Goal: Information Seeking & Learning: Learn about a topic

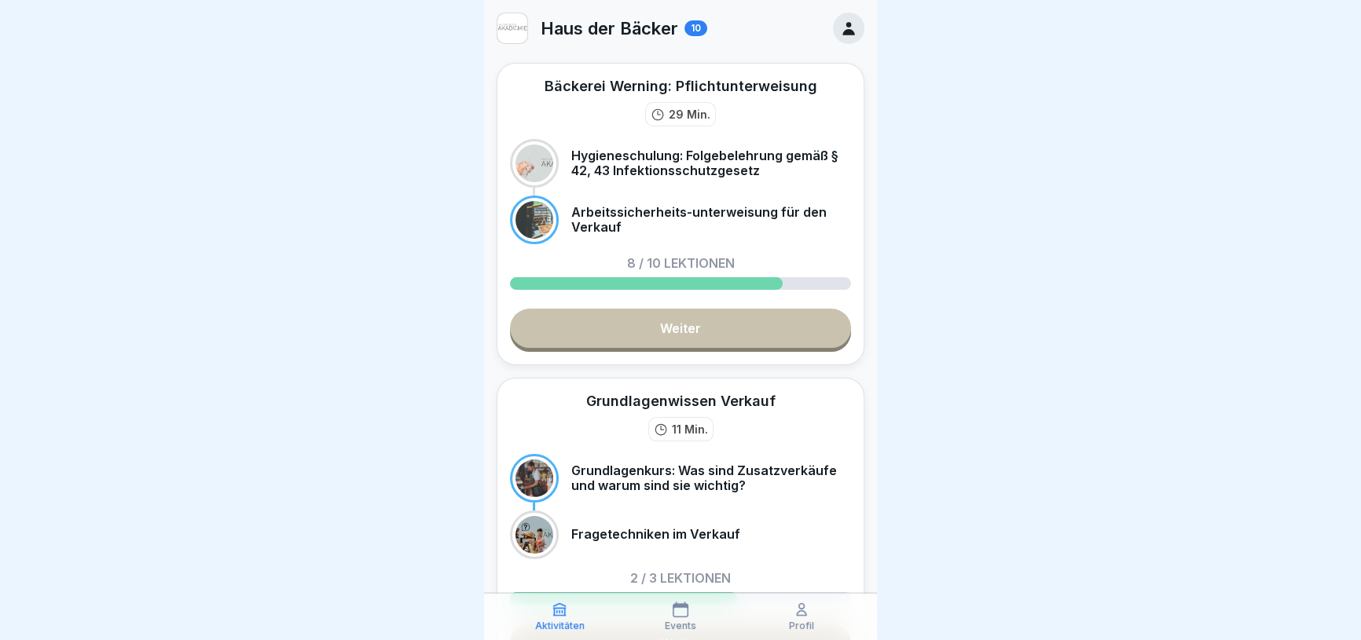
scroll to position [10, 0]
click at [772, 611] on div "Profil" at bounding box center [801, 617] width 113 height 30
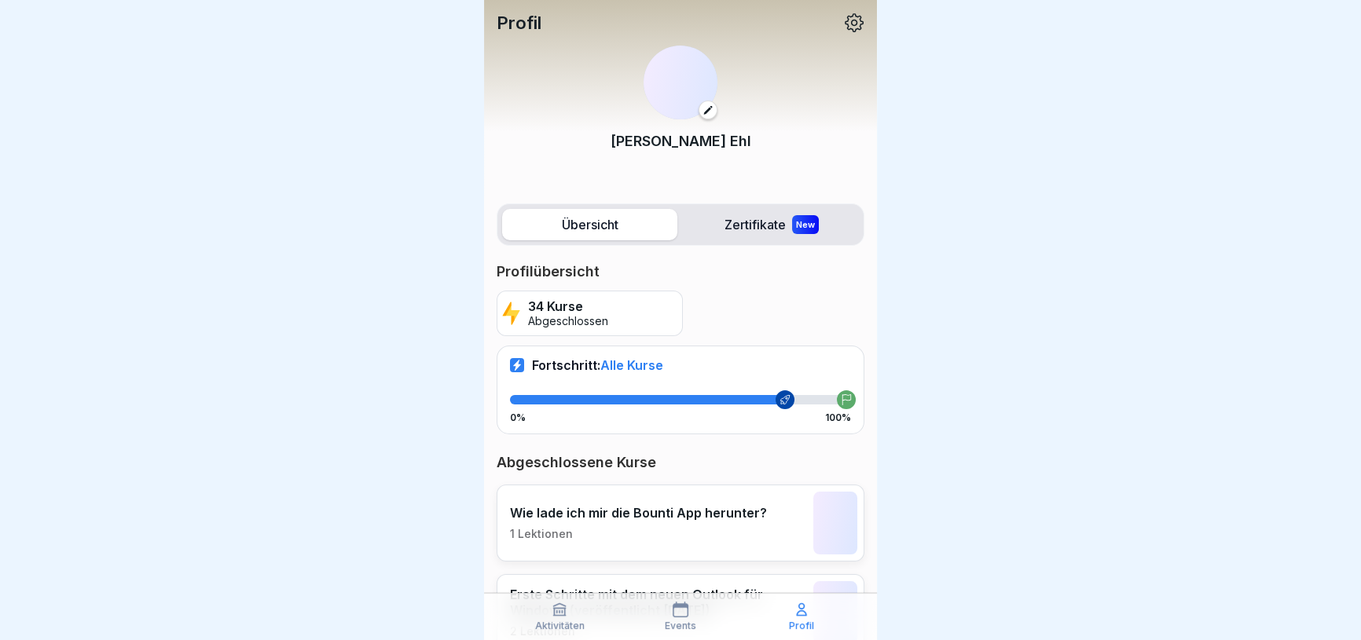
click at [790, 621] on p "Profil" at bounding box center [801, 626] width 25 height 11
click at [556, 628] on p "Aktivitäten" at bounding box center [560, 626] width 50 height 11
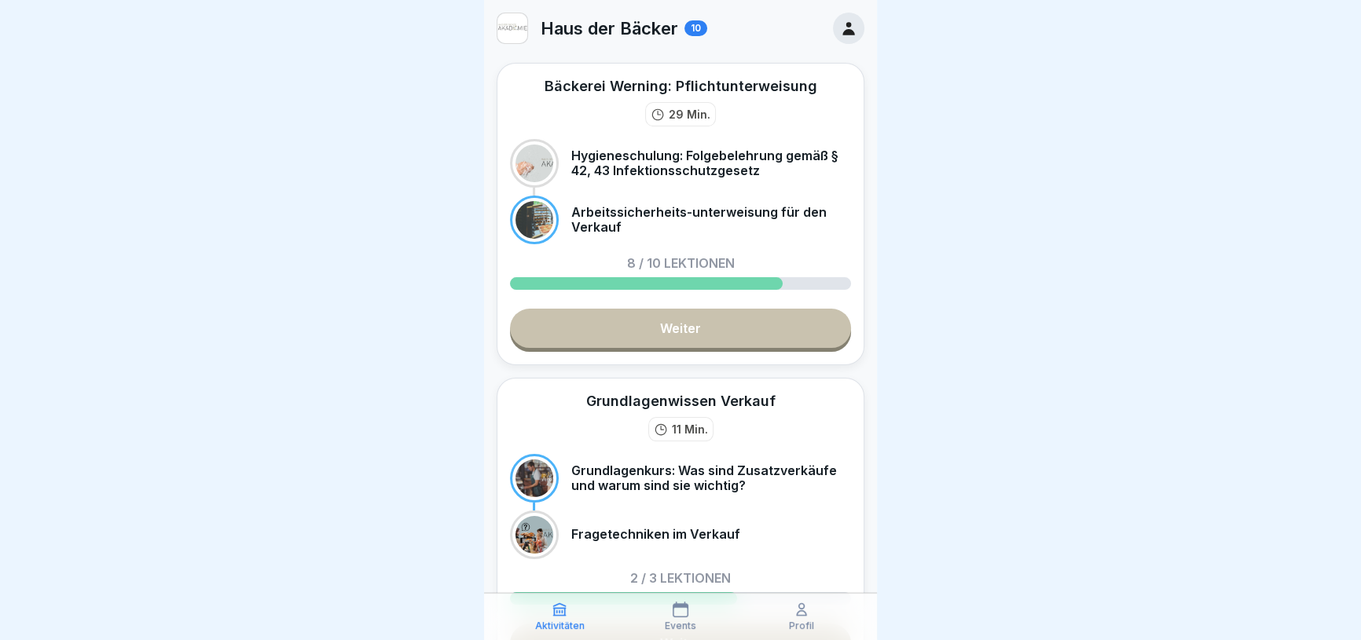
click at [908, 386] on div at bounding box center [680, 320] width 1361 height 640
click at [798, 624] on p "Profil" at bounding box center [801, 626] width 25 height 11
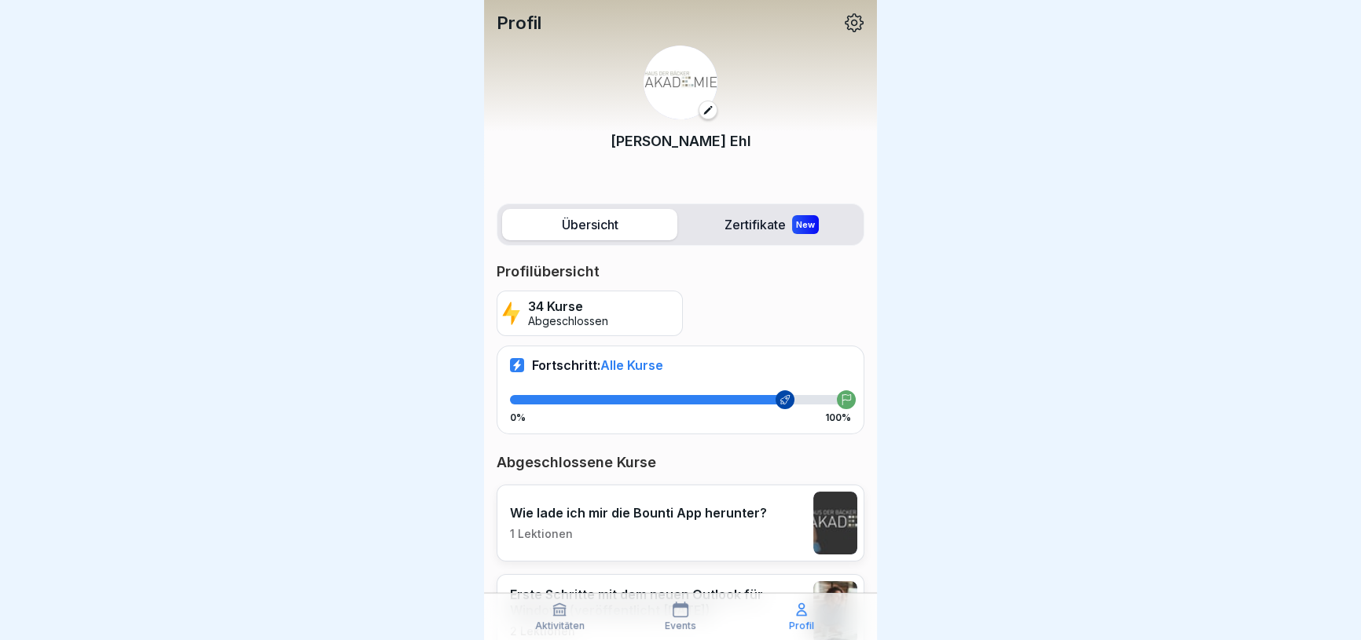
click at [798, 624] on p "Profil" at bounding box center [801, 626] width 25 height 11
drag, startPoint x: 1359, startPoint y: 196, endPoint x: 1370, endPoint y: 206, distance: 15.1
click at [1360, 206] on html "Profil [PERSON_NAME] Übersicht Zertifikate New Profilübersicht 34 Kurse Abgesch…" at bounding box center [680, 320] width 1361 height 640
drag, startPoint x: 1072, startPoint y: 206, endPoint x: 932, endPoint y: 179, distance: 142.4
click at [967, 188] on div at bounding box center [680, 320] width 1361 height 640
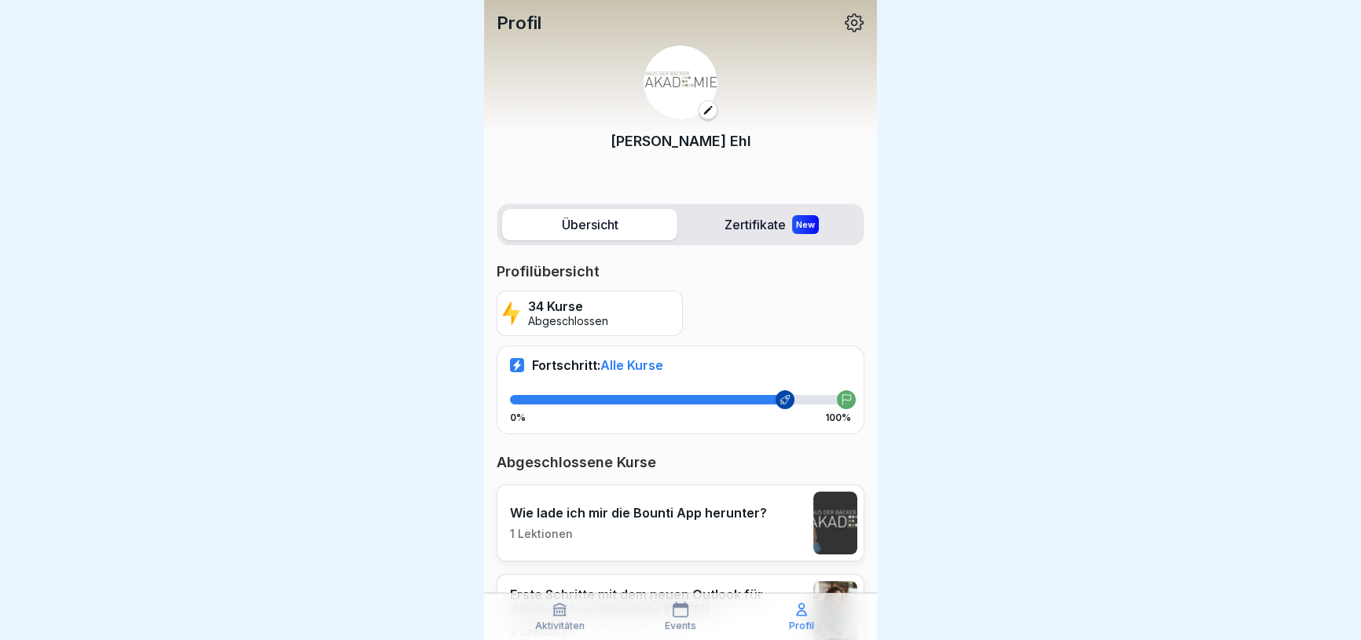
click at [654, 75] on img at bounding box center [681, 83] width 74 height 74
click at [733, 229] on label "Zertifikate New" at bounding box center [771, 224] width 175 height 31
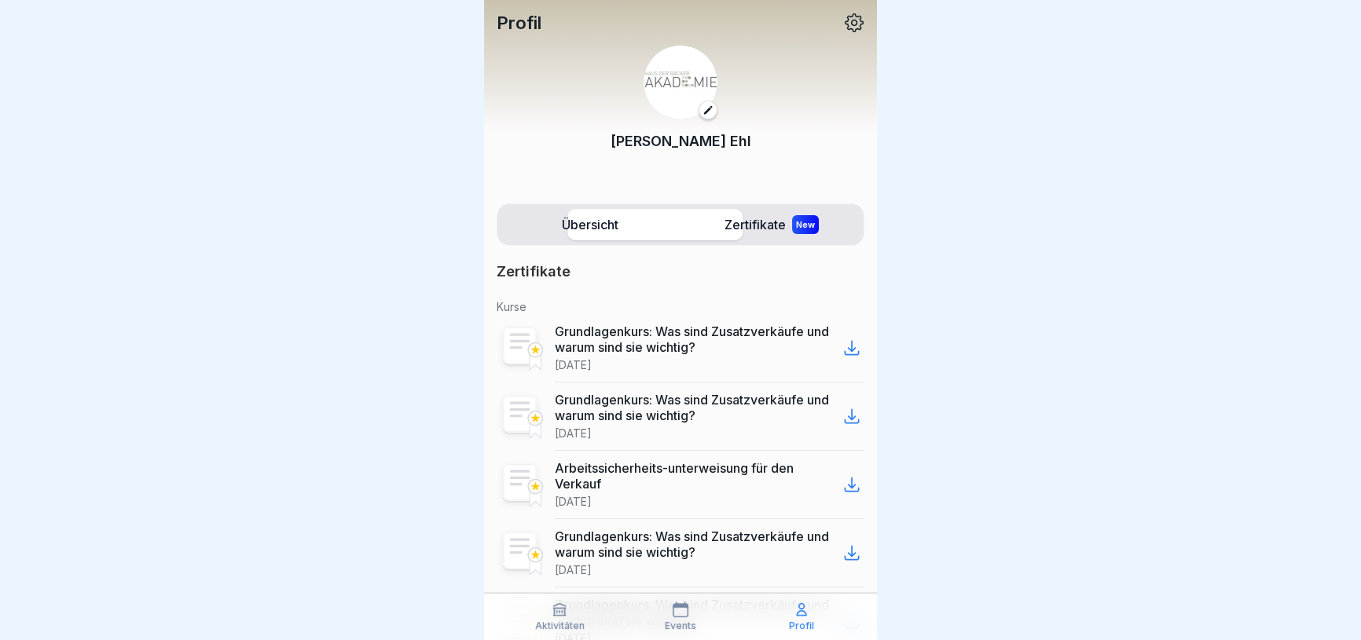
click at [733, 228] on label "Zertifikate New" at bounding box center [771, 224] width 175 height 31
click at [613, 211] on label "Übersicht" at bounding box center [589, 224] width 175 height 31
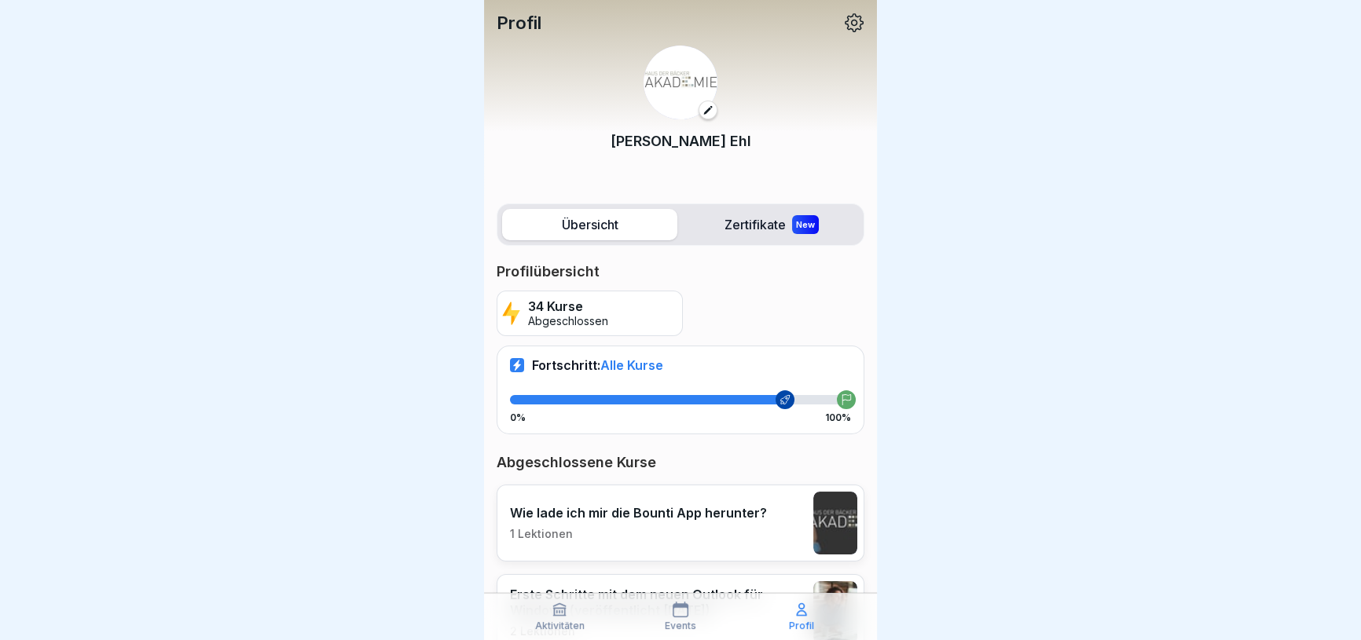
click at [565, 330] on div "34 Kurse Abgeschlossen" at bounding box center [590, 314] width 186 height 46
click at [780, 403] on icon at bounding box center [785, 399] width 11 height 11
click at [564, 616] on icon at bounding box center [560, 610] width 16 height 16
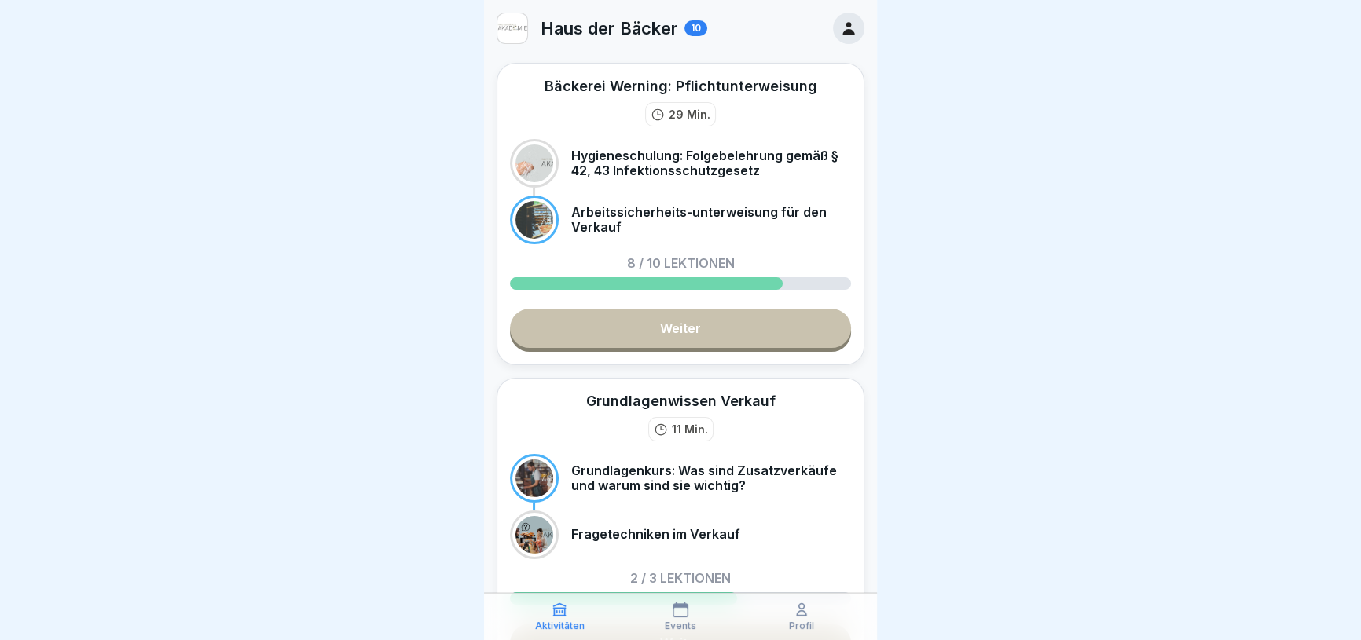
click at [672, 487] on p "Grundlagenkurs: Was sind Zusatzverkäufe und warum sind sie wichtig?" at bounding box center [711, 479] width 280 height 30
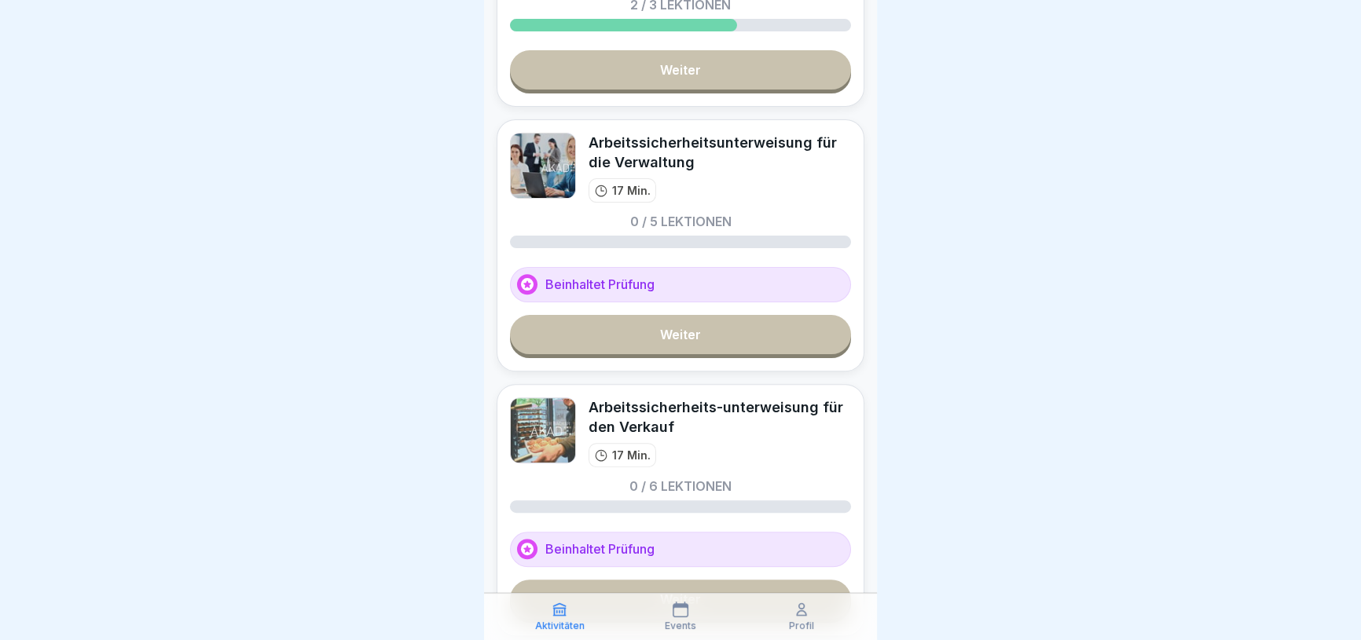
scroll to position [571, 0]
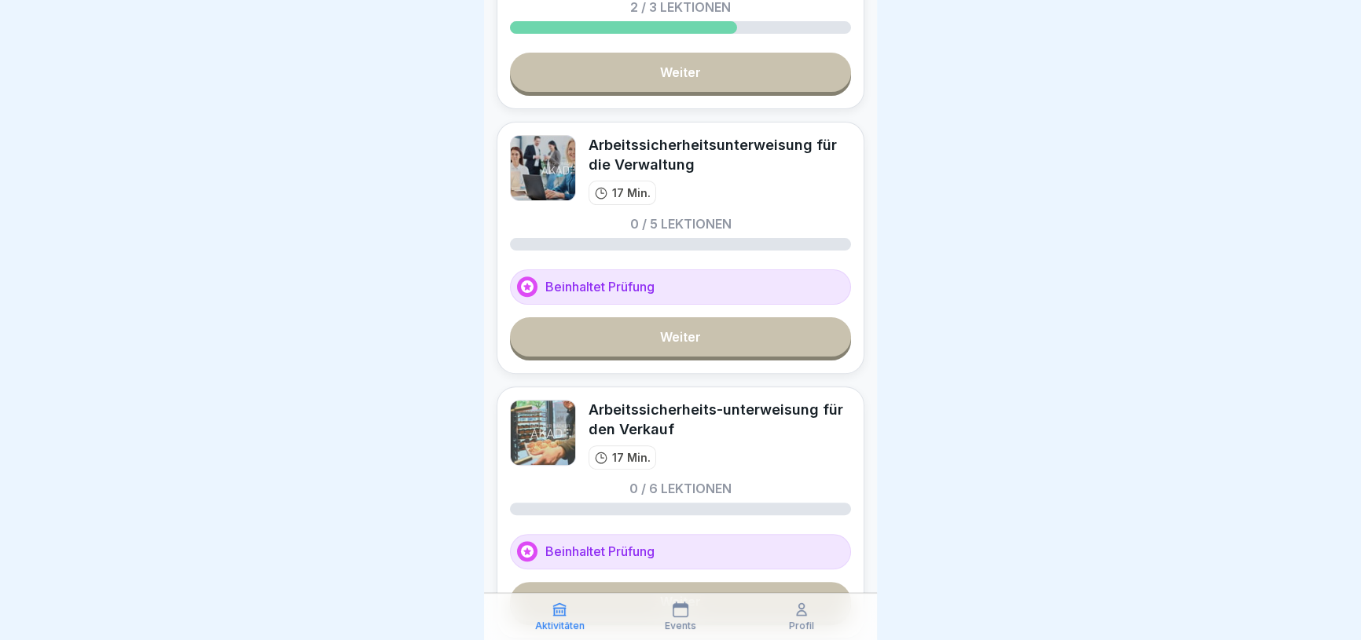
click at [623, 348] on link "Weiter" at bounding box center [680, 336] width 341 height 39
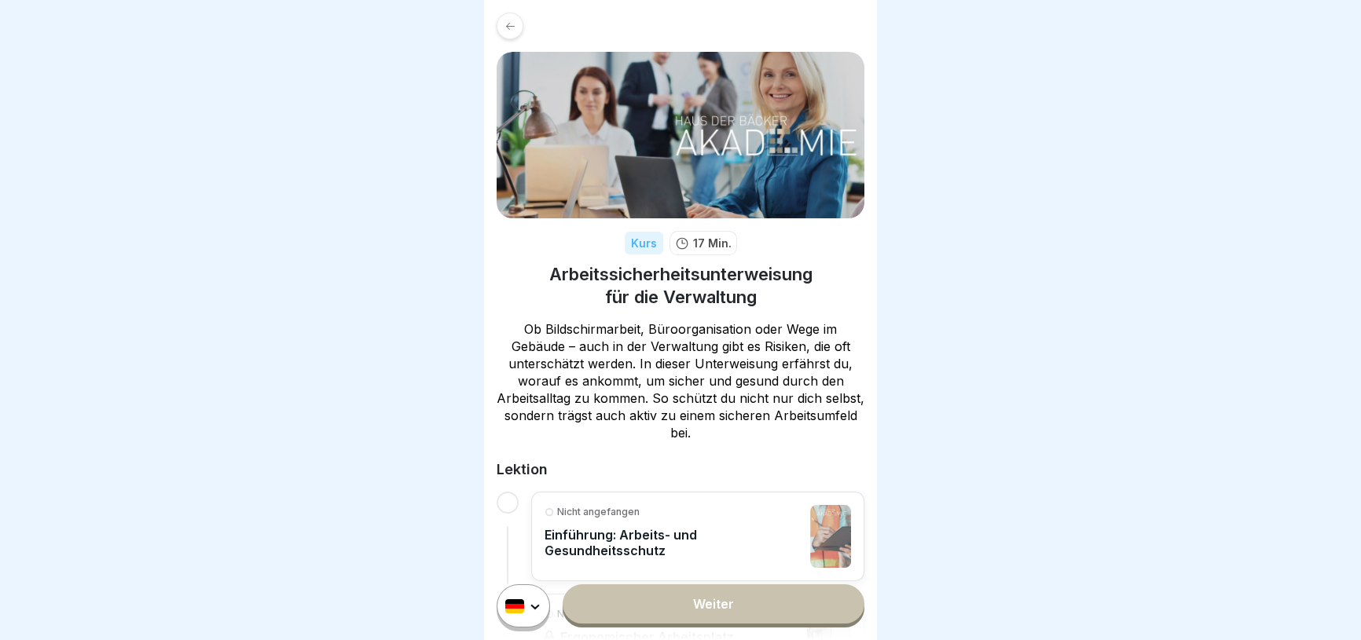
click at [692, 599] on link "Weiter" at bounding box center [714, 604] width 302 height 39
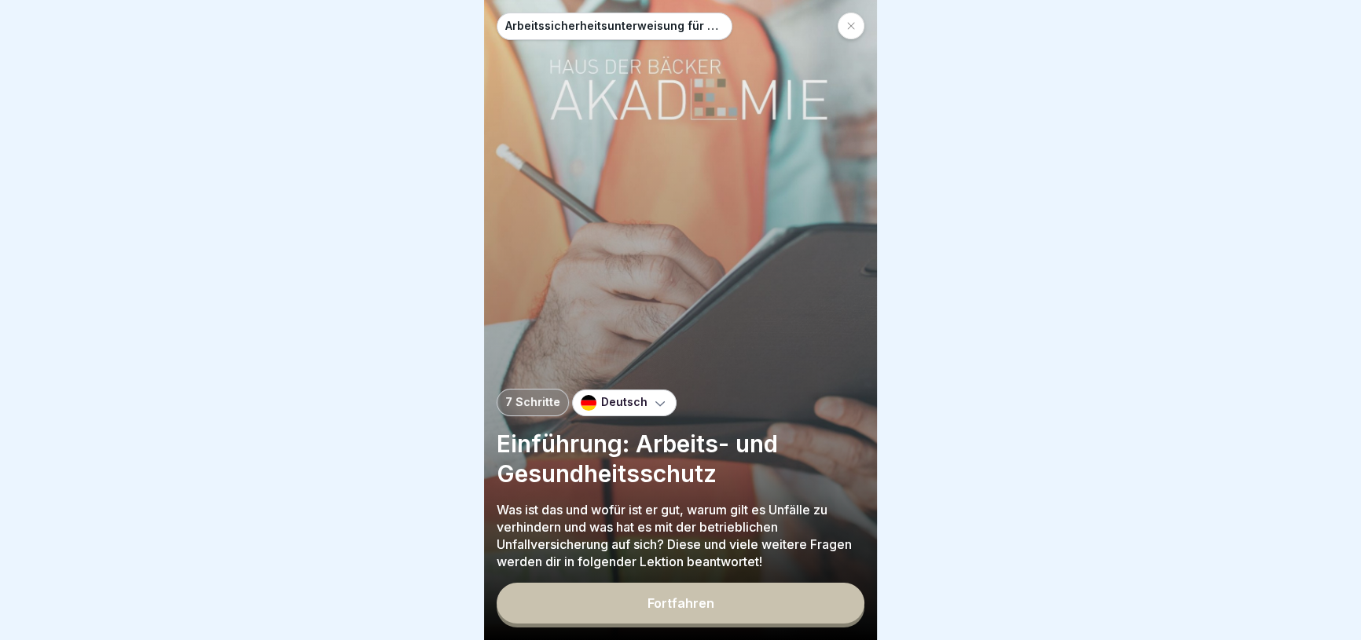
click at [695, 622] on button "Fortfahren" at bounding box center [681, 603] width 368 height 41
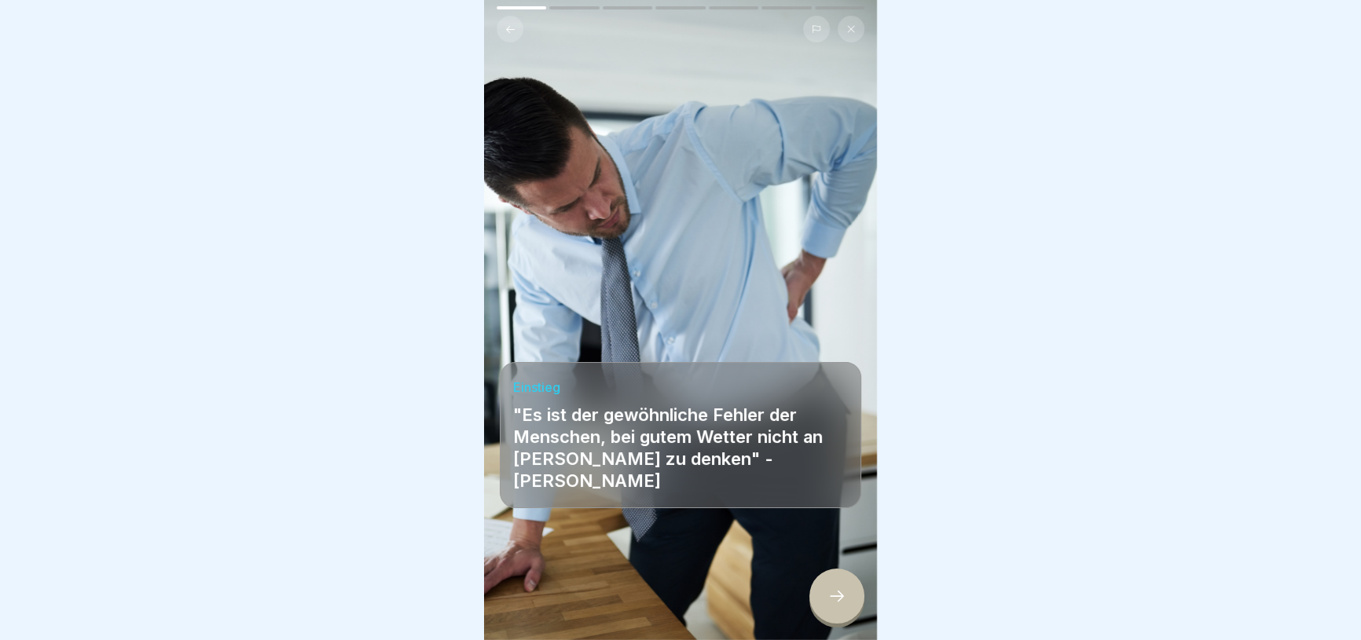
click at [824, 615] on div at bounding box center [836, 596] width 55 height 55
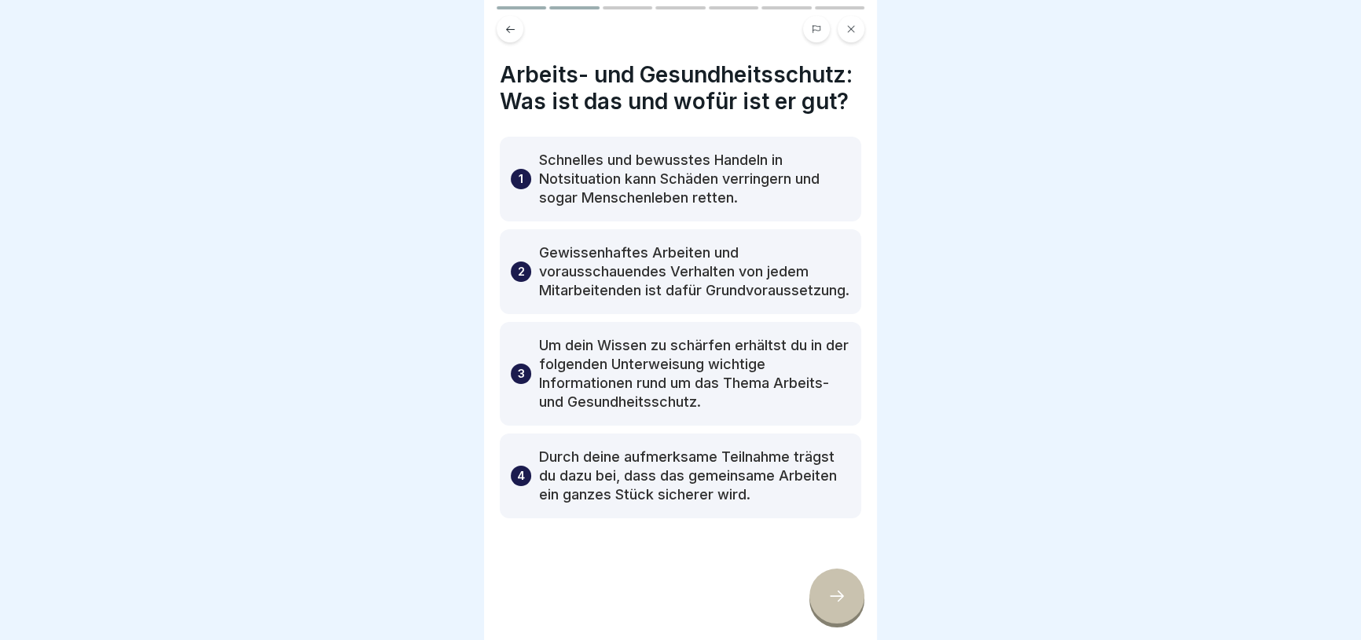
click at [824, 615] on div at bounding box center [836, 596] width 55 height 55
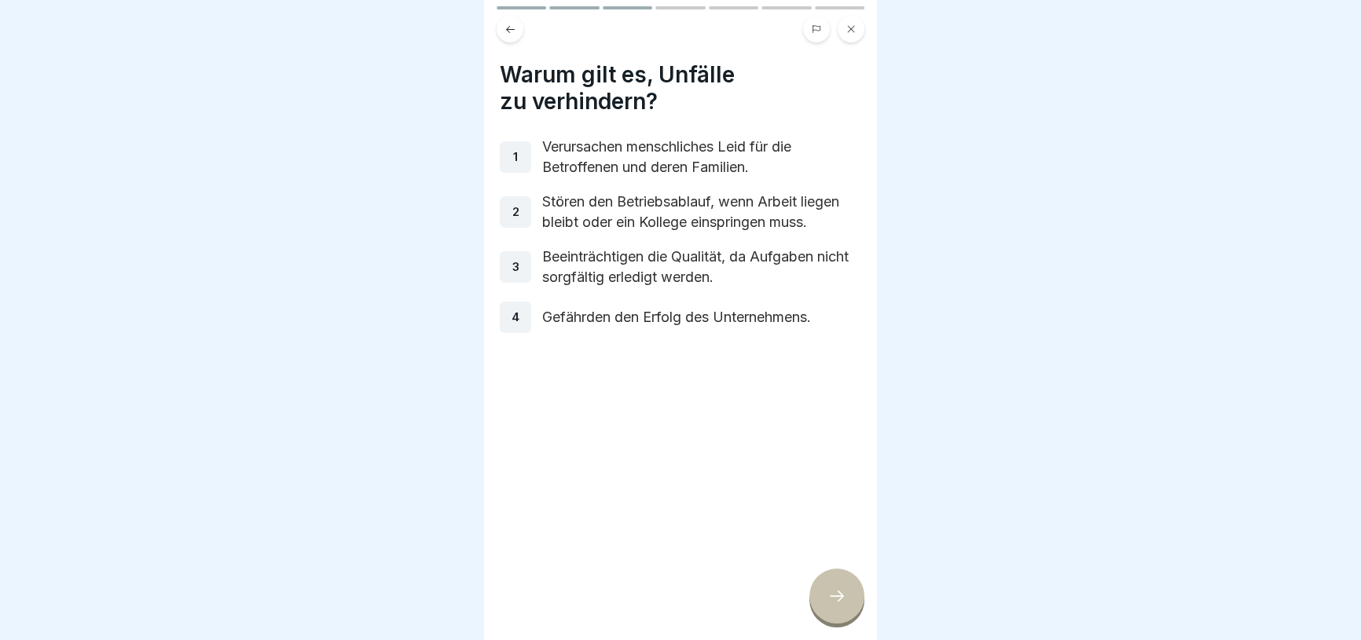
click at [824, 615] on div at bounding box center [836, 596] width 55 height 55
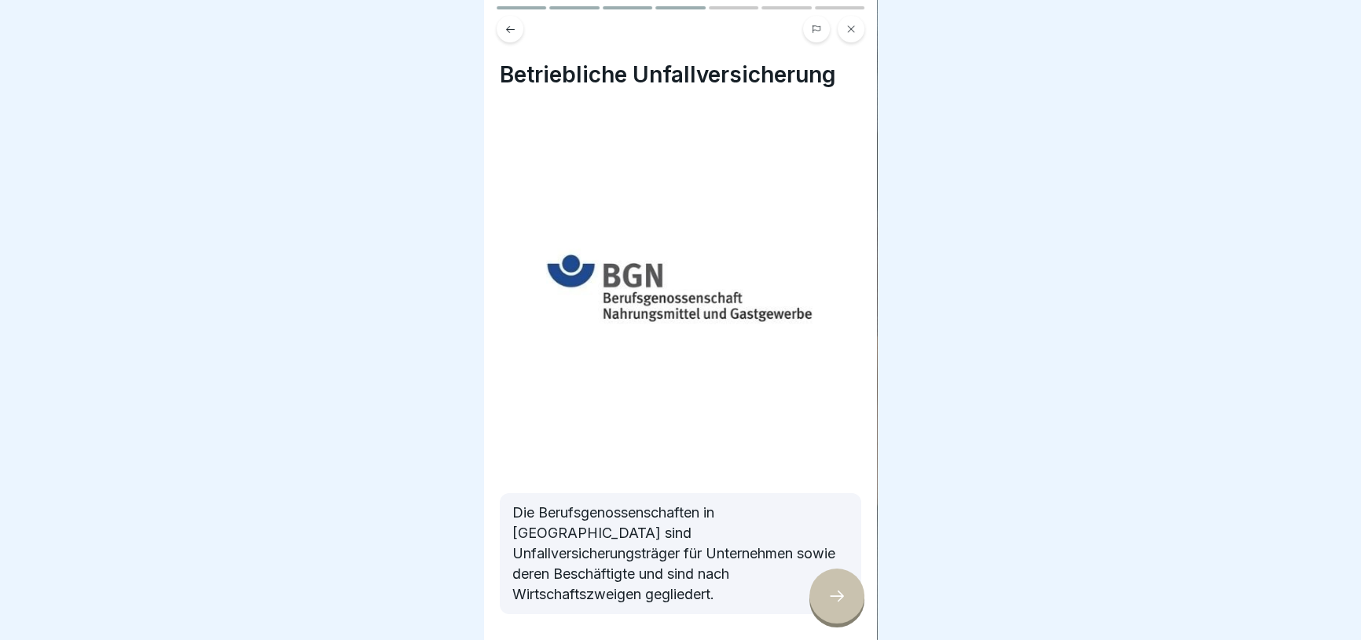
click at [824, 615] on div at bounding box center [836, 596] width 55 height 55
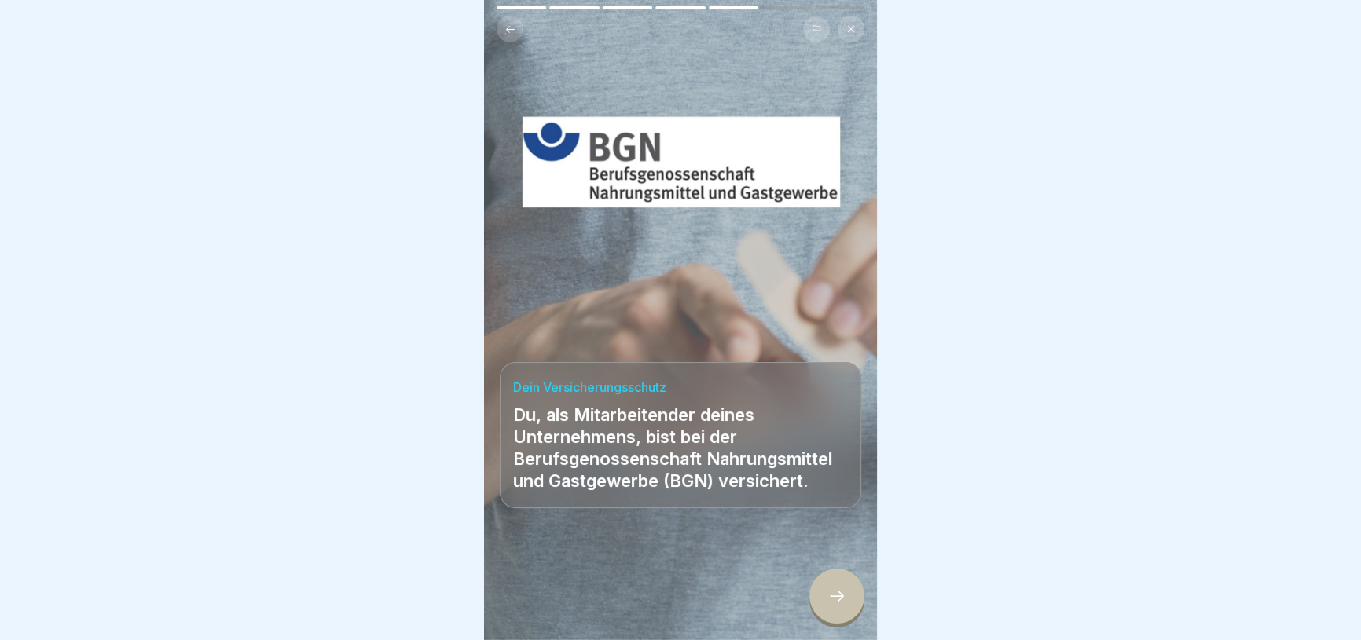
click at [841, 594] on div at bounding box center [836, 596] width 55 height 55
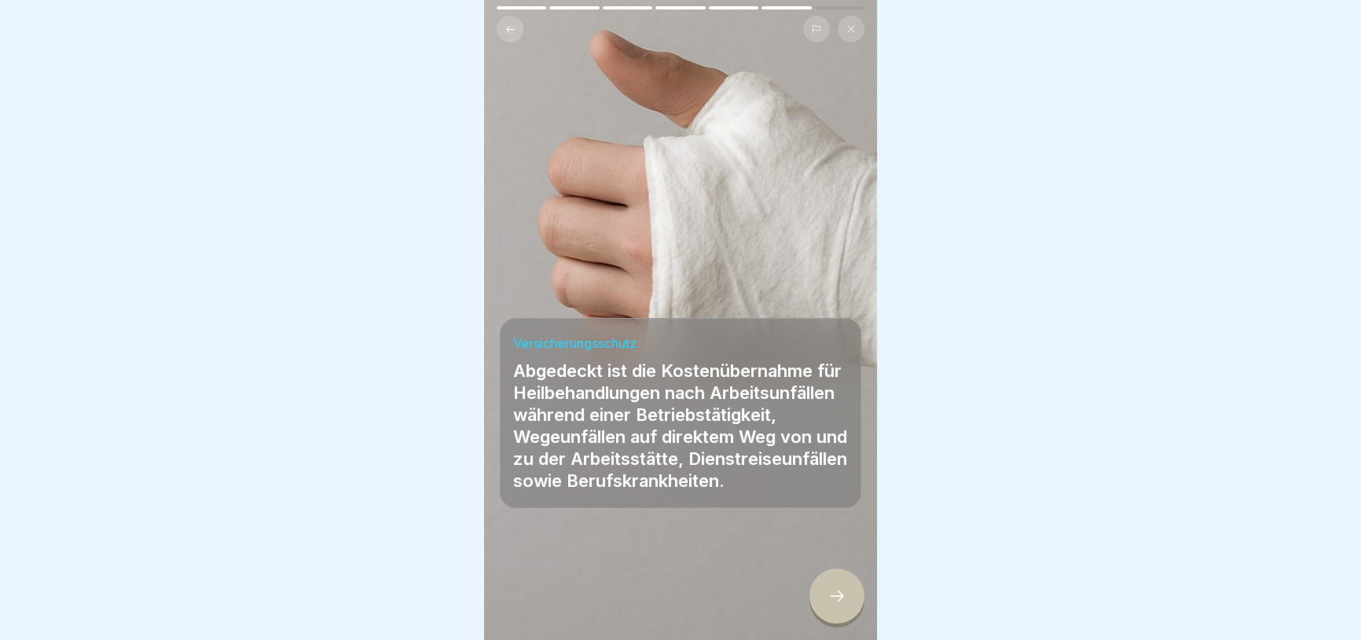
click at [841, 594] on div at bounding box center [836, 596] width 55 height 55
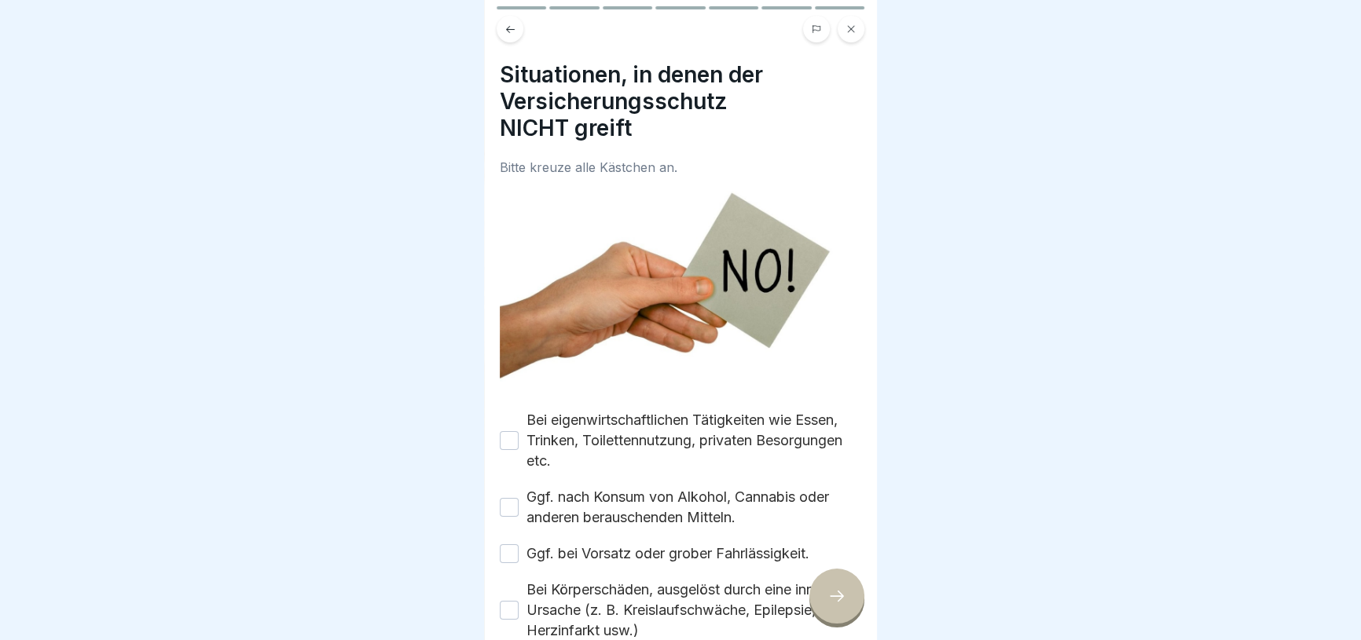
click at [510, 435] on button "Bei eigenwirtschaftlichen Tätigkeiten wie Essen, Trinken, Toilettennutzung, pri…" at bounding box center [509, 440] width 19 height 19
click at [508, 498] on button "Ggf. nach Konsum von Alkohol, Cannabis oder anderen berauschenden Mitteln." at bounding box center [509, 507] width 19 height 19
click at [500, 551] on button "Ggf. bei Vorsatz oder grober Fahrlässigkeit." at bounding box center [509, 554] width 19 height 19
click at [511, 611] on button "Bei Körperschäden, ausgelöst durch eine innere Ursache (z. B. Kreislaufschwäche…" at bounding box center [509, 610] width 19 height 19
click at [839, 606] on icon at bounding box center [836, 596] width 19 height 19
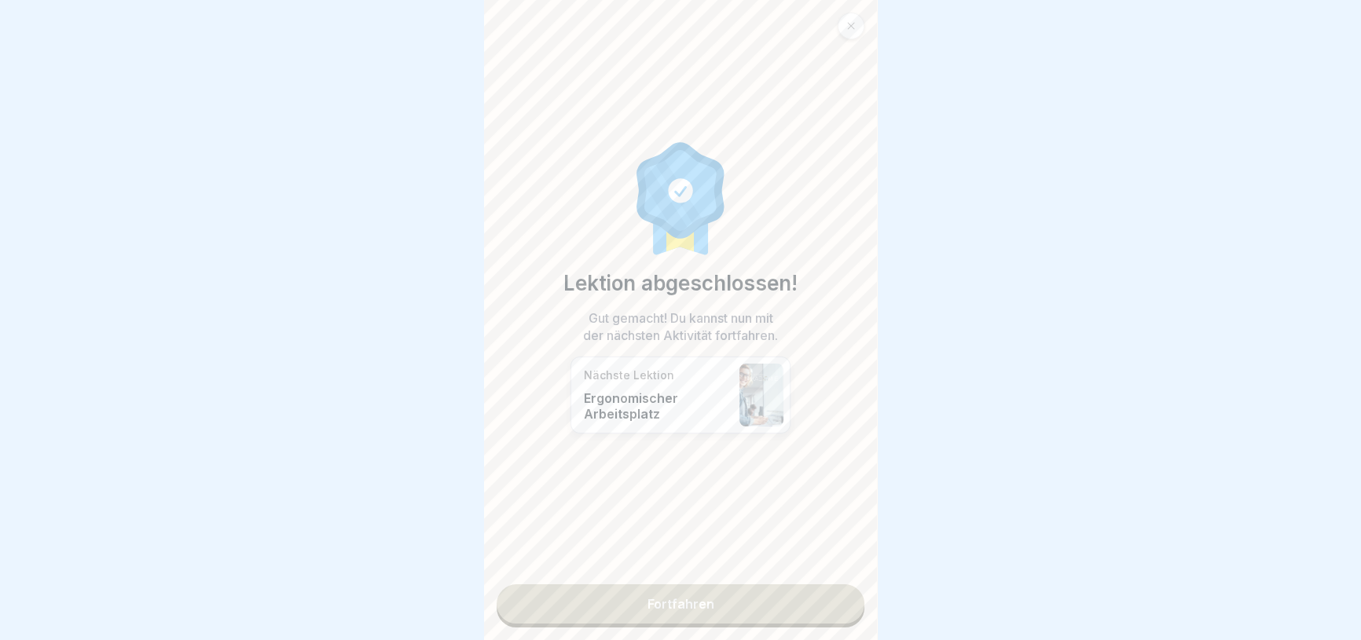
click at [760, 600] on link "Fortfahren" at bounding box center [681, 604] width 368 height 39
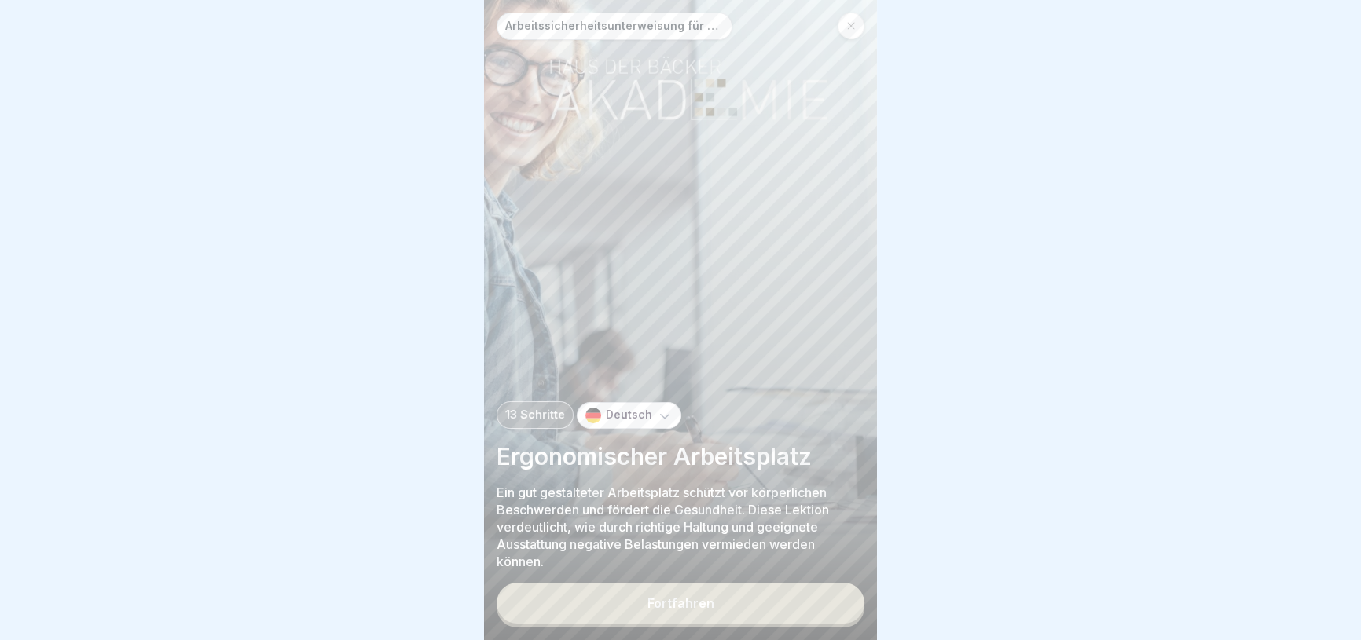
click at [760, 600] on button "Fortfahren" at bounding box center [681, 603] width 368 height 41
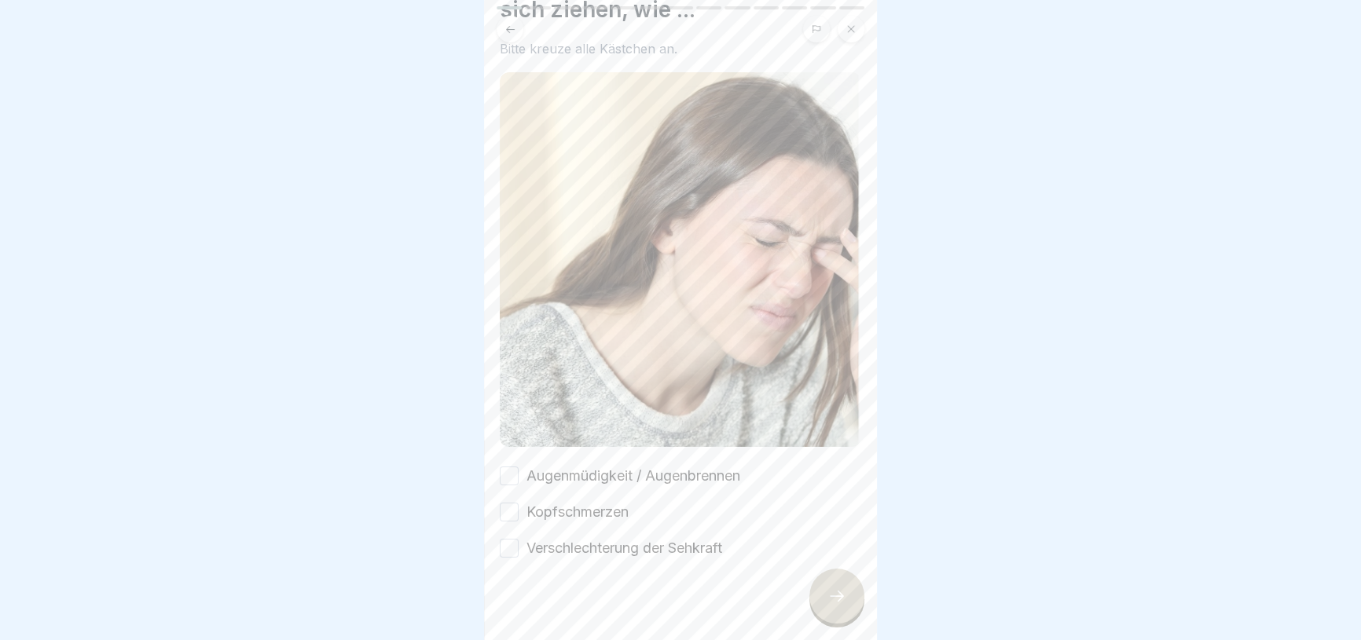
scroll to position [147, 0]
click at [644, 464] on label "Augenmüdigkeit / Augenbrennen" at bounding box center [633, 474] width 214 height 20
click at [519, 465] on button "Augenmüdigkeit / Augenbrennen" at bounding box center [509, 474] width 19 height 19
click at [586, 501] on label "Kopfschmerzen" at bounding box center [577, 511] width 102 height 20
click at [519, 501] on button "Kopfschmerzen" at bounding box center [509, 510] width 19 height 19
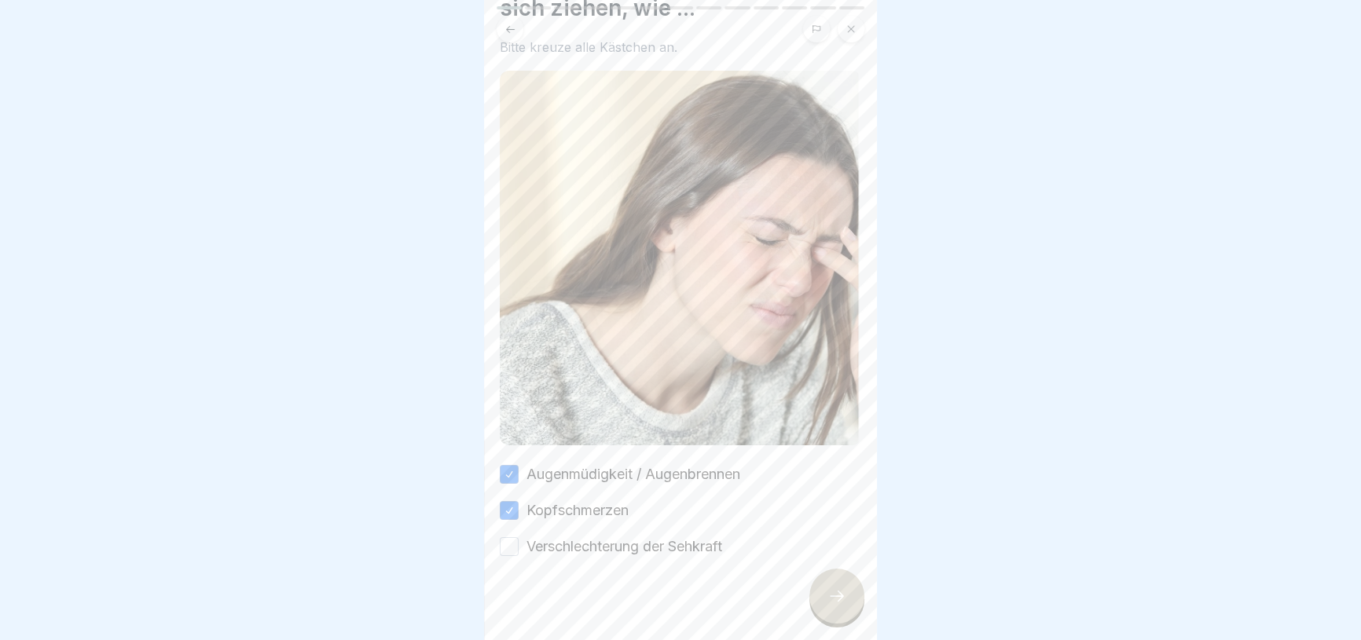
click at [581, 537] on label "Verschlechterung der Sehkraft" at bounding box center [624, 547] width 196 height 20
click at [519, 537] on button "Verschlechterung der Sehkraft" at bounding box center [509, 546] width 19 height 19
click at [817, 618] on div at bounding box center [836, 596] width 55 height 55
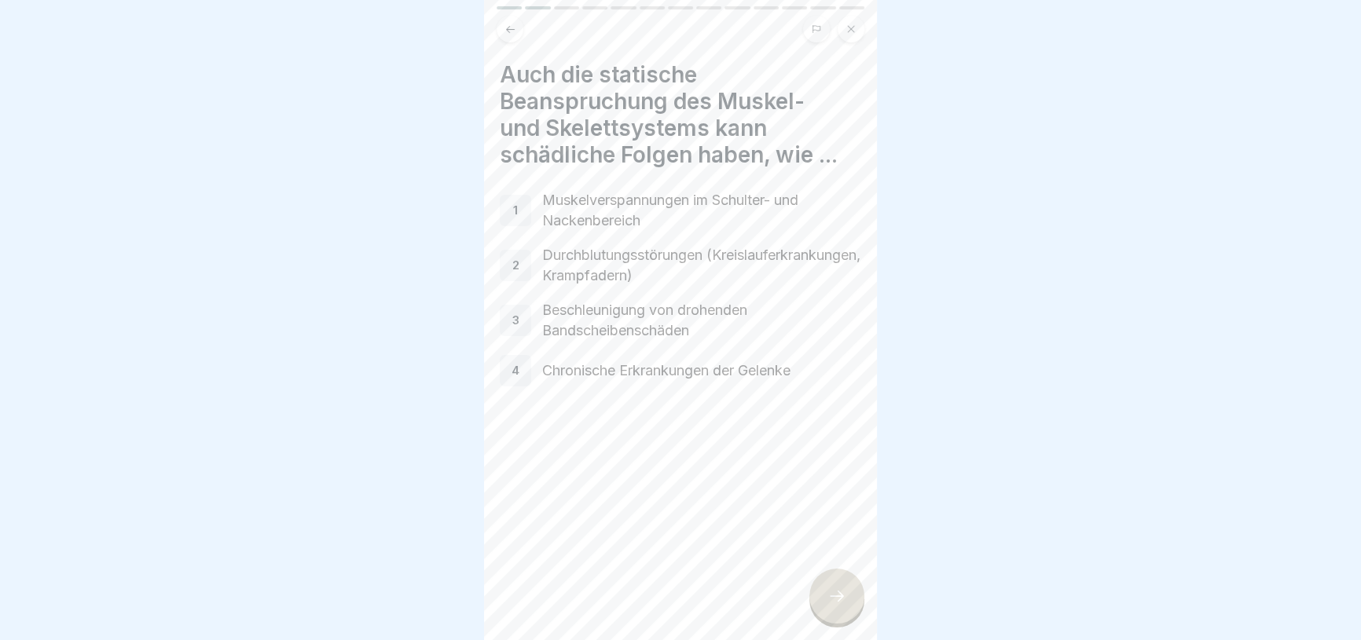
click at [817, 618] on div at bounding box center [836, 596] width 55 height 55
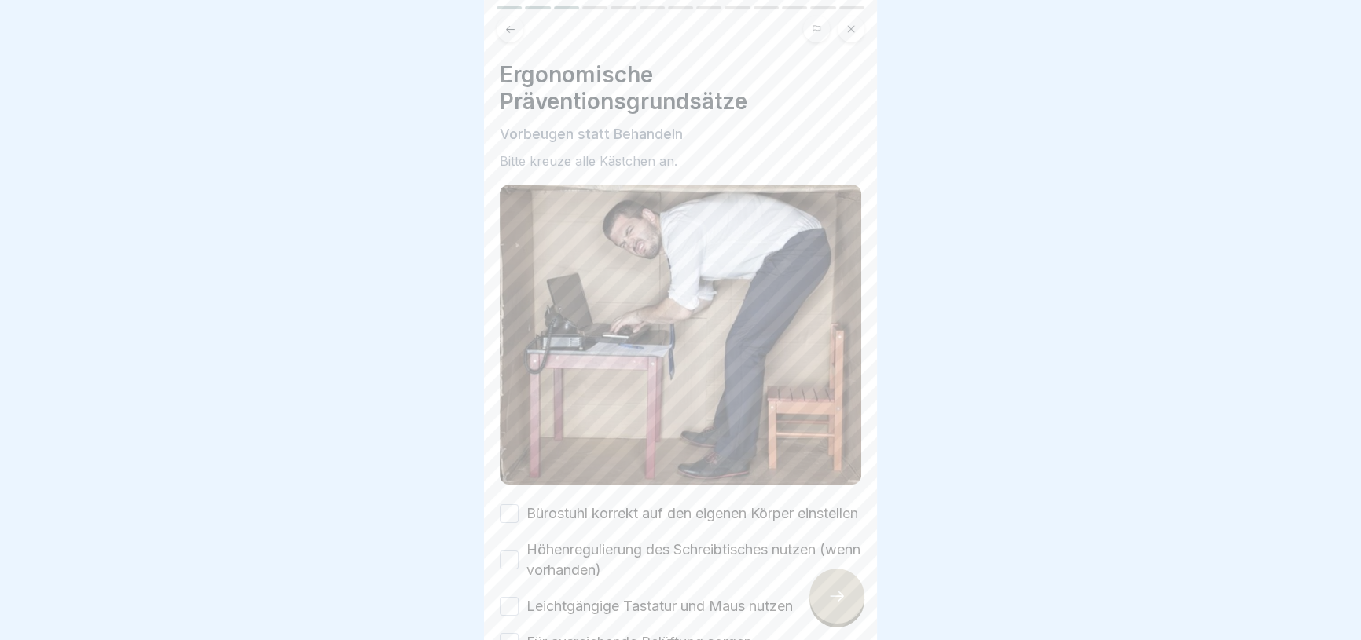
click at [677, 524] on label "Bürostuhl korrekt auf den eigenen Körper einstellen" at bounding box center [692, 514] width 332 height 20
click at [519, 523] on button "Bürostuhl korrekt auf den eigenen Körper einstellen" at bounding box center [509, 513] width 19 height 19
click at [609, 563] on label "Höhenregulierung des Schreibtisches nutzen (wenn vorhanden)" at bounding box center [693, 560] width 335 height 41
click at [519, 563] on button "Höhenregulierung des Schreibtisches nutzen (wenn vorhanden)" at bounding box center [509, 560] width 19 height 19
click at [582, 615] on label "Leichtgängige Tastatur und Maus nutzen" at bounding box center [659, 606] width 266 height 20
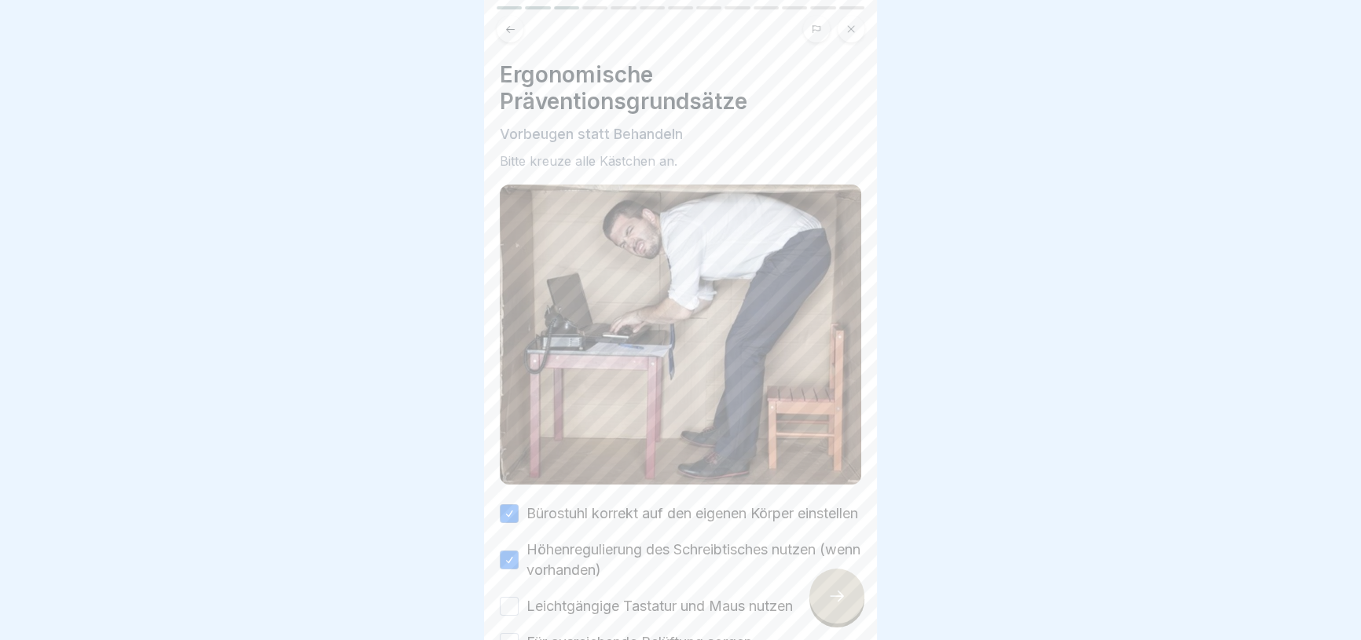
click at [519, 615] on button "Leichtgängige Tastatur und Maus nutzen" at bounding box center [509, 606] width 19 height 19
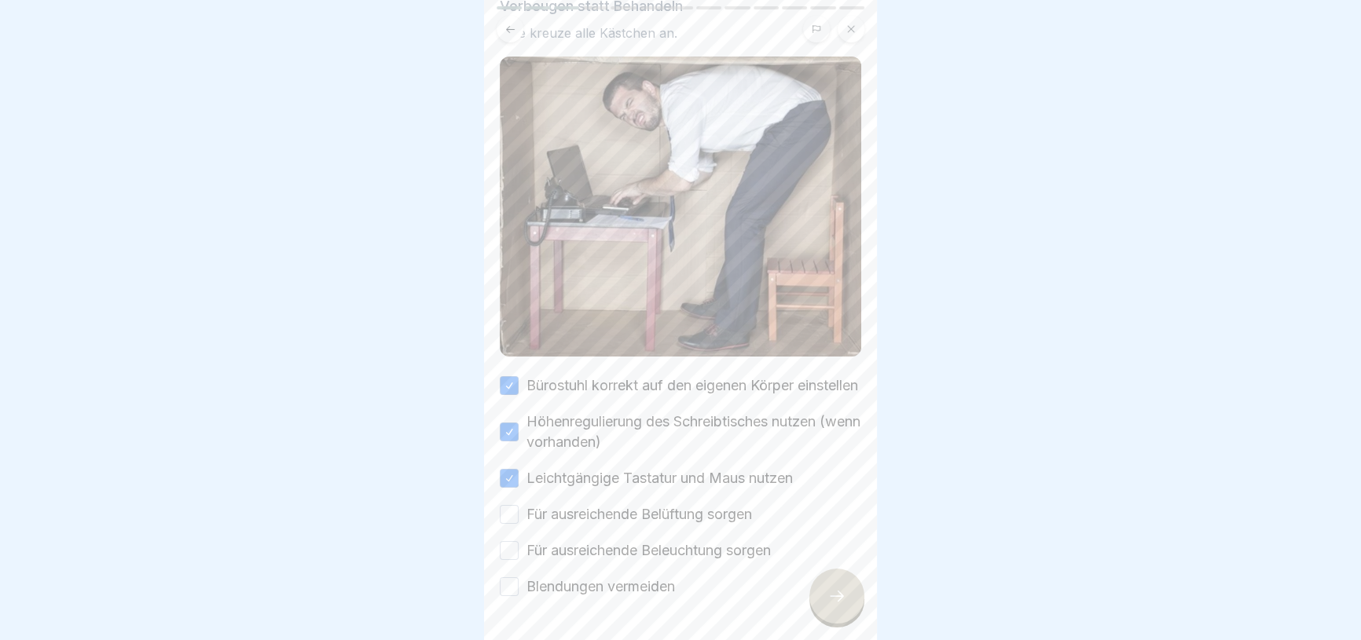
scroll to position [130, 0]
click at [681, 523] on label "Für ausreichende Belüftung sorgen" at bounding box center [639, 513] width 226 height 20
click at [519, 523] on button "Für ausreichende Belüftung sorgen" at bounding box center [509, 513] width 19 height 19
click at [683, 558] on label "Für ausreichende Beleuchtung sorgen" at bounding box center [648, 549] width 244 height 20
click at [519, 558] on button "Für ausreichende Beleuchtung sorgen" at bounding box center [509, 549] width 19 height 19
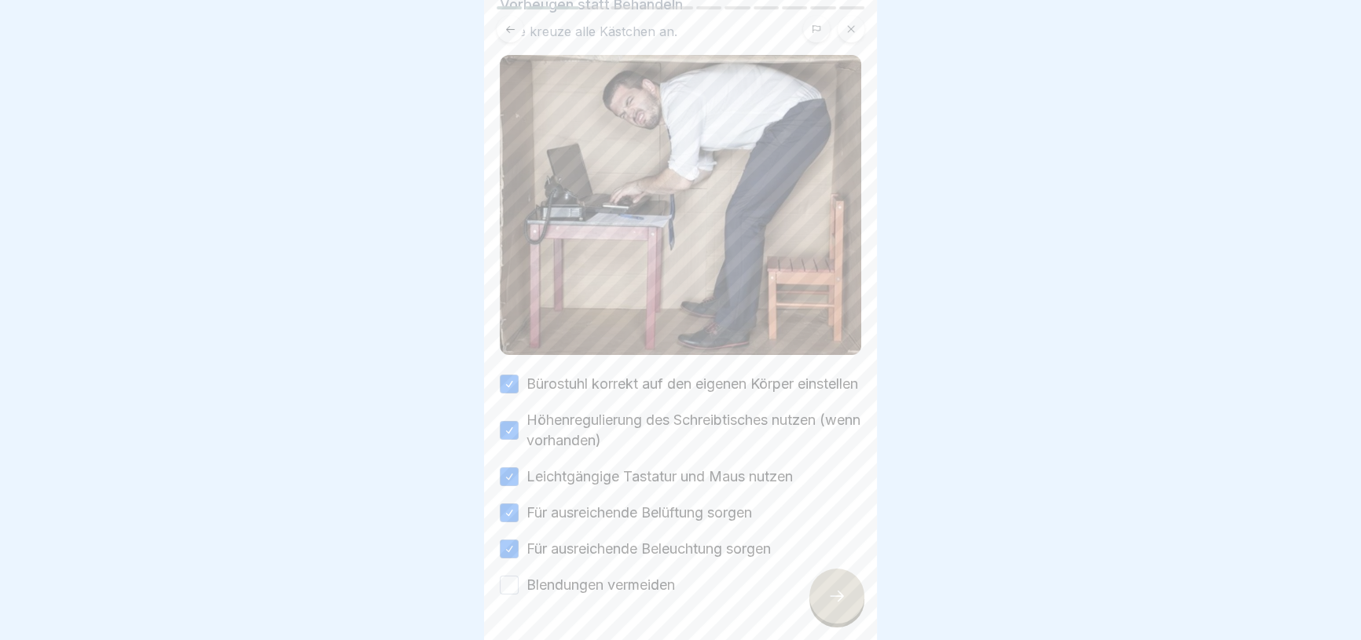
click at [651, 596] on label "Blendungen vermeiden" at bounding box center [600, 585] width 149 height 20
click at [519, 595] on button "Blendungen vermeiden" at bounding box center [509, 585] width 19 height 19
click at [832, 606] on icon at bounding box center [836, 596] width 19 height 19
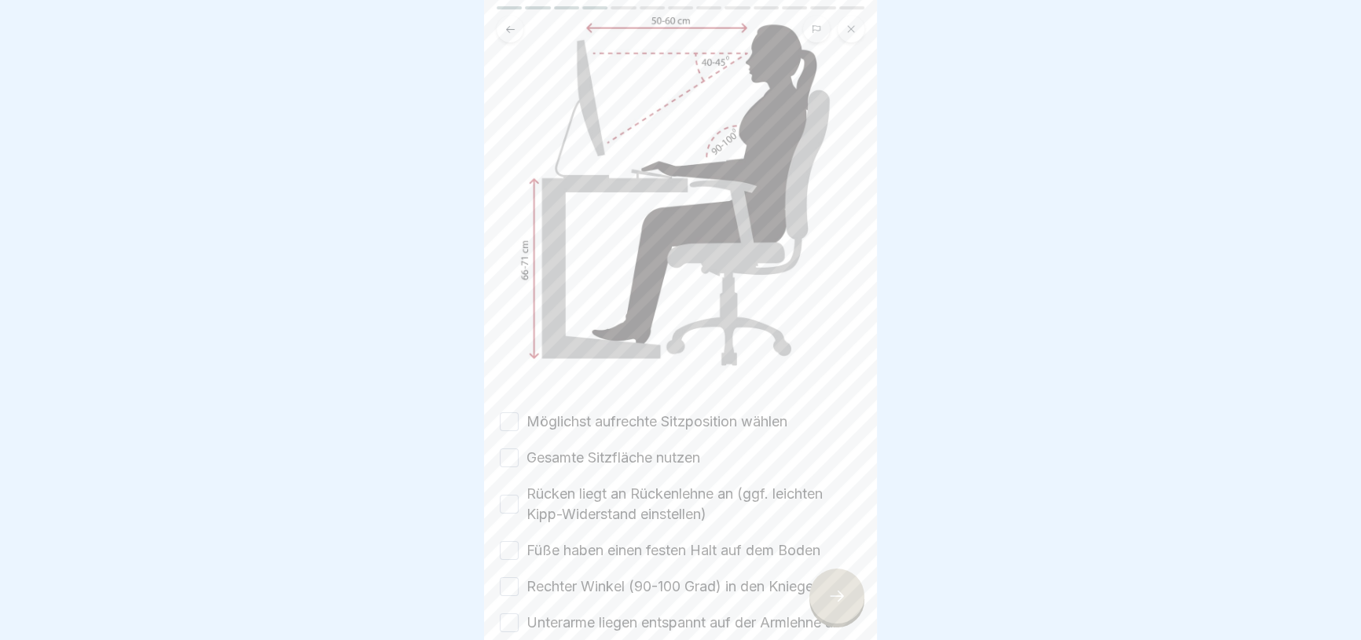
scroll to position [177, 0]
click at [680, 408] on label "Möglichst aufrechte Sitzposition wählen" at bounding box center [656, 418] width 261 height 20
click at [519, 409] on button "Möglichst aufrechte Sitzposition wählen" at bounding box center [509, 418] width 19 height 19
click at [660, 429] on div "Möglichst aufrechte Sitzposition wählen Gesamte Sitzfläche nutzen Rücken liegt …" at bounding box center [680, 547] width 361 height 278
click at [660, 447] on label "Gesamte Sitzfläche nutzen" at bounding box center [613, 454] width 174 height 20
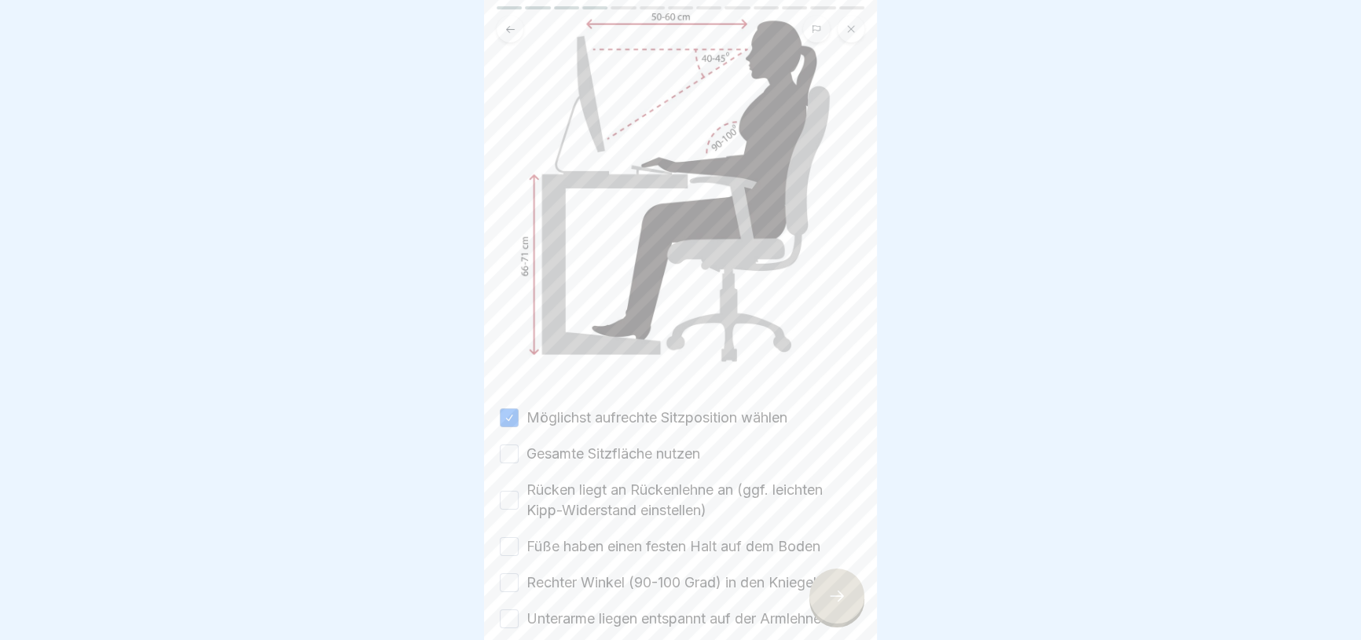
click at [519, 447] on button "Gesamte Sitzfläche nutzen" at bounding box center [509, 454] width 19 height 19
click at [652, 486] on label "Rücken liegt an Rückenlehne an (ggf. leichten Kipp-Widerstand einstellen)" at bounding box center [693, 500] width 335 height 41
click at [519, 491] on button "Rücken liegt an Rückenlehne an (ggf. leichten Kipp-Widerstand einstellen)" at bounding box center [509, 500] width 19 height 19
click at [637, 537] on label "Füße haben einen festen Halt auf dem Boden" at bounding box center [673, 547] width 294 height 20
click at [519, 537] on button "Füße haben einen festen Halt auf dem Boden" at bounding box center [509, 546] width 19 height 19
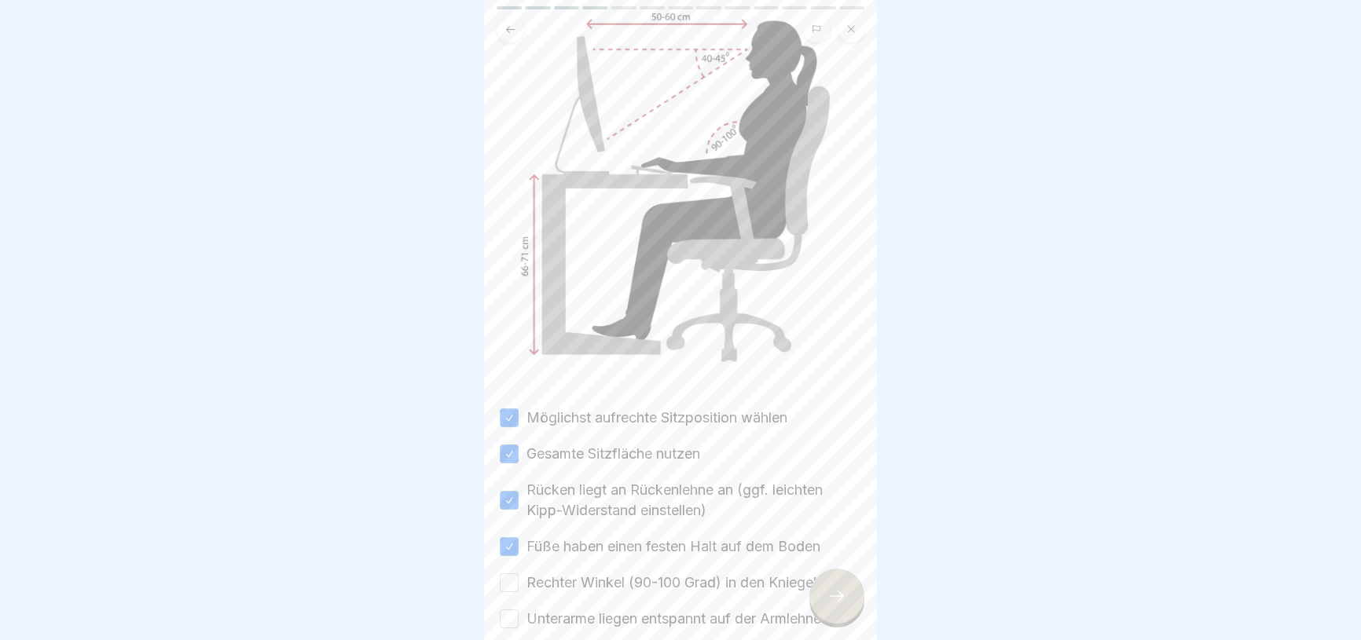
click at [621, 581] on label "Rechter Winkel (90-100 Grad) in den Kniegelenken" at bounding box center [690, 583] width 329 height 20
click at [519, 581] on button "Rechter Winkel (90-100 Grad) in den Kniegelenken" at bounding box center [509, 583] width 19 height 19
click at [614, 622] on label "Unterarme liegen entspannt auf der Armlehne ab" at bounding box center [683, 619] width 315 height 20
click at [519, 622] on button "Unterarme liegen entspannt auf der Armlehne ab" at bounding box center [509, 619] width 19 height 19
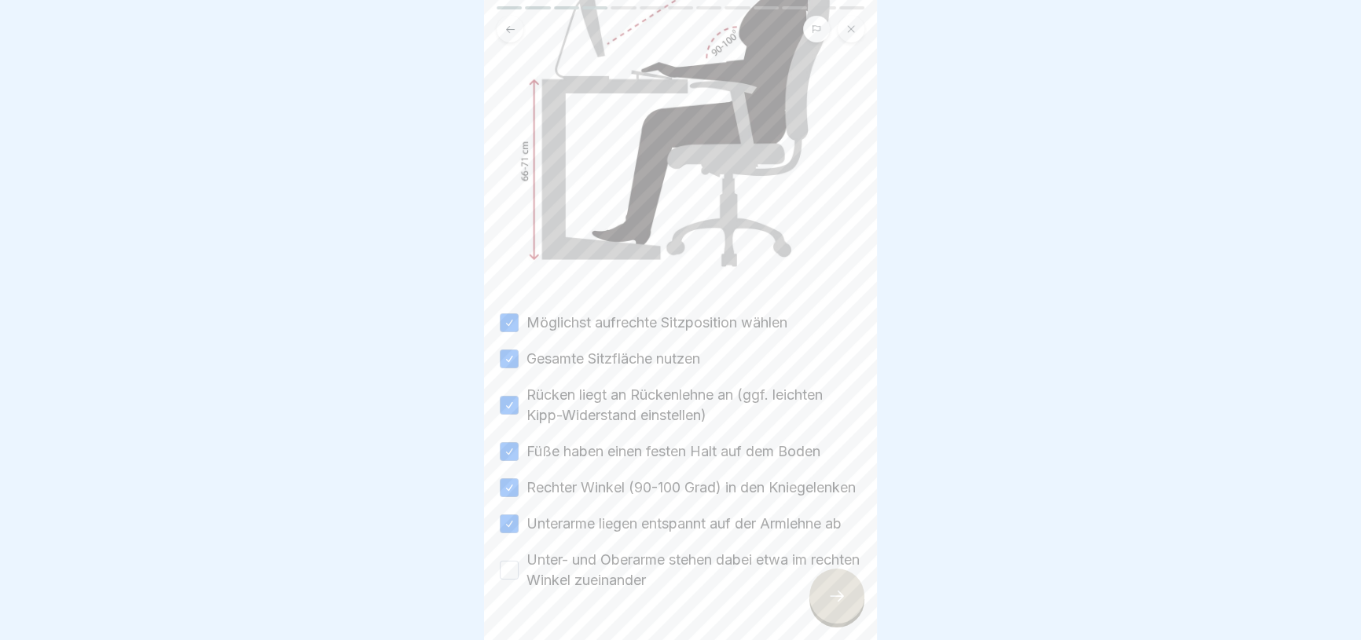
scroll to position [346, 0]
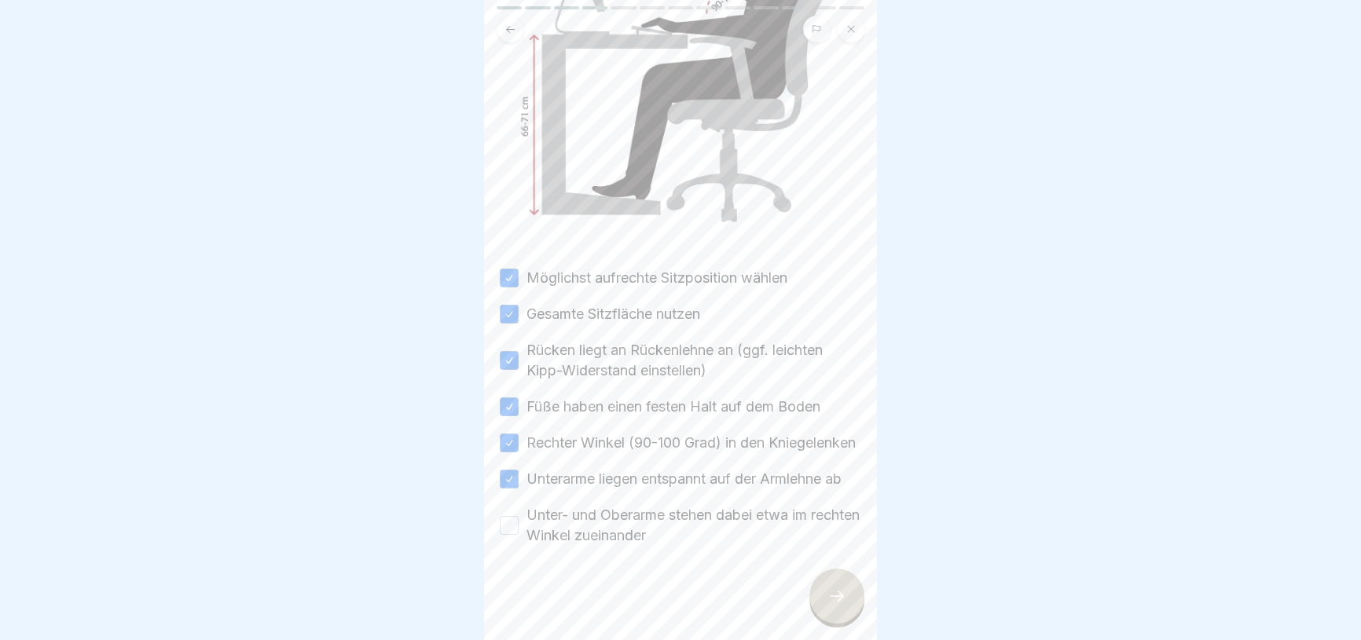
click at [673, 522] on label "Unter- und Oberarme stehen dabei etwa im rechten Winkel zueinander" at bounding box center [693, 525] width 335 height 41
click at [519, 522] on button "Unter- und Oberarme stehen dabei etwa im rechten Winkel zueinander" at bounding box center [509, 525] width 19 height 19
click at [853, 619] on div at bounding box center [836, 596] width 55 height 55
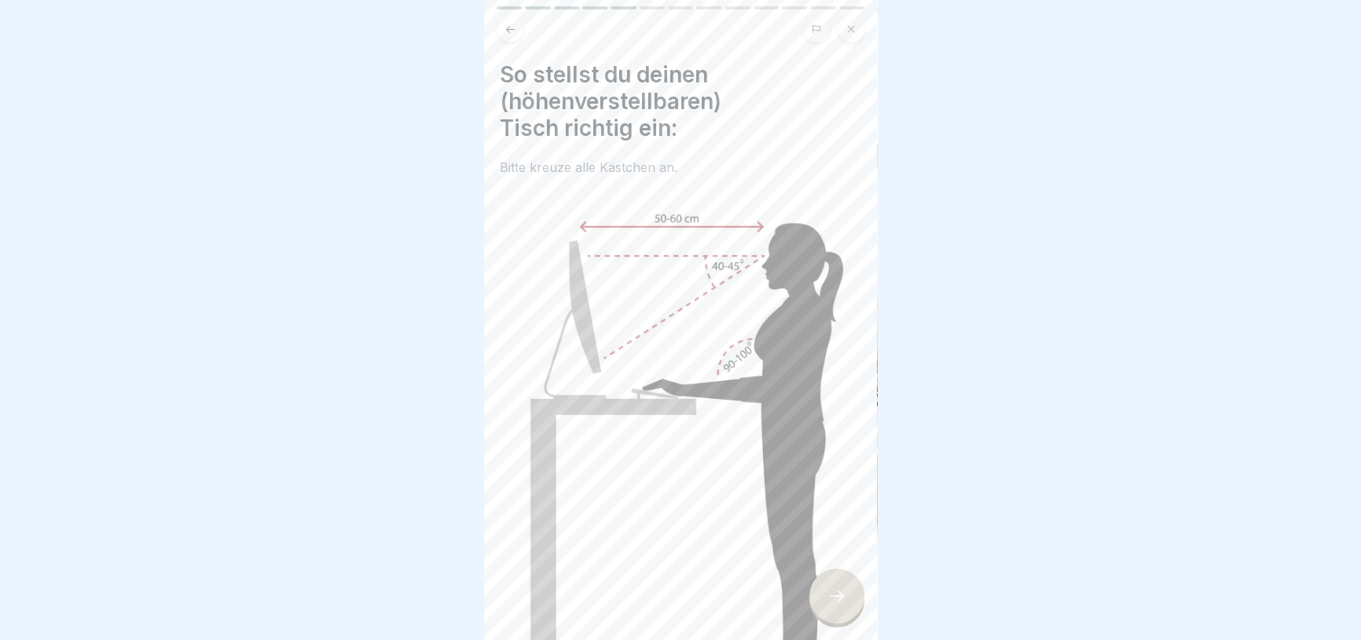
click at [853, 619] on div at bounding box center [836, 596] width 55 height 55
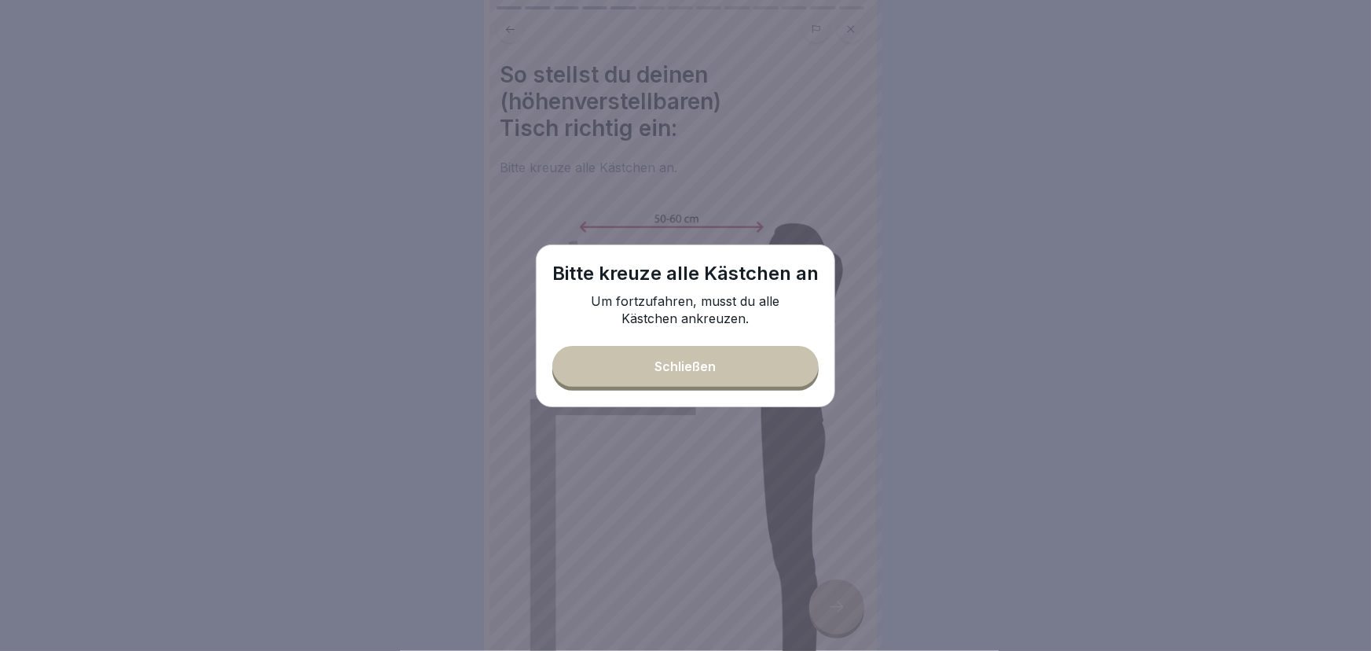
click at [752, 370] on button "Schließen" at bounding box center [685, 366] width 266 height 41
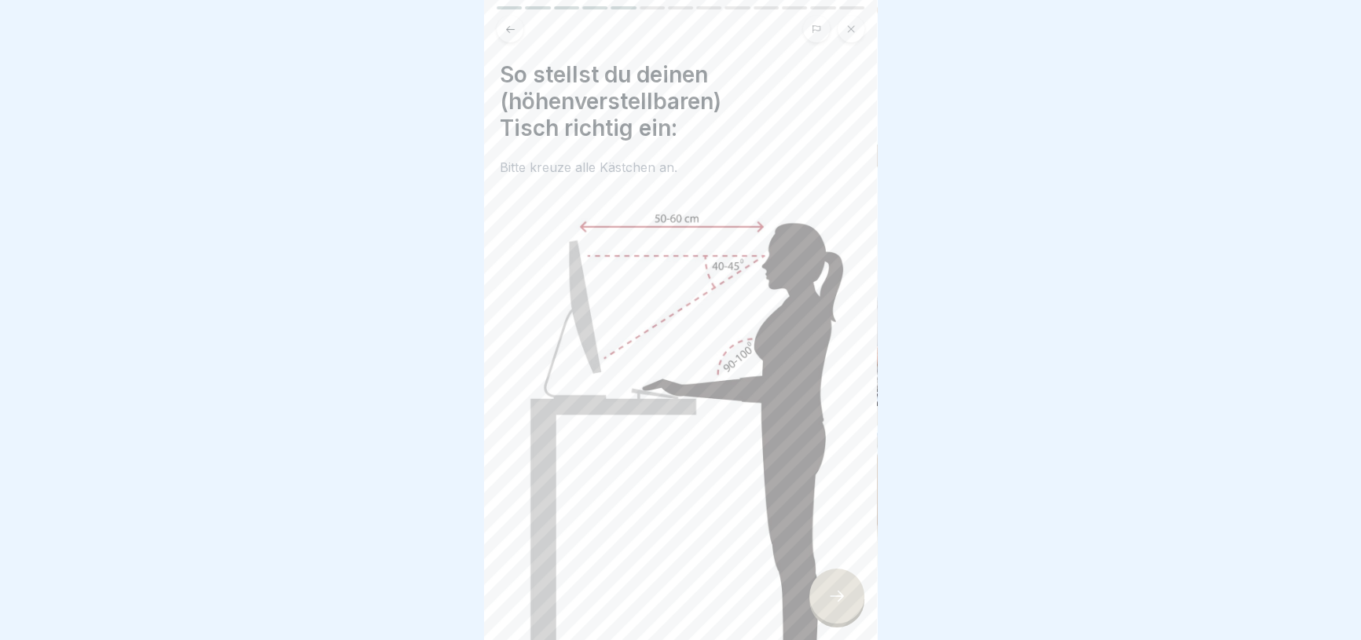
scroll to position [351, 0]
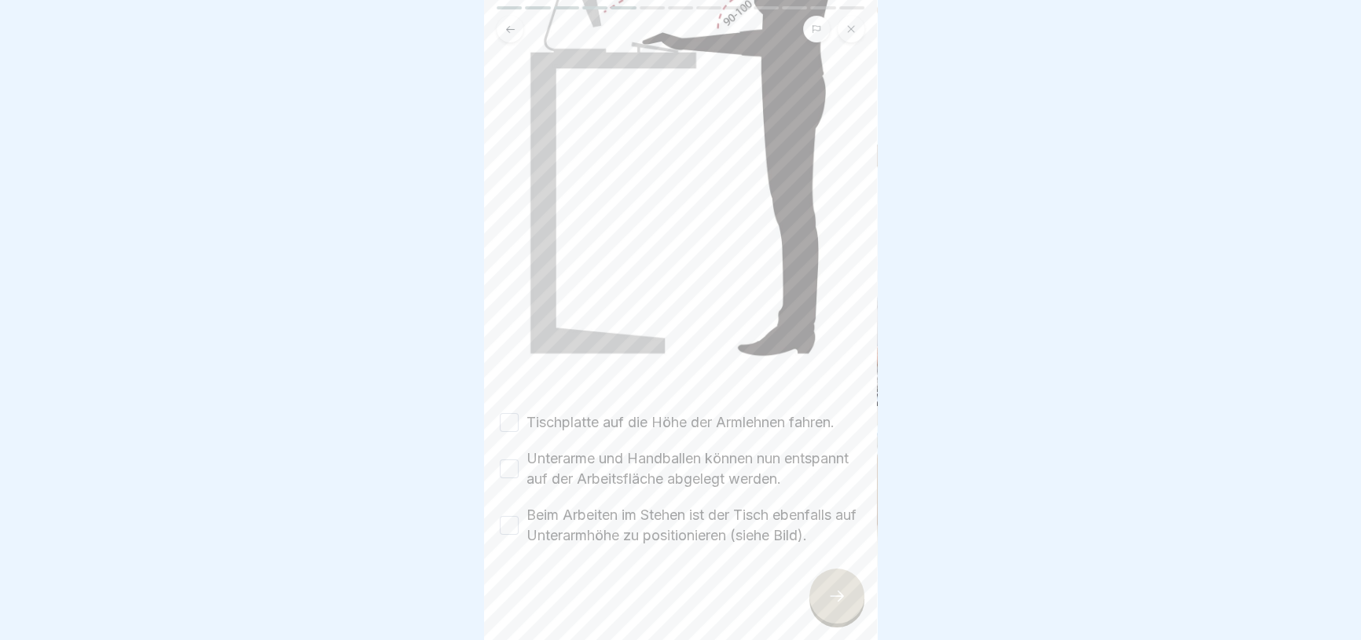
click at [618, 413] on label "Tischplatte auf die Höhe der Armlehnen fahren." at bounding box center [680, 423] width 308 height 20
click at [519, 413] on button "Tischplatte auf die Höhe der Armlehnen fahren." at bounding box center [509, 422] width 19 height 19
click at [600, 460] on label "Unterarme und Handballen können nun entspannt auf der Arbeitsfläche abgelegt we…" at bounding box center [693, 469] width 335 height 41
click at [519, 460] on button "Unterarme und Handballen können nun entspannt auf der Arbeitsfläche abgelegt we…" at bounding box center [509, 469] width 19 height 19
click at [597, 507] on label "Beim Arbeiten im Stehen ist der Tisch ebenfalls auf Unterarmhöhe zu positionier…" at bounding box center [693, 525] width 335 height 41
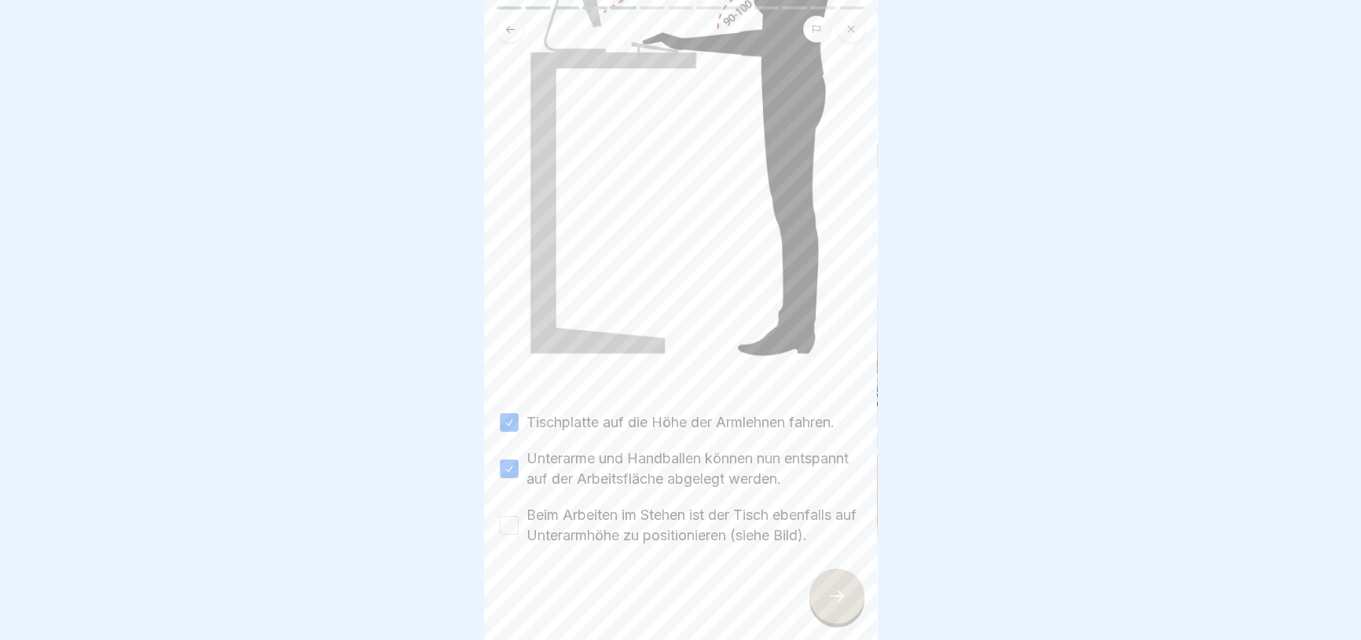
click at [519, 516] on button "Beim Arbeiten im Stehen ist der Tisch ebenfalls auf Unterarmhöhe zu positionier…" at bounding box center [509, 525] width 19 height 19
click at [843, 624] on div at bounding box center [836, 596] width 55 height 55
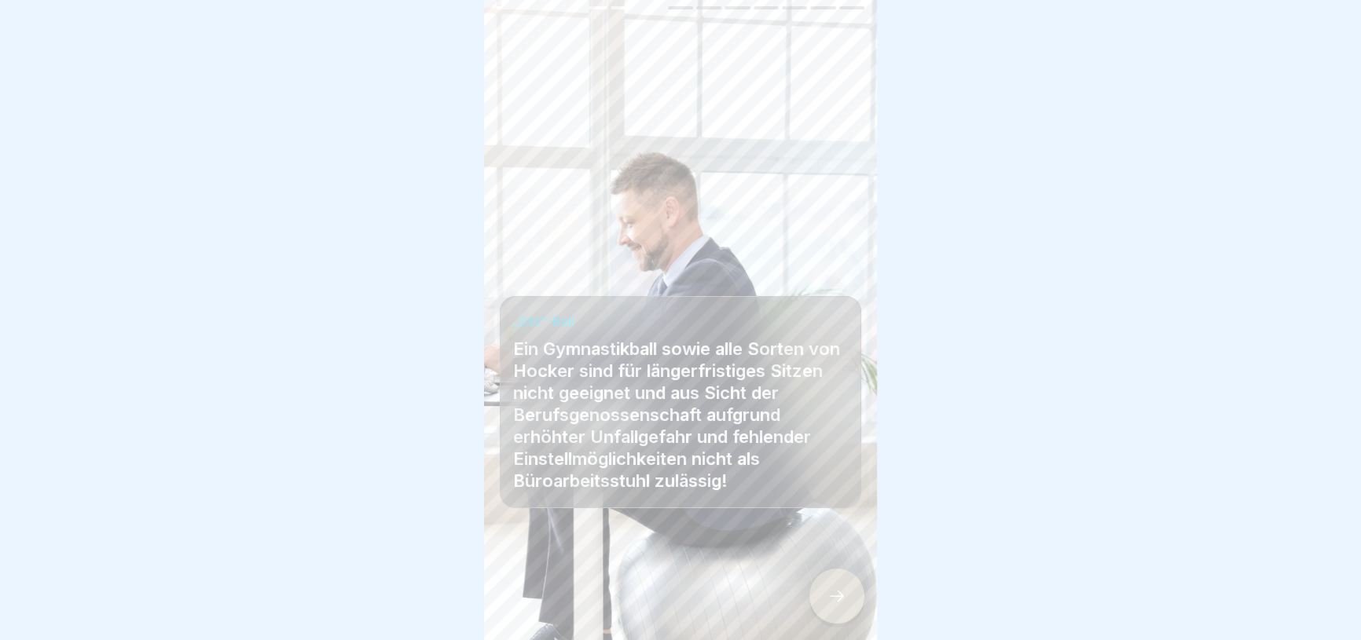
click at [843, 624] on div at bounding box center [836, 596] width 55 height 55
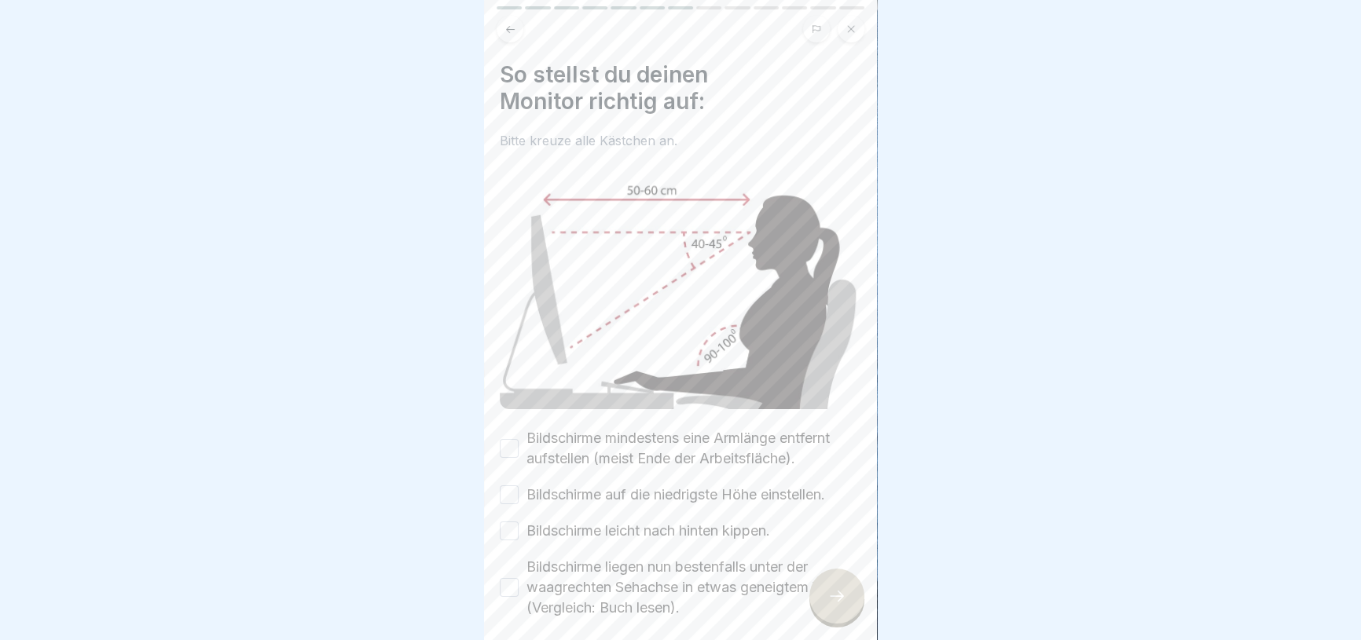
click at [843, 624] on div at bounding box center [836, 596] width 55 height 55
click at [707, 416] on div "So stellst du deinen Monitor richtig auf: Bitte kreuze alle Kästchen an. Bildsc…" at bounding box center [680, 339] width 361 height 557
click at [703, 442] on label "Bildschirme mindestens eine Armlänge entfernt aufstellen (meist Ende der Arbeit…" at bounding box center [693, 448] width 335 height 41
click at [519, 442] on button "Bildschirme mindestens eine Armlänge entfernt aufstellen (meist Ende der Arbeit…" at bounding box center [509, 448] width 19 height 19
click at [700, 487] on label "Bildschirme auf die niedrigste Höhe einstellen." at bounding box center [675, 495] width 299 height 20
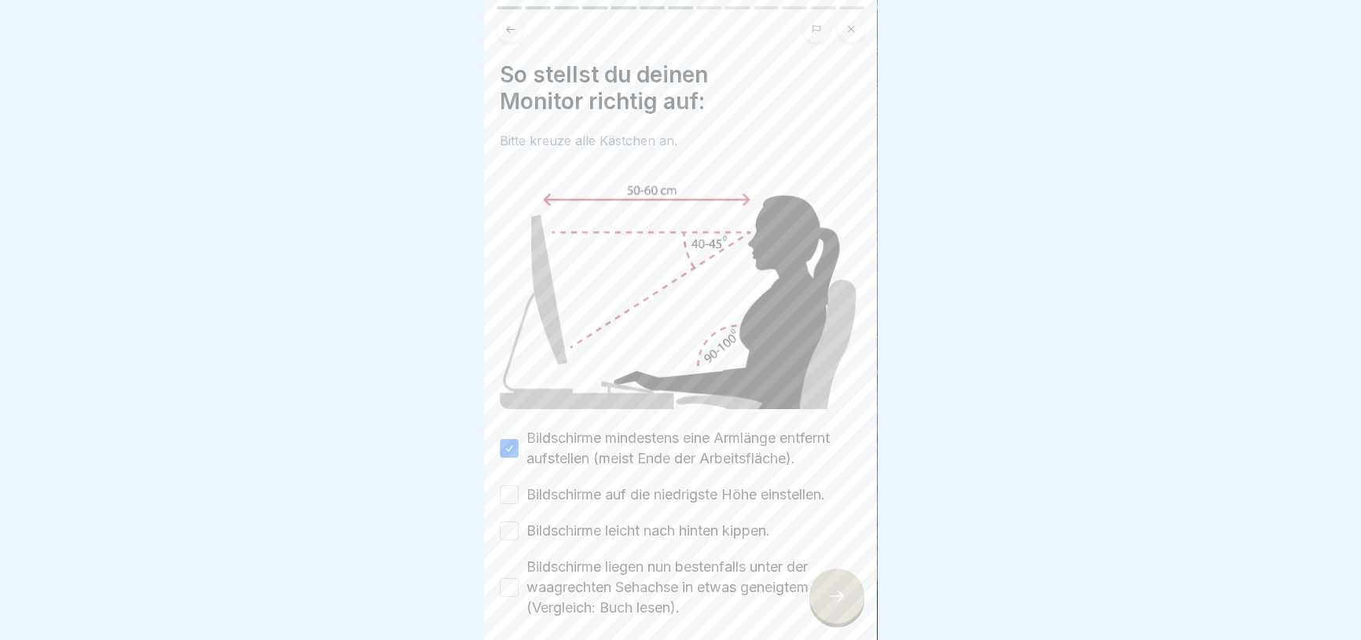
click at [519, 487] on button "Bildschirme auf die niedrigste Höhe einstellen." at bounding box center [509, 495] width 19 height 19
click at [683, 542] on div "Bildschirme mindestens eine Armlänge entfernt aufstellen (meist Ende der Arbeit…" at bounding box center [680, 523] width 361 height 190
click at [670, 523] on label "Bildschirme leicht nach hinten kippen." at bounding box center [648, 531] width 244 height 20
click at [519, 523] on button "Bildschirme leicht nach hinten kippen." at bounding box center [509, 531] width 19 height 19
click at [655, 594] on label "Bildschirme liegen nun bestenfalls unter der waagrechten Sehachse in etwas gene…" at bounding box center [693, 587] width 335 height 61
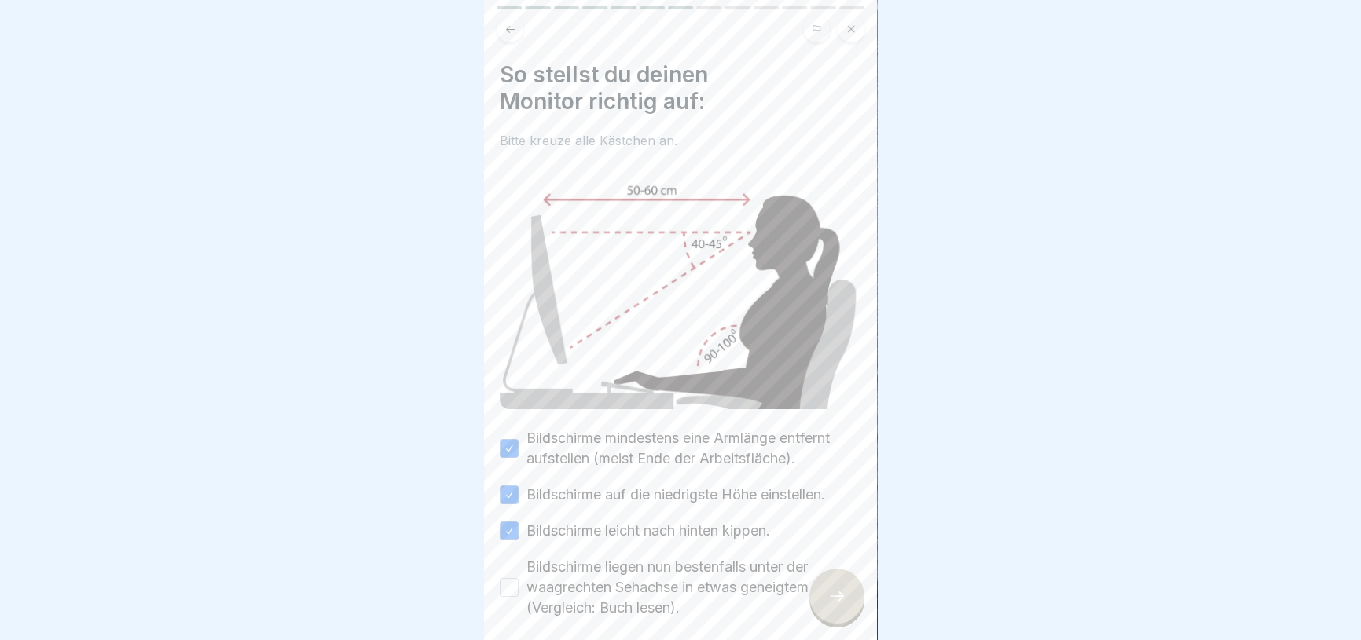
click at [519, 594] on button "Bildschirme liegen nun bestenfalls unter der waagrechten Sehachse in etwas gene…" at bounding box center [509, 587] width 19 height 19
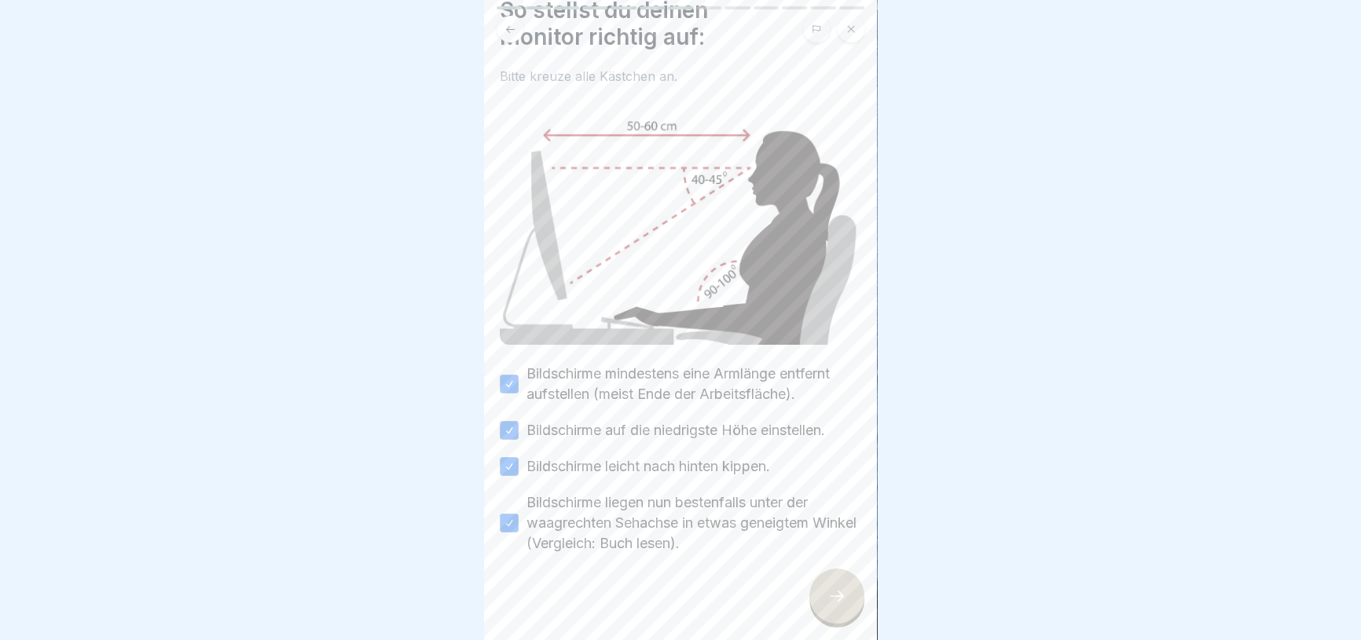
click at [840, 605] on icon at bounding box center [836, 596] width 19 height 19
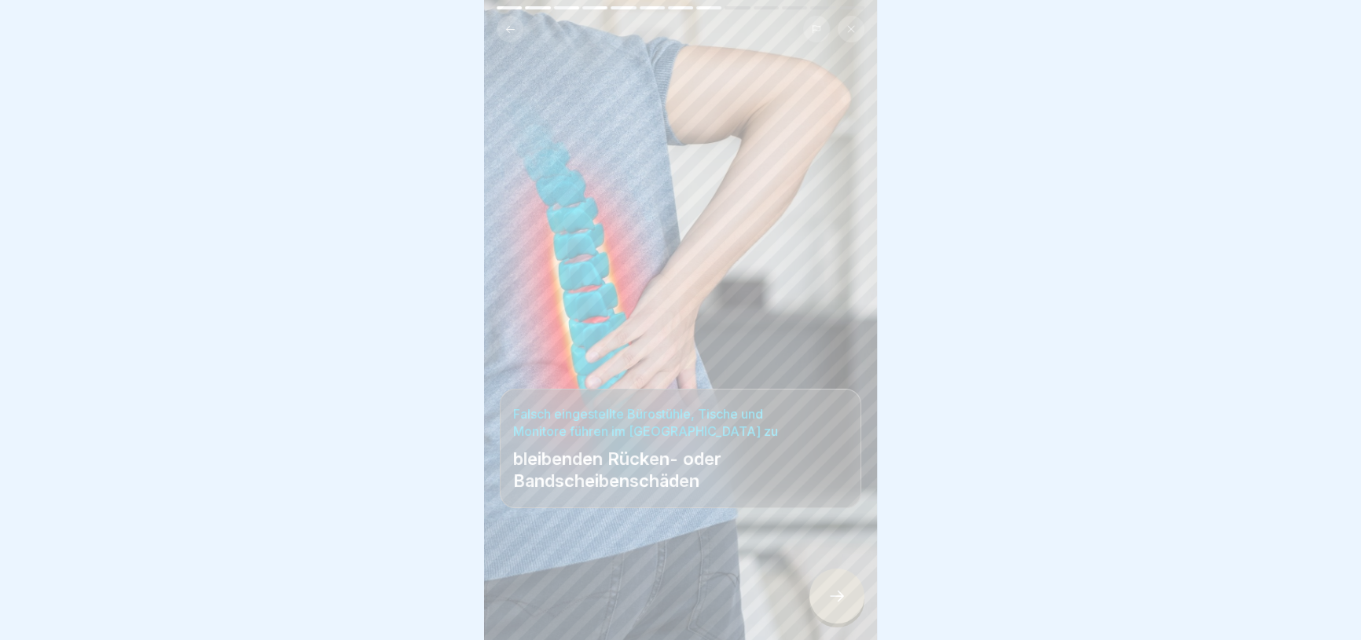
click at [840, 605] on icon at bounding box center [836, 596] width 19 height 19
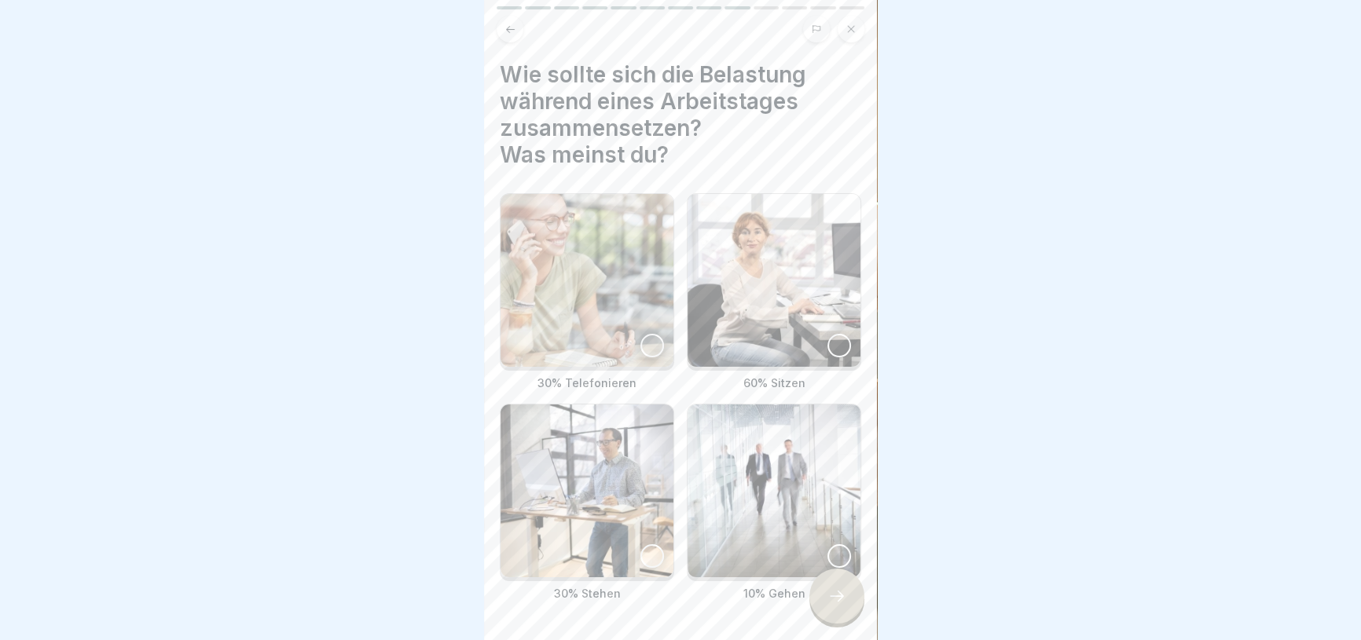
click at [600, 314] on img at bounding box center [587, 280] width 173 height 173
click at [726, 303] on img at bounding box center [774, 280] width 173 height 173
click at [723, 474] on img at bounding box center [774, 491] width 173 height 173
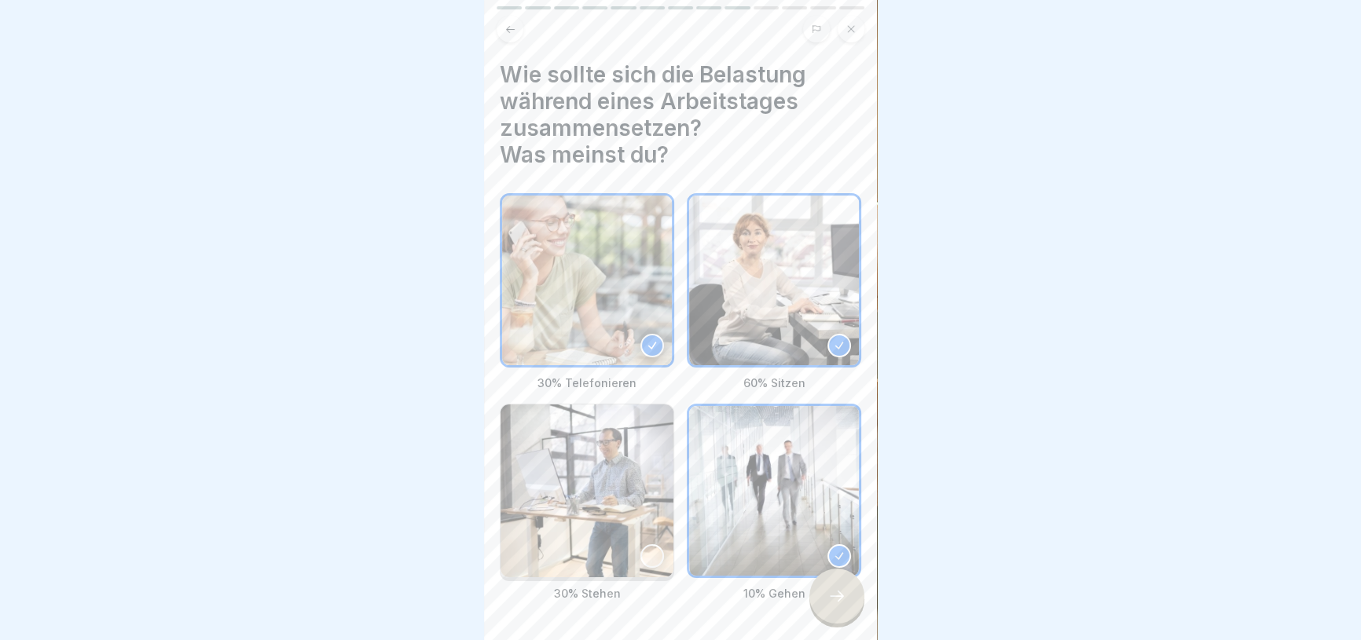
click at [610, 463] on img at bounding box center [587, 491] width 173 height 173
click at [621, 317] on img at bounding box center [587, 281] width 170 height 170
click at [813, 607] on div at bounding box center [836, 596] width 55 height 55
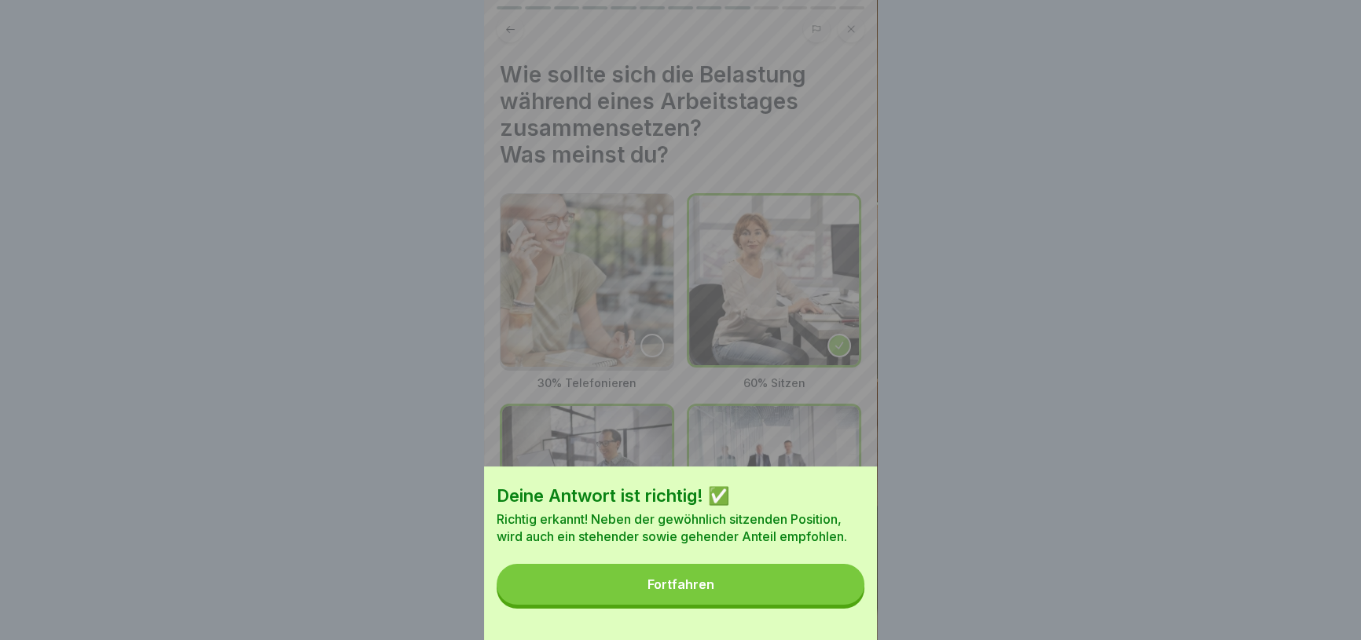
click at [809, 593] on button "Fortfahren" at bounding box center [681, 584] width 368 height 41
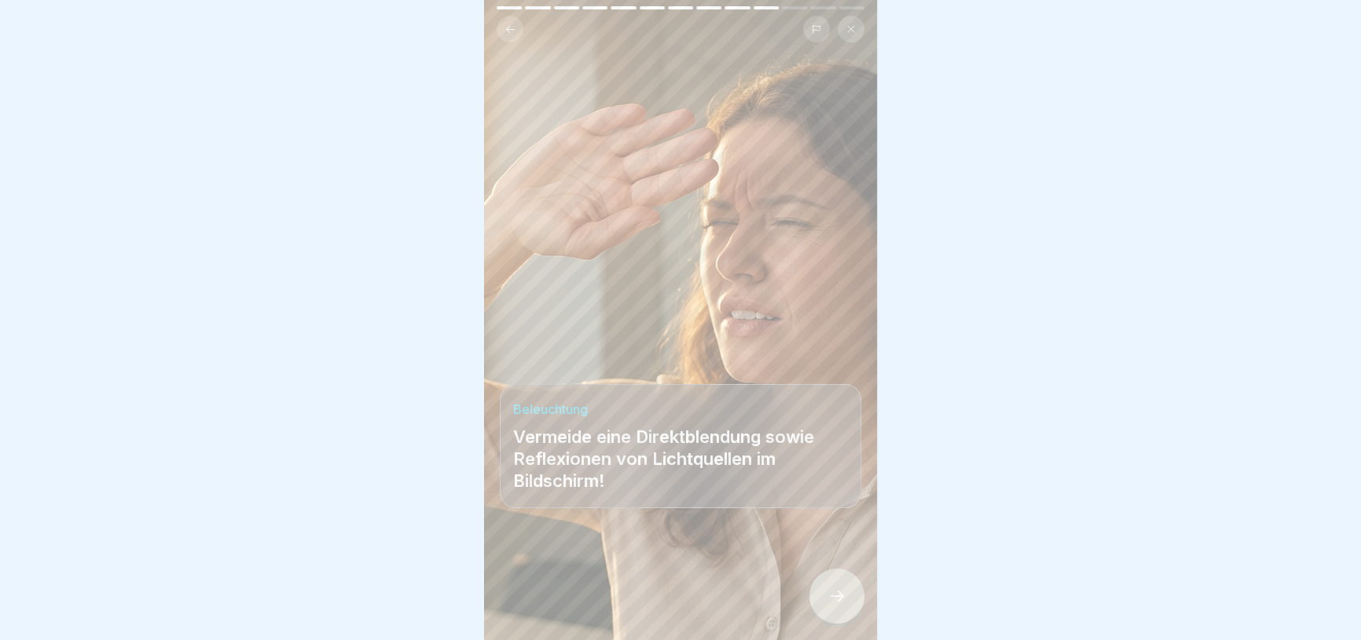
click at [847, 588] on div at bounding box center [836, 596] width 55 height 55
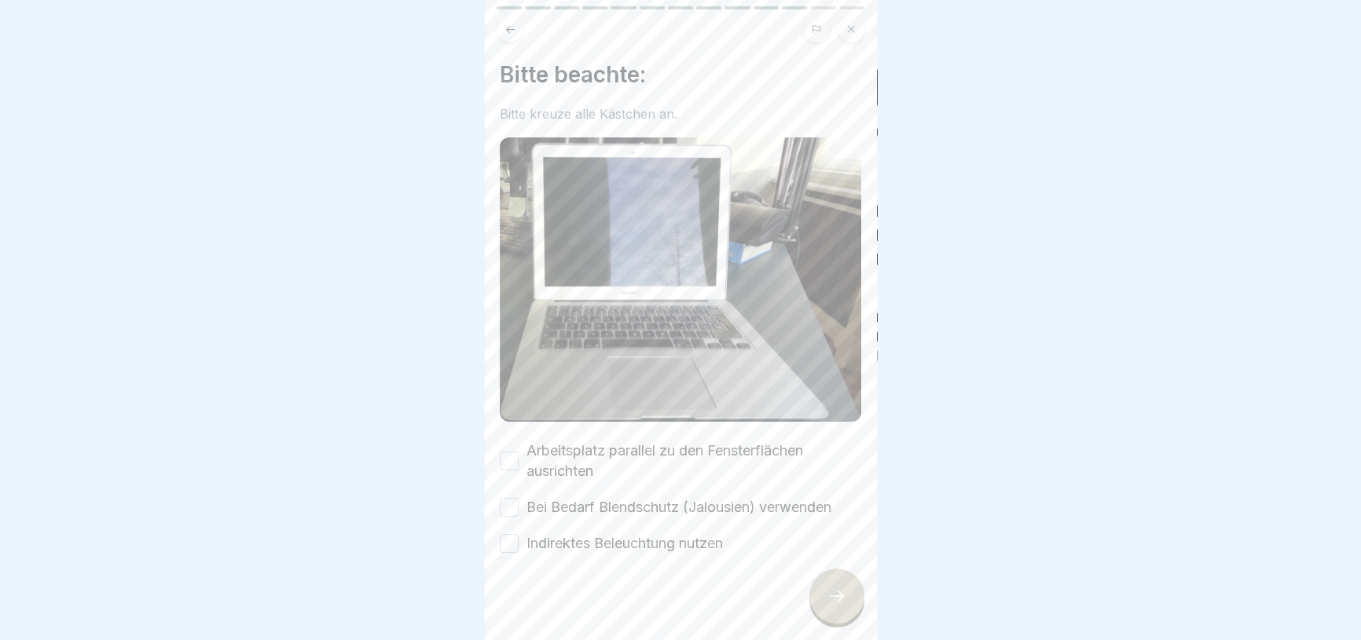
click at [654, 449] on label "Arbeitsplatz parallel zu den Fensterflächen ausrichten" at bounding box center [693, 461] width 335 height 41
click at [519, 452] on button "Arbeitsplatz parallel zu den Fensterflächen ausrichten" at bounding box center [509, 461] width 19 height 19
click at [648, 498] on label "Bei Bedarf Blendschutz (Jalousien) verwenden" at bounding box center [678, 507] width 305 height 20
click at [519, 498] on button "Bei Bedarf Blendschutz (Jalousien) verwenden" at bounding box center [509, 507] width 19 height 19
click at [648, 534] on label "Indirektes Beleuchtung nutzen" at bounding box center [624, 544] width 196 height 20
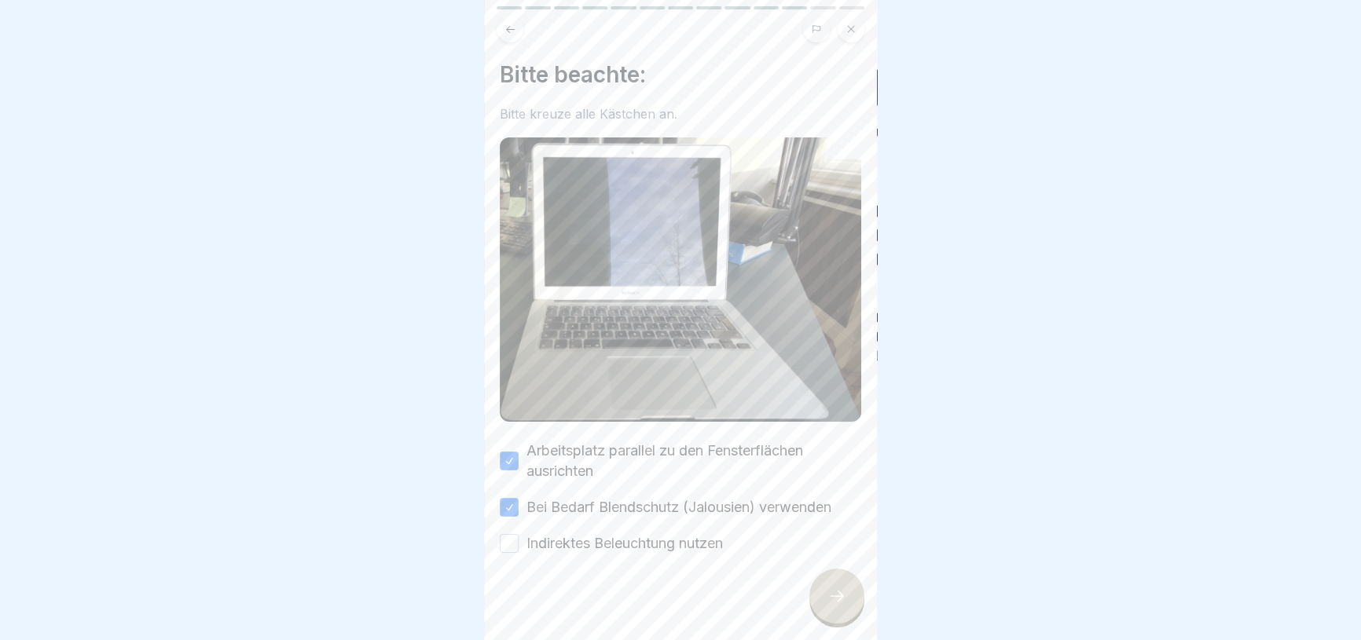
click at [519, 534] on button "Indirektes Beleuchtung nutzen" at bounding box center [509, 543] width 19 height 19
click at [857, 613] on div at bounding box center [836, 596] width 55 height 55
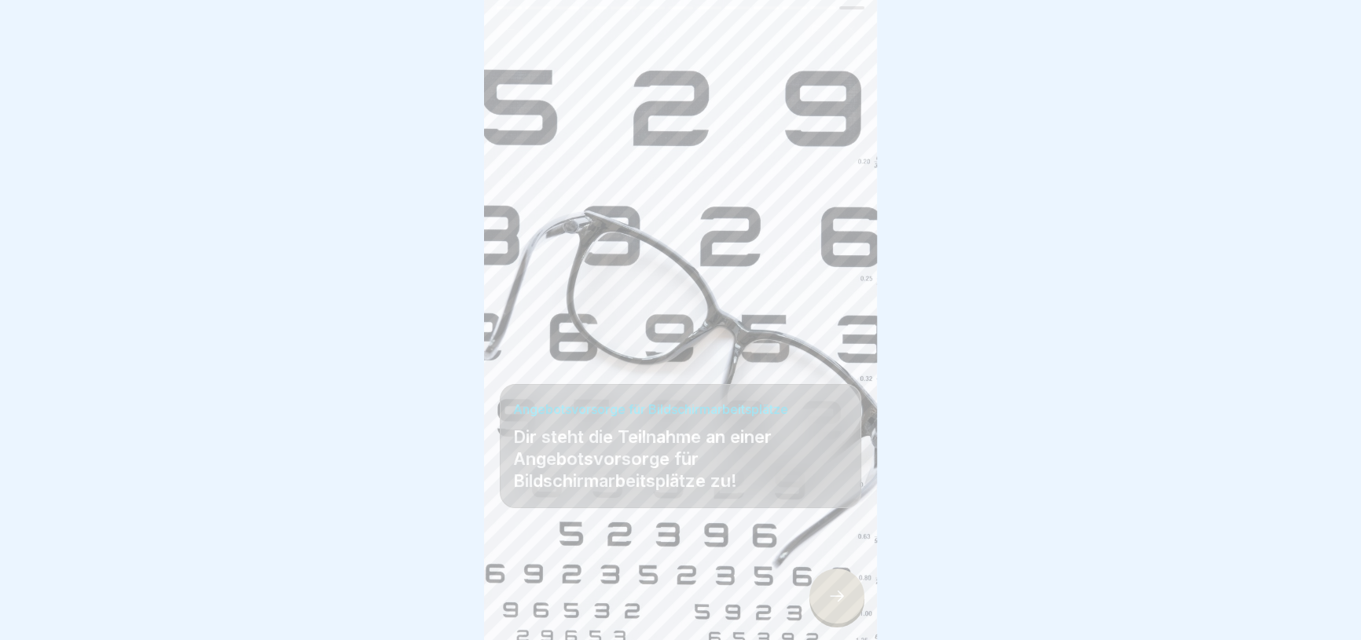
click at [857, 613] on div at bounding box center [836, 596] width 55 height 55
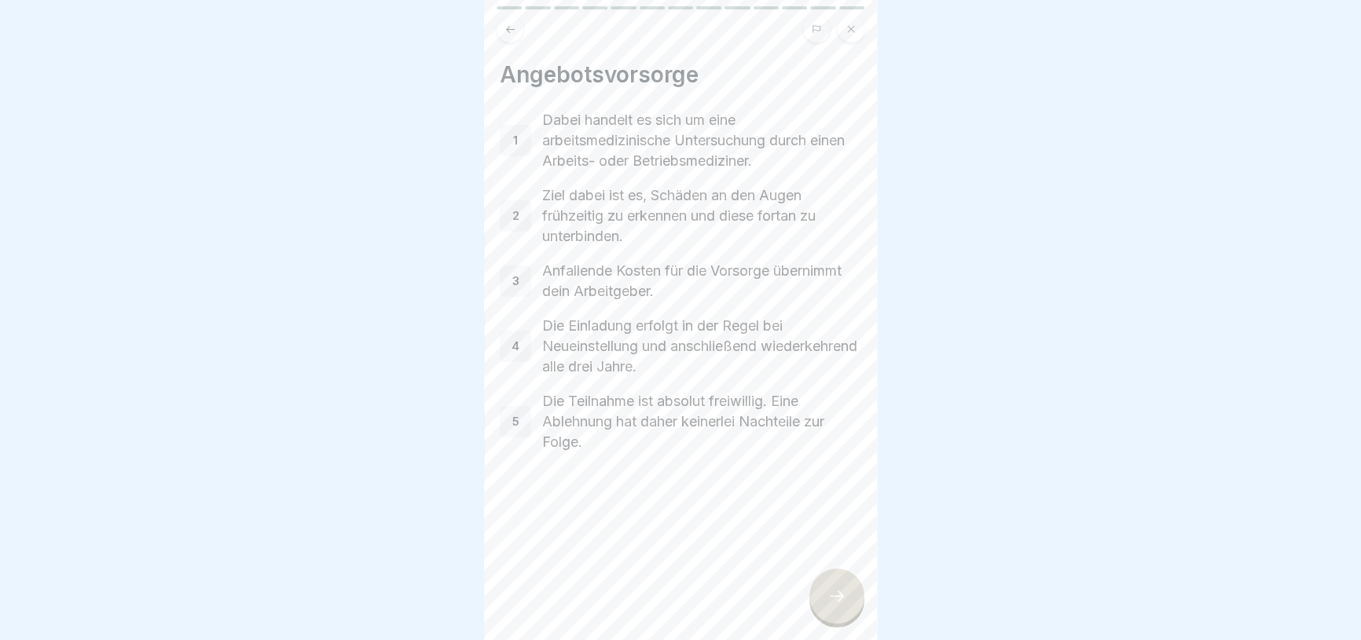
click at [857, 613] on div at bounding box center [836, 596] width 55 height 55
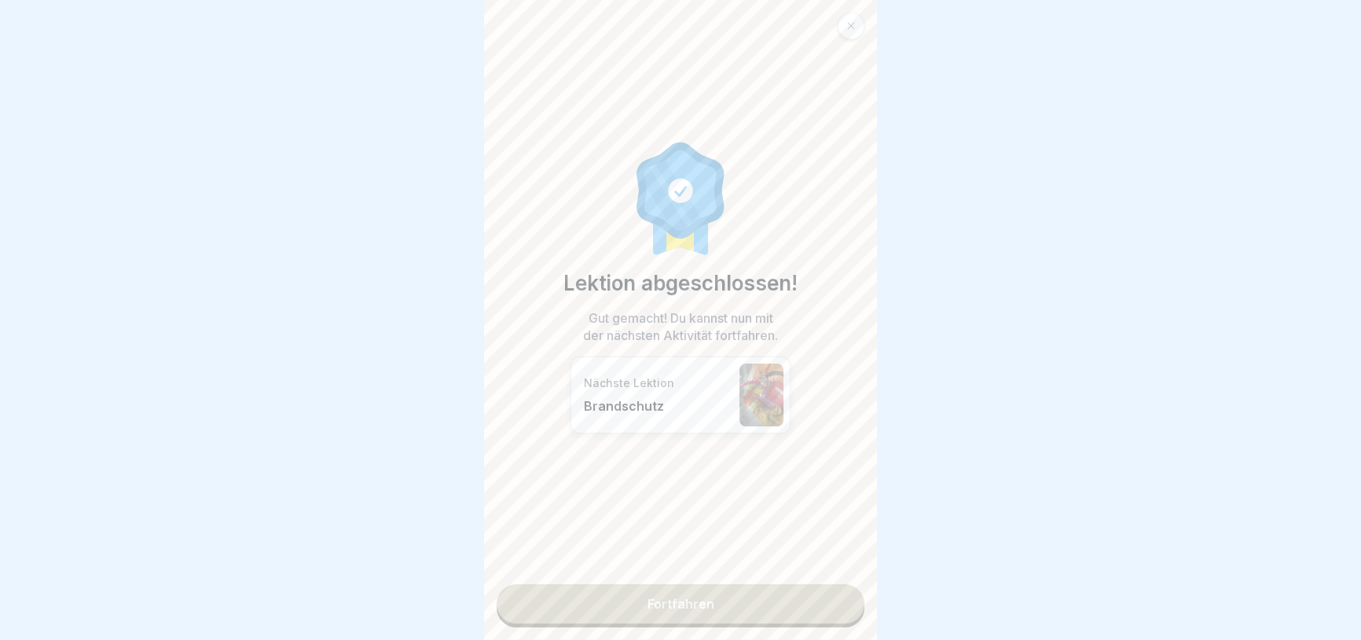
click at [805, 591] on link "Fortfahren" at bounding box center [681, 604] width 368 height 39
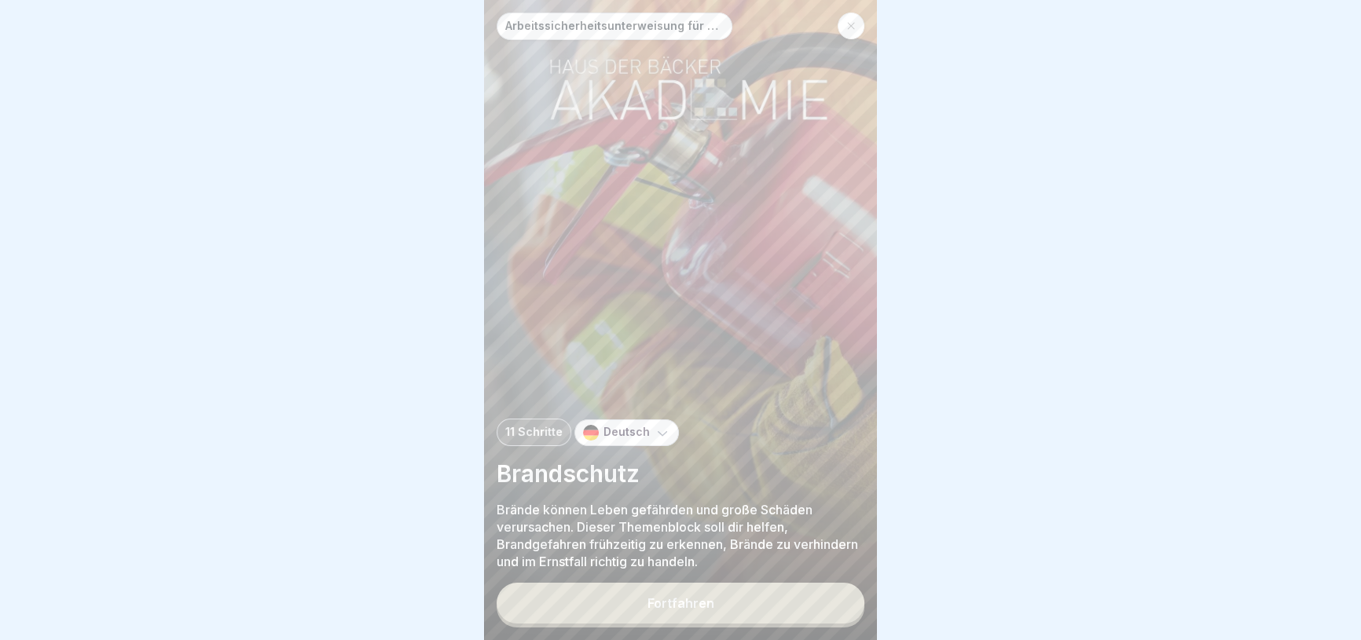
click at [784, 628] on div "Fortfahren" at bounding box center [681, 605] width 368 height 45
click at [782, 611] on button "Fortfahren" at bounding box center [681, 603] width 368 height 41
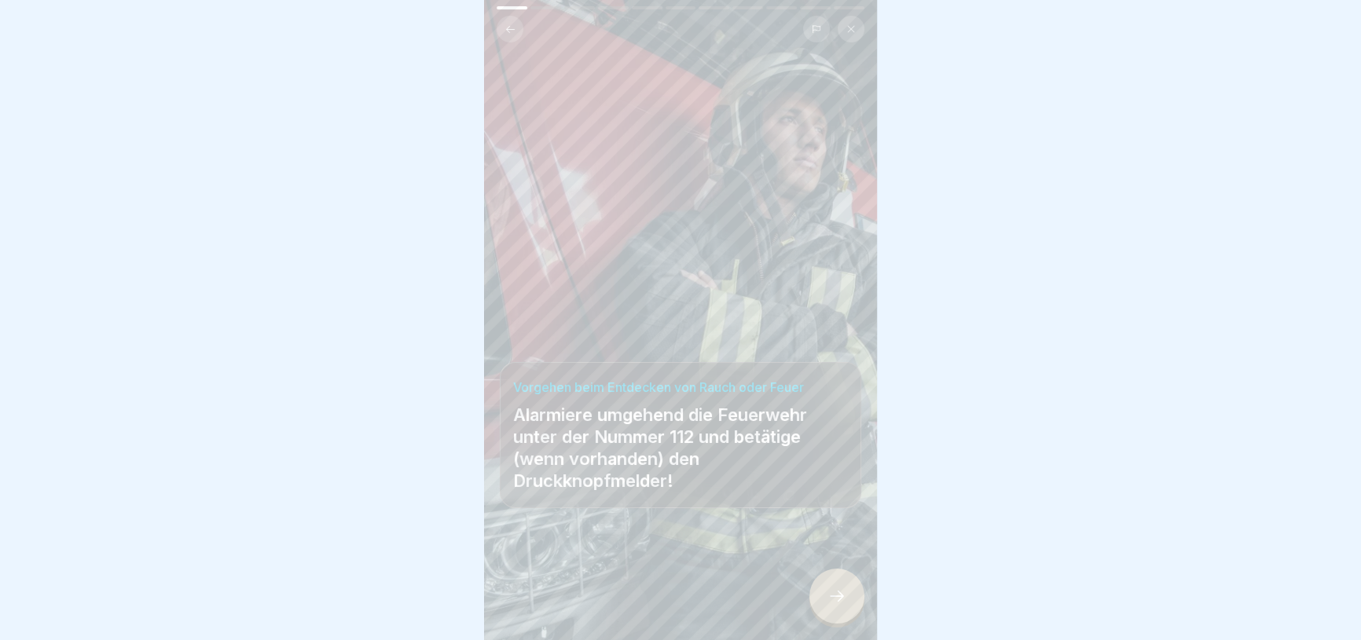
click at [853, 613] on div at bounding box center [836, 596] width 55 height 55
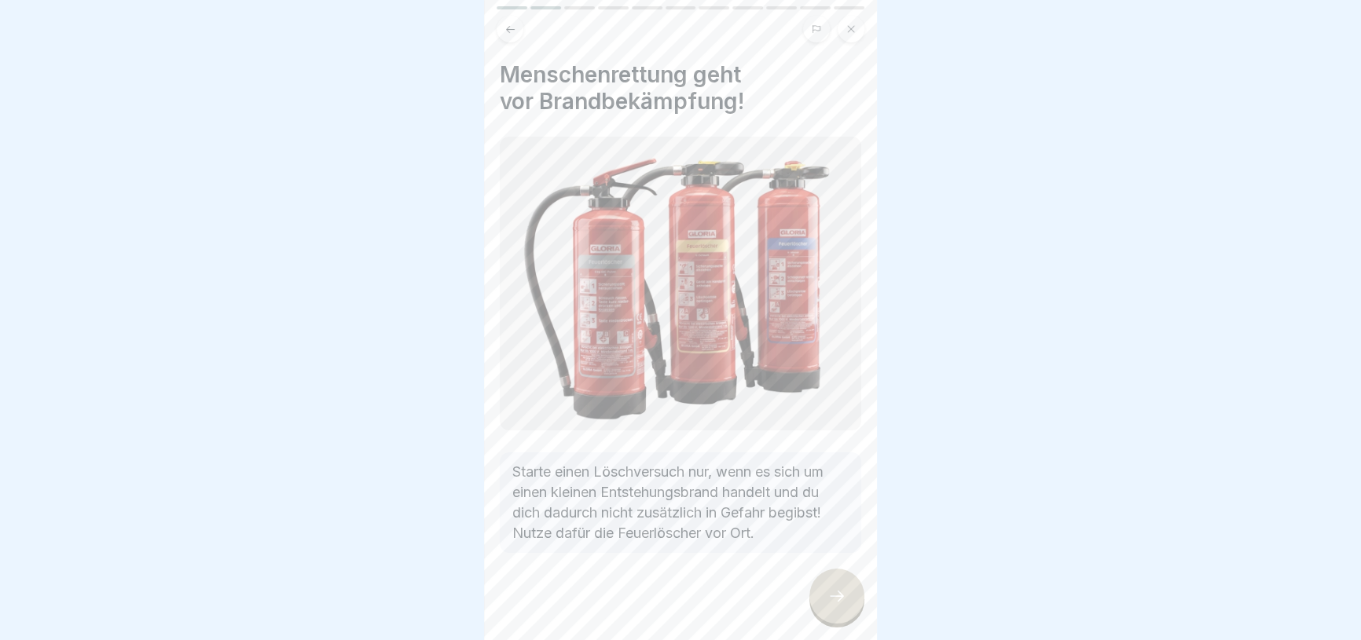
click at [853, 613] on div at bounding box center [836, 596] width 55 height 55
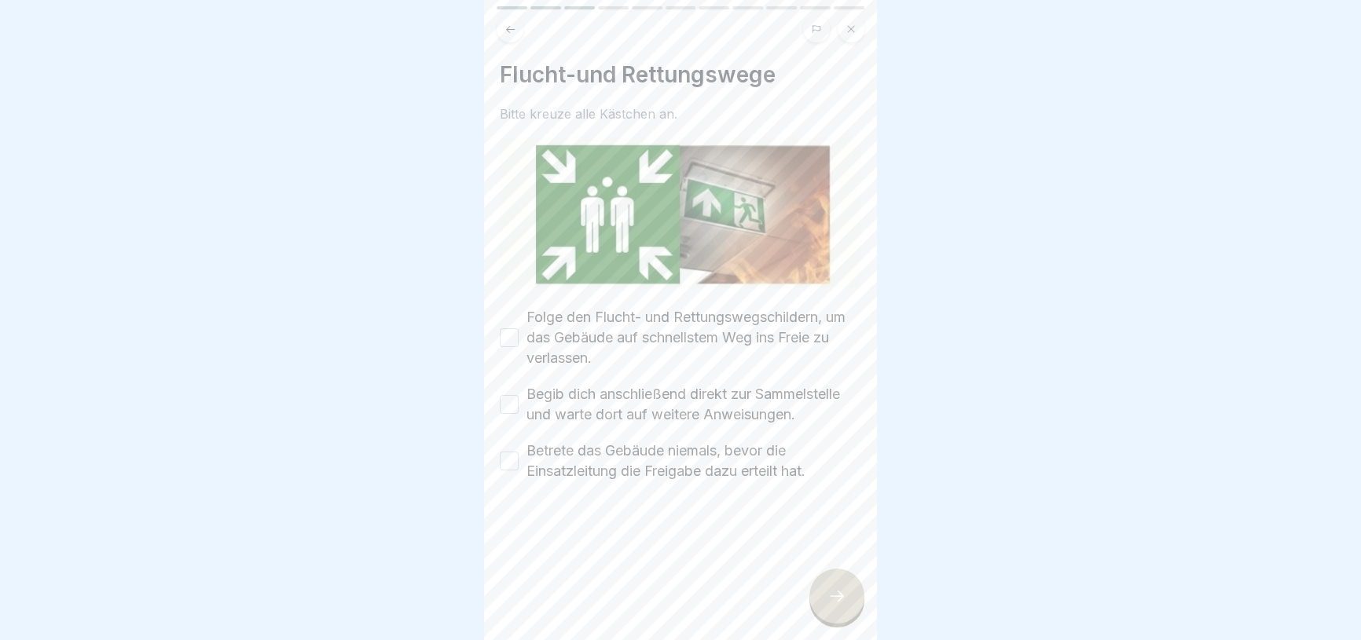
click at [603, 333] on label "Folge den Flucht- und Rettungswegschildern, um das Gebäude auf schnellstem Weg …" at bounding box center [693, 337] width 335 height 61
click at [519, 333] on button "Folge den Flucht- und Rettungswegschildern, um das Gebäude auf schnellstem Weg …" at bounding box center [509, 337] width 19 height 19
click at [589, 385] on label "Begib dich anschließend direkt zur Sammelstelle und warte dort auf weitere Anwe…" at bounding box center [693, 404] width 335 height 41
click at [519, 395] on button "Begib dich anschließend direkt zur Sammelstelle und warte dort auf weitere Anwe…" at bounding box center [509, 404] width 19 height 19
click at [588, 455] on label "Betrete das Gebäude niemals, bevor die Einsatzleitung die Freigabe dazu erteilt…" at bounding box center [693, 461] width 335 height 41
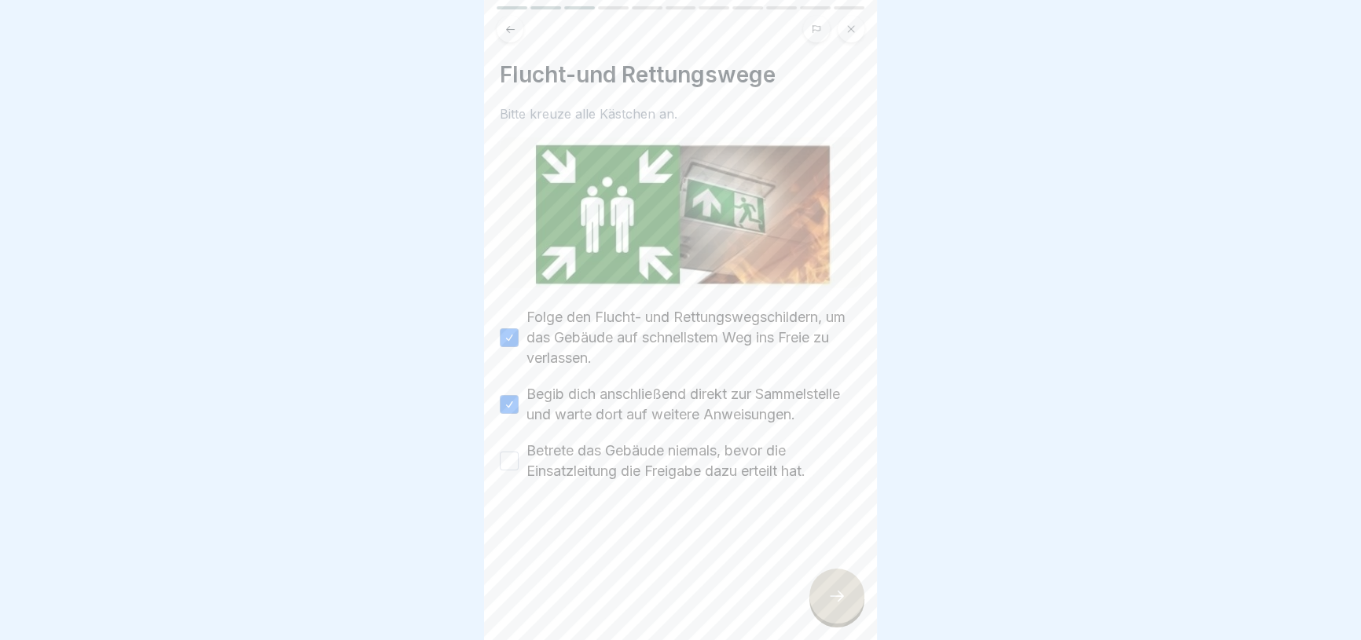
click at [519, 455] on button "Betrete das Gebäude niemals, bevor die Einsatzleitung die Freigabe dazu erteilt…" at bounding box center [509, 461] width 19 height 19
click at [844, 623] on div at bounding box center [836, 596] width 55 height 55
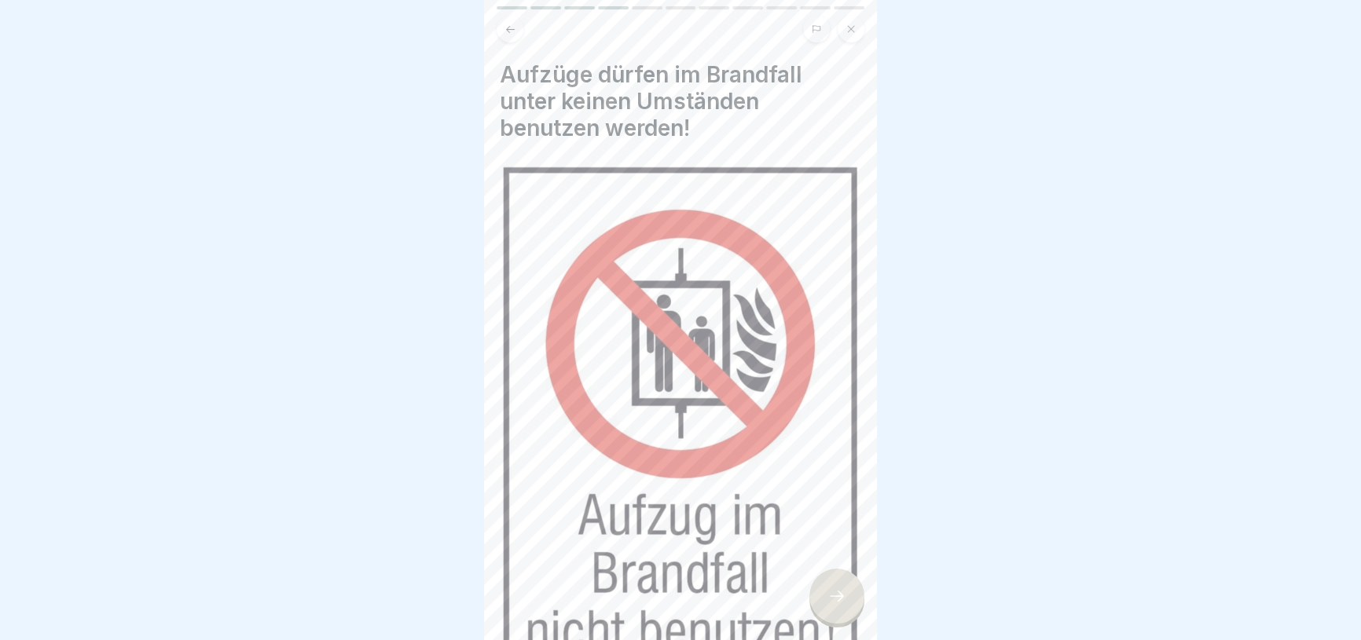
click at [844, 623] on div at bounding box center [836, 596] width 55 height 55
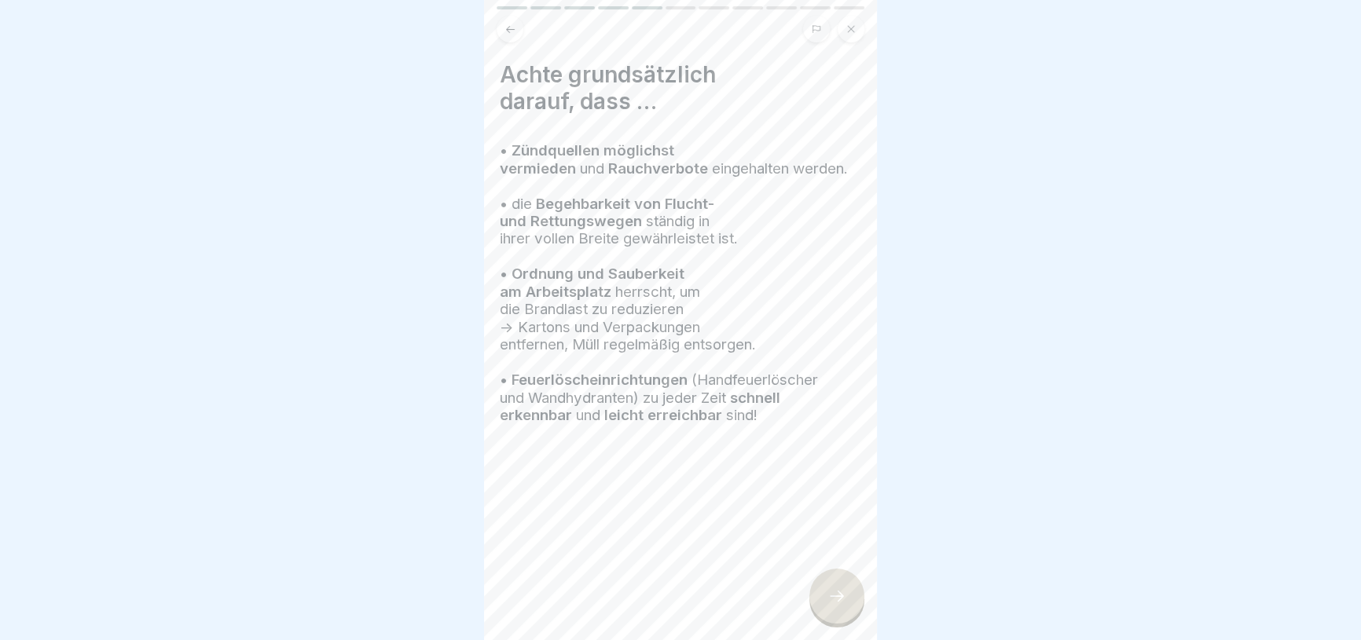
click at [844, 623] on div at bounding box center [836, 596] width 55 height 55
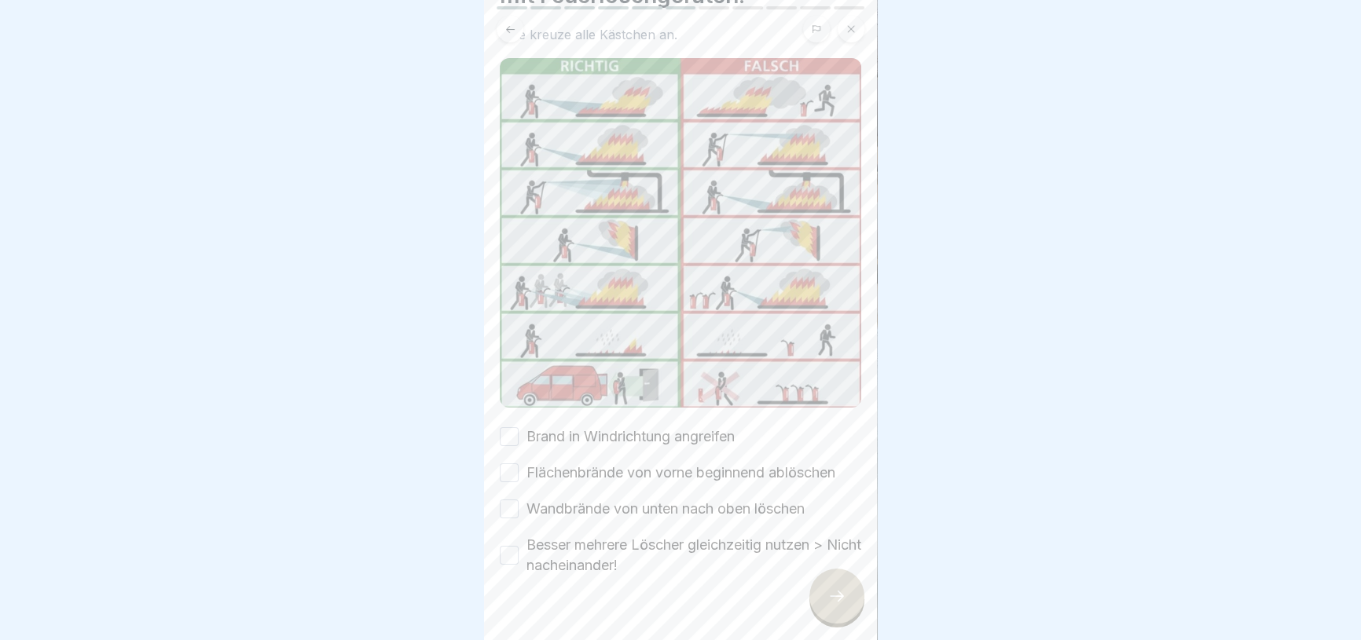
scroll to position [109, 0]
click at [631, 441] on div "Brand in Windrichtung angreifen Flächenbrände von vorne beginnend ablöschen Wan…" at bounding box center [680, 498] width 361 height 149
click at [626, 424] on label "Brand in Windrichtung angreifen" at bounding box center [630, 434] width 208 height 20
click at [519, 424] on button "Brand in Windrichtung angreifen" at bounding box center [509, 433] width 19 height 19
click at [624, 445] on div "Brand in Windrichtung angreifen Flächenbrände von vorne beginnend ablöschen Wan…" at bounding box center [680, 498] width 361 height 149
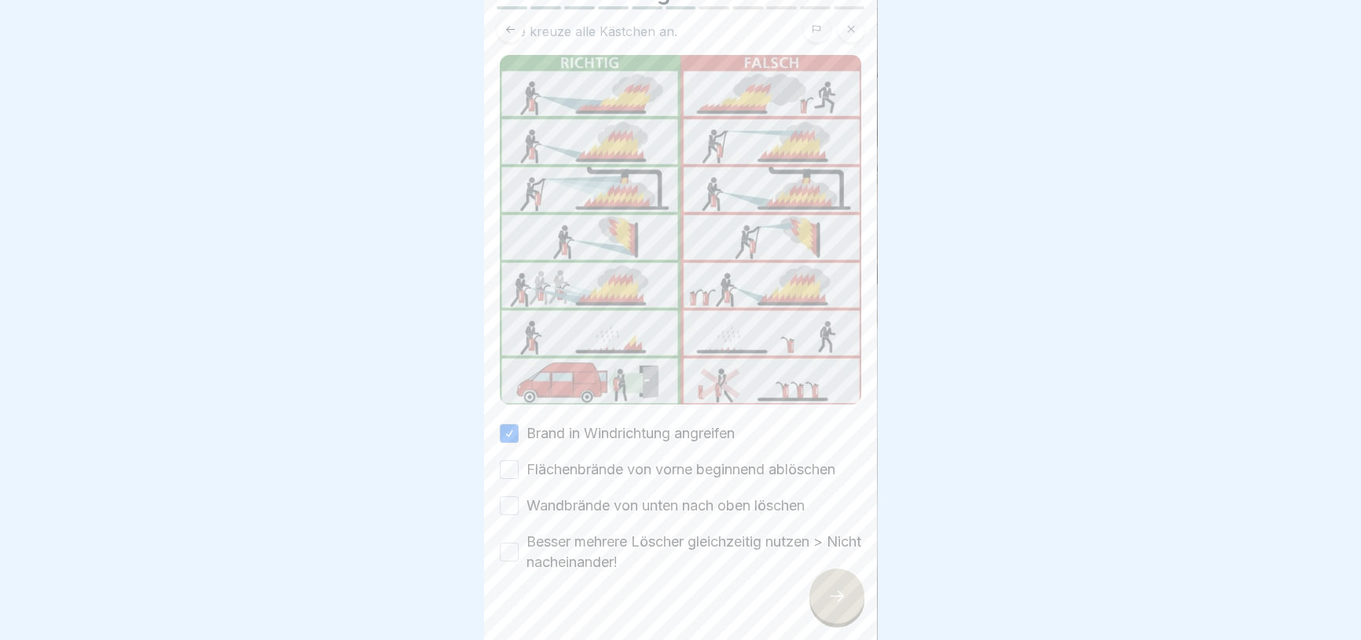
click at [624, 460] on label "Flächenbrände von vorne beginnend ablöschen" at bounding box center [680, 470] width 309 height 20
click at [519, 460] on button "Flächenbrände von vorne beginnend ablöschen" at bounding box center [509, 469] width 19 height 19
click at [615, 498] on label "Wandbrände von unten nach oben löschen" at bounding box center [665, 506] width 278 height 20
click at [519, 498] on button "Wandbrände von unten nach oben löschen" at bounding box center [509, 506] width 19 height 19
click at [616, 534] on label "Besser mehrere Löscher gleichzeitig nutzen > Nicht nacheinander!" at bounding box center [693, 552] width 335 height 41
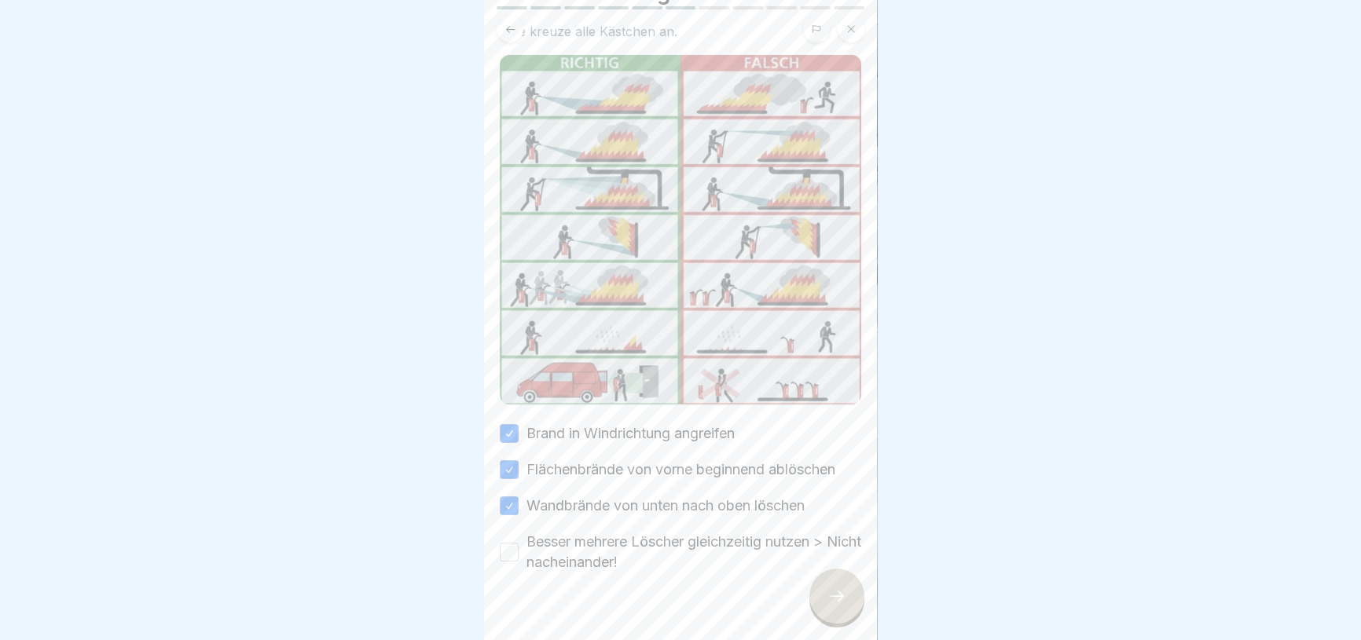
click at [519, 543] on button "Besser mehrere Löscher gleichzeitig nutzen > Nicht nacheinander!" at bounding box center [509, 552] width 19 height 19
click at [840, 600] on icon at bounding box center [836, 596] width 19 height 19
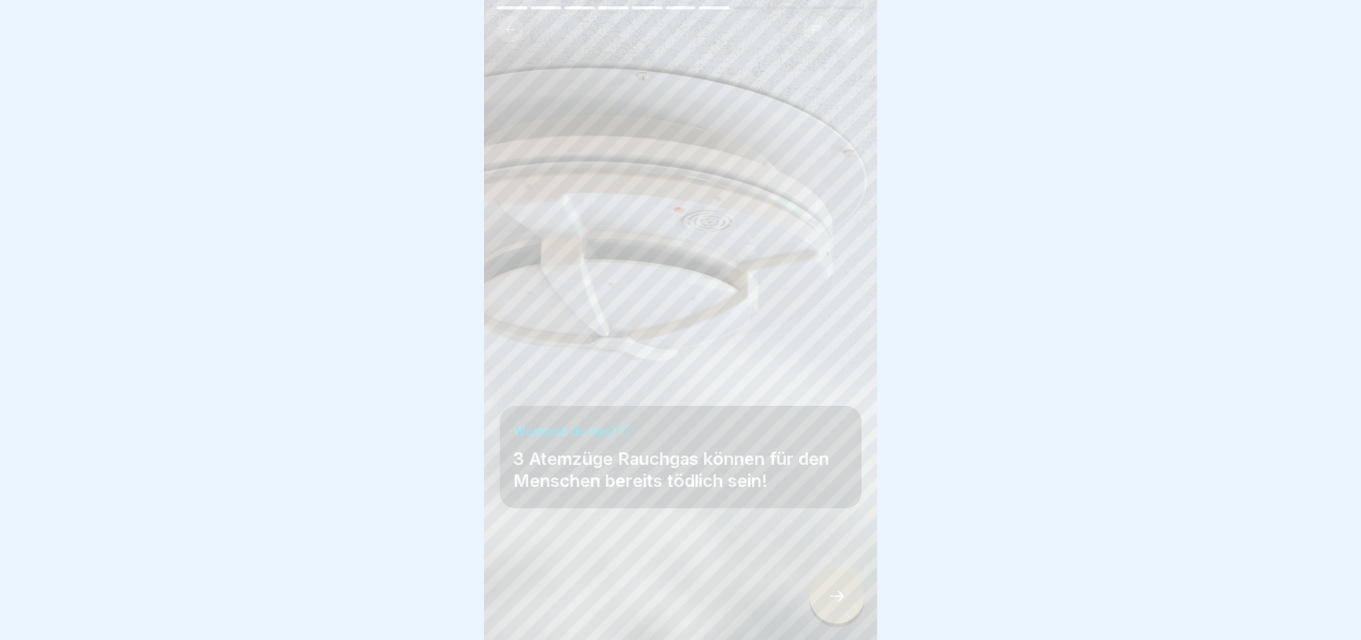
click at [840, 600] on icon at bounding box center [836, 596] width 19 height 19
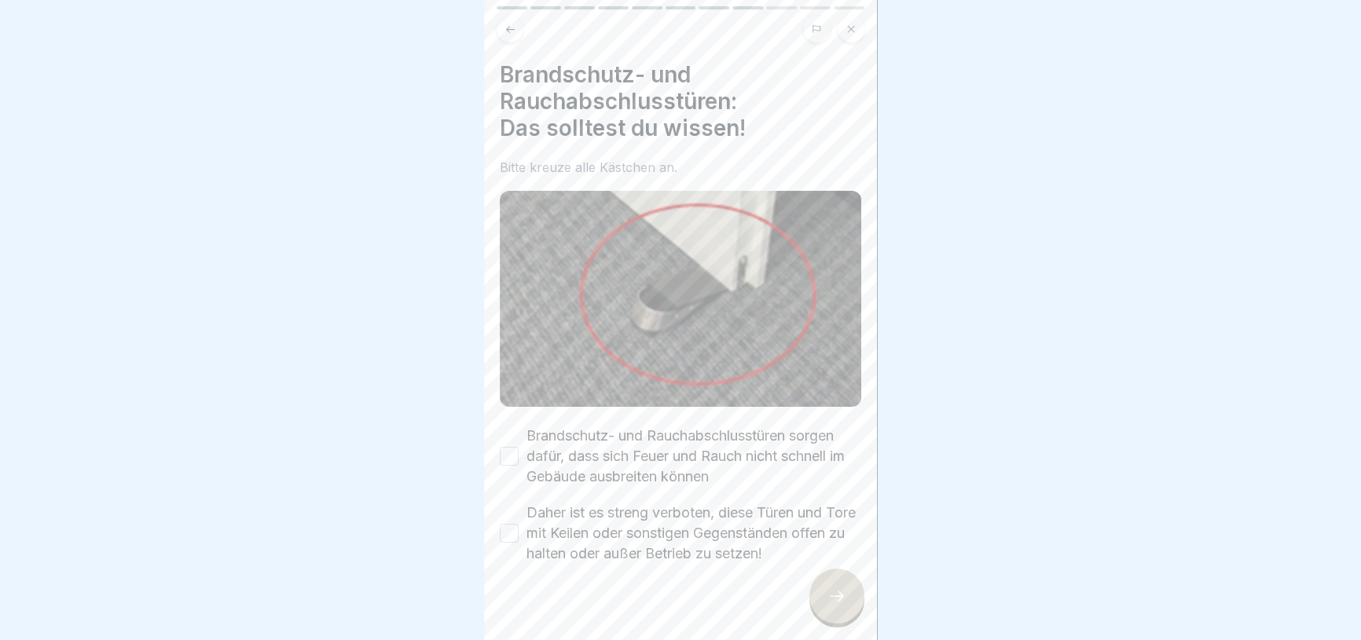
click at [667, 449] on label "Brandschutz- und Rauchabschlusstüren sorgen dafür, dass sich Feuer und Rauch ni…" at bounding box center [693, 456] width 335 height 61
click at [519, 449] on button "Brandschutz- und Rauchabschlusstüren sorgen dafür, dass sich Feuer und Rauch ni…" at bounding box center [509, 456] width 19 height 19
click at [659, 534] on label "Daher ist es streng verboten, diese Türen und Tore mit Keilen oder sonstigen Ge…" at bounding box center [693, 533] width 335 height 61
click at [519, 534] on button "Daher ist es streng verboten, diese Türen und Tore mit Keilen oder sonstigen Ge…" at bounding box center [509, 533] width 19 height 19
click at [841, 618] on div at bounding box center [836, 596] width 55 height 55
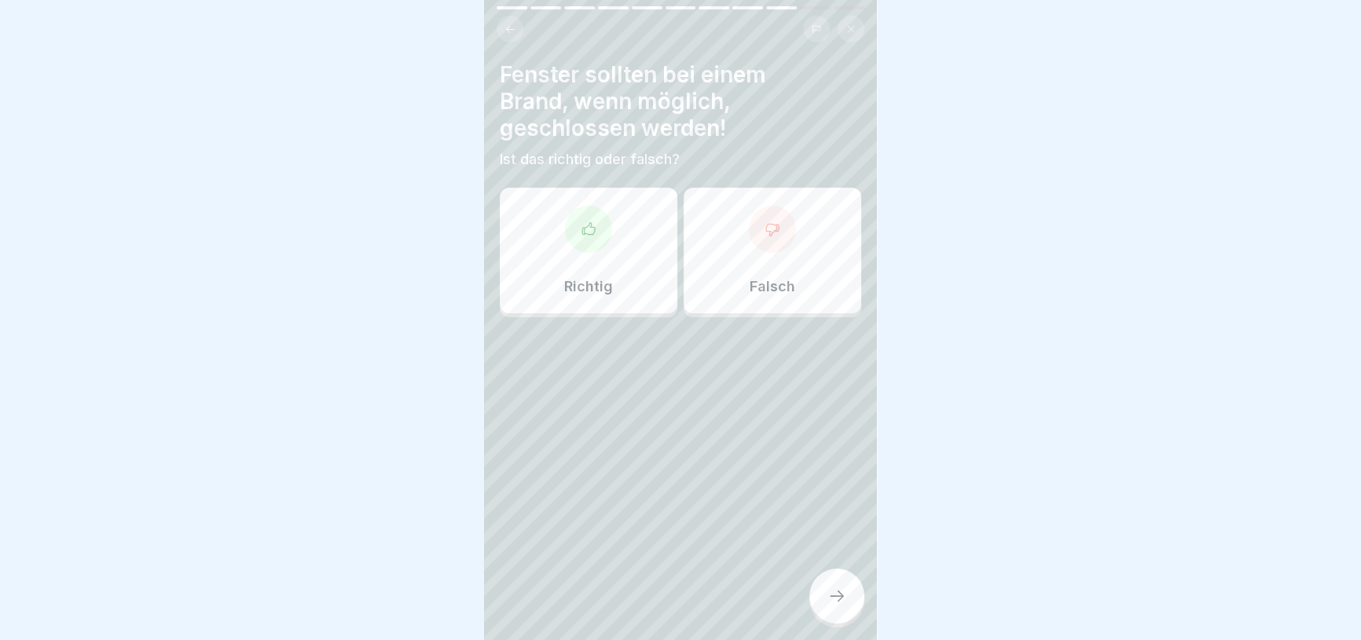
click at [585, 281] on p "Richtig" at bounding box center [588, 286] width 49 height 17
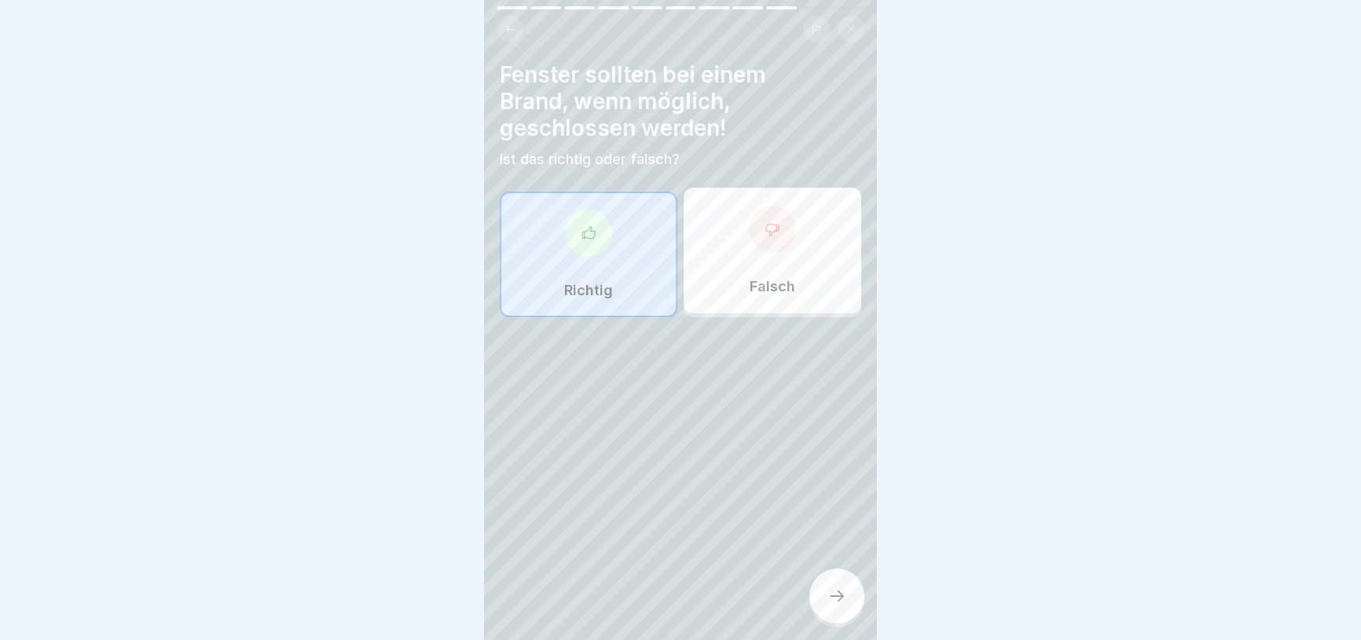
click at [825, 600] on div at bounding box center [836, 596] width 55 height 55
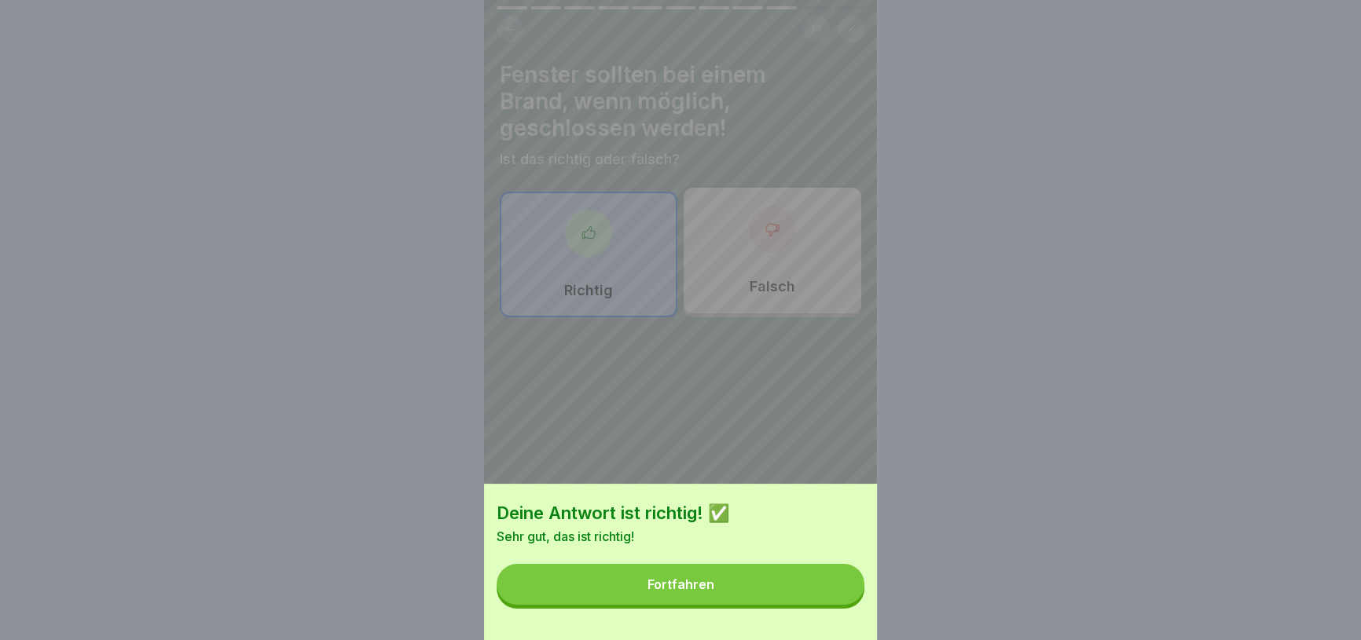
click at [825, 600] on button "Fortfahren" at bounding box center [681, 584] width 368 height 41
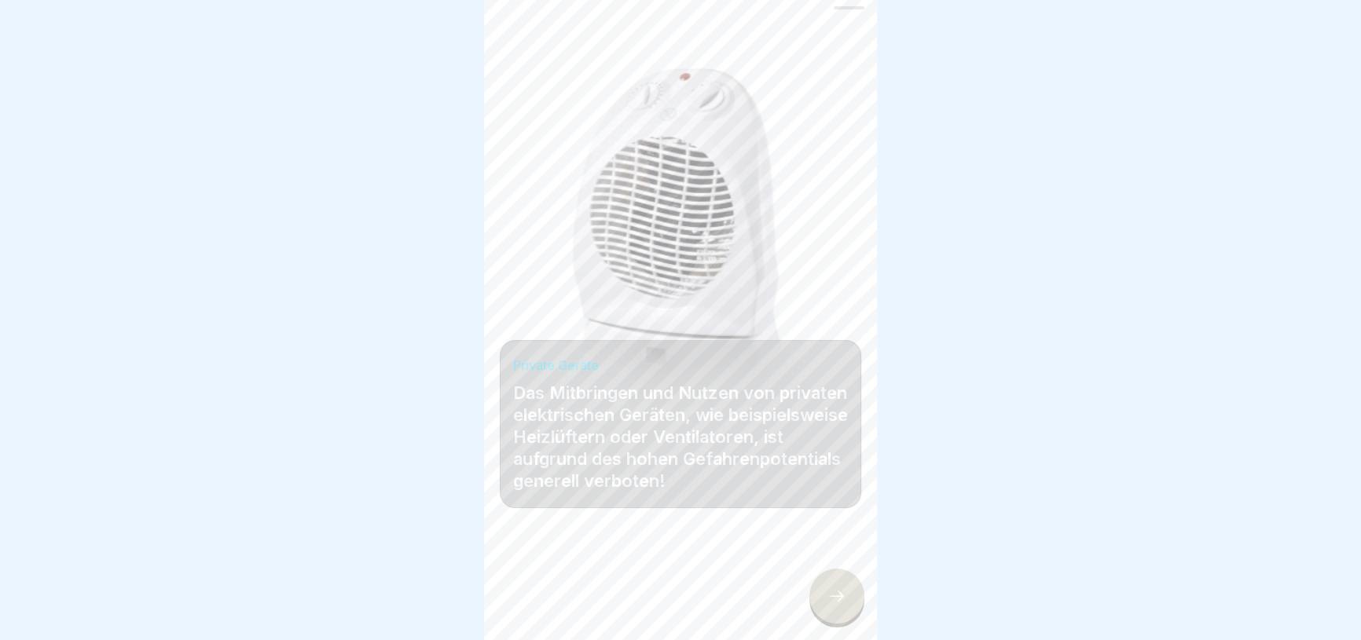
click at [825, 600] on div at bounding box center [836, 596] width 55 height 55
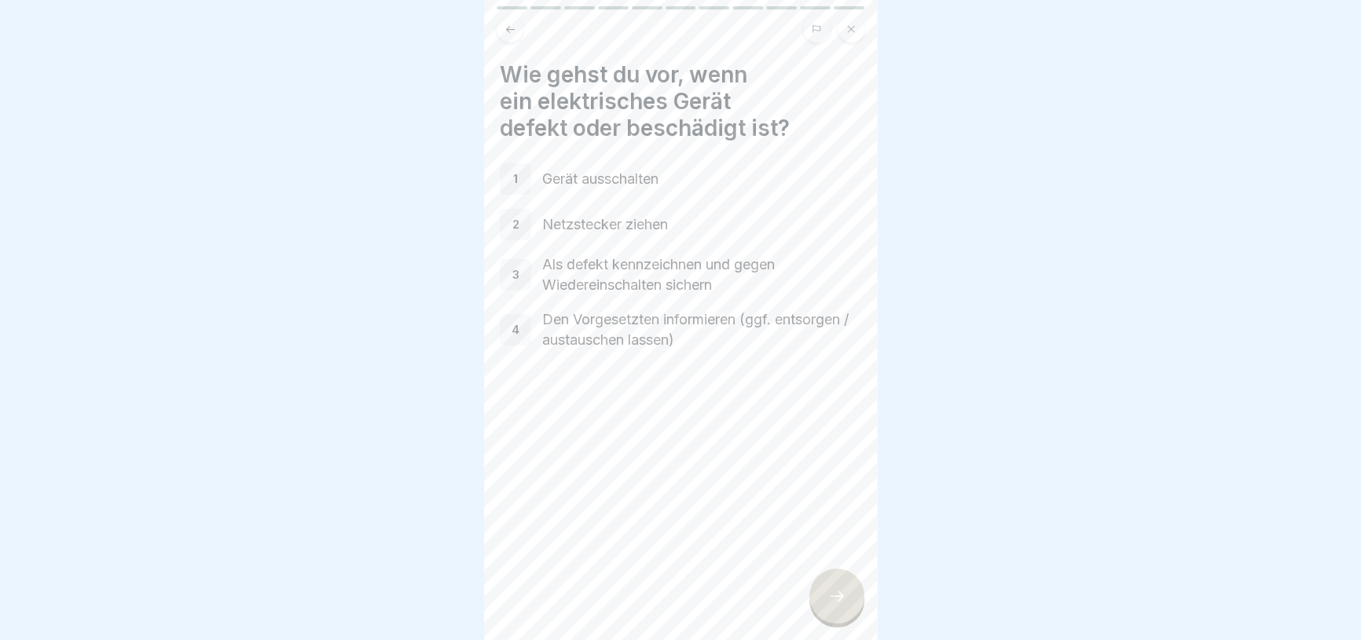
click at [825, 600] on div at bounding box center [836, 596] width 55 height 55
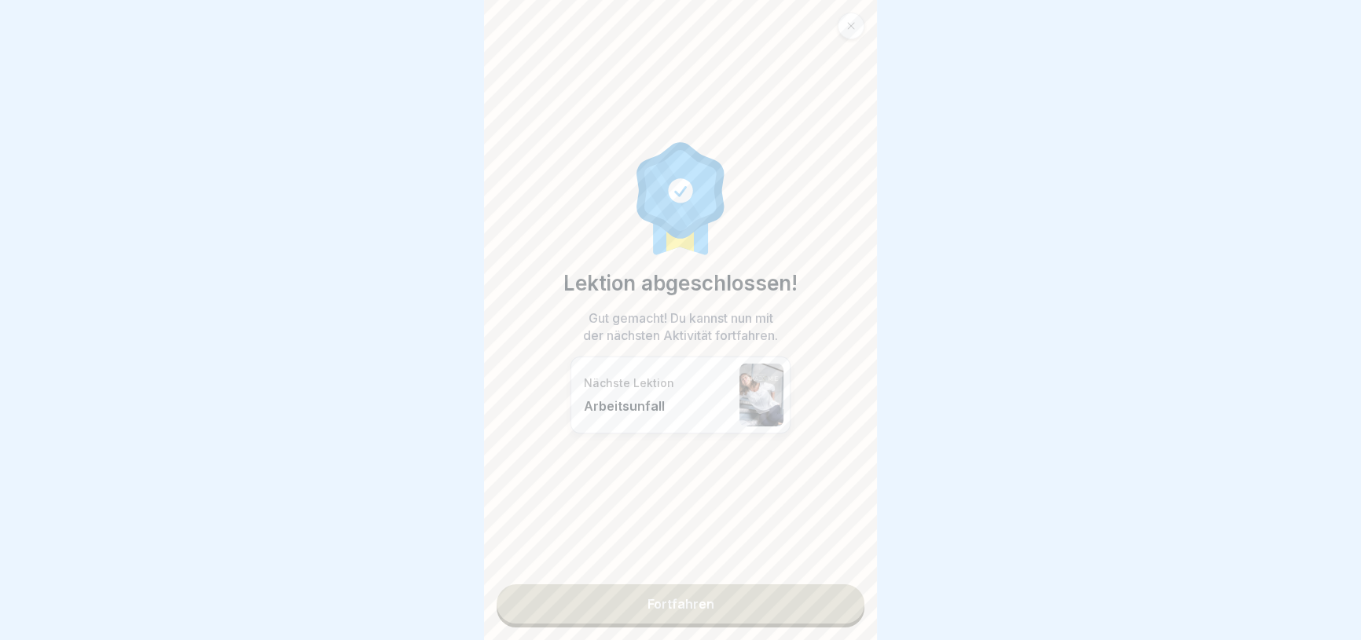
click at [790, 608] on link "Fortfahren" at bounding box center [681, 604] width 368 height 39
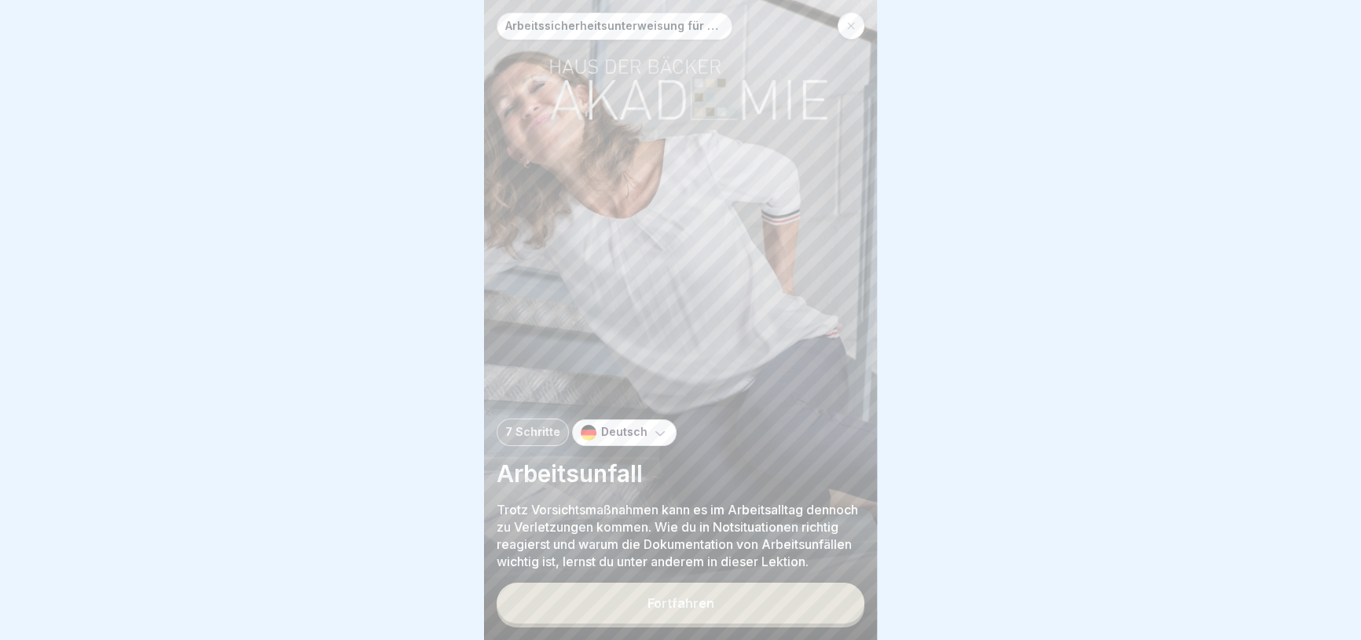
click at [771, 616] on button "Fortfahren" at bounding box center [681, 603] width 368 height 41
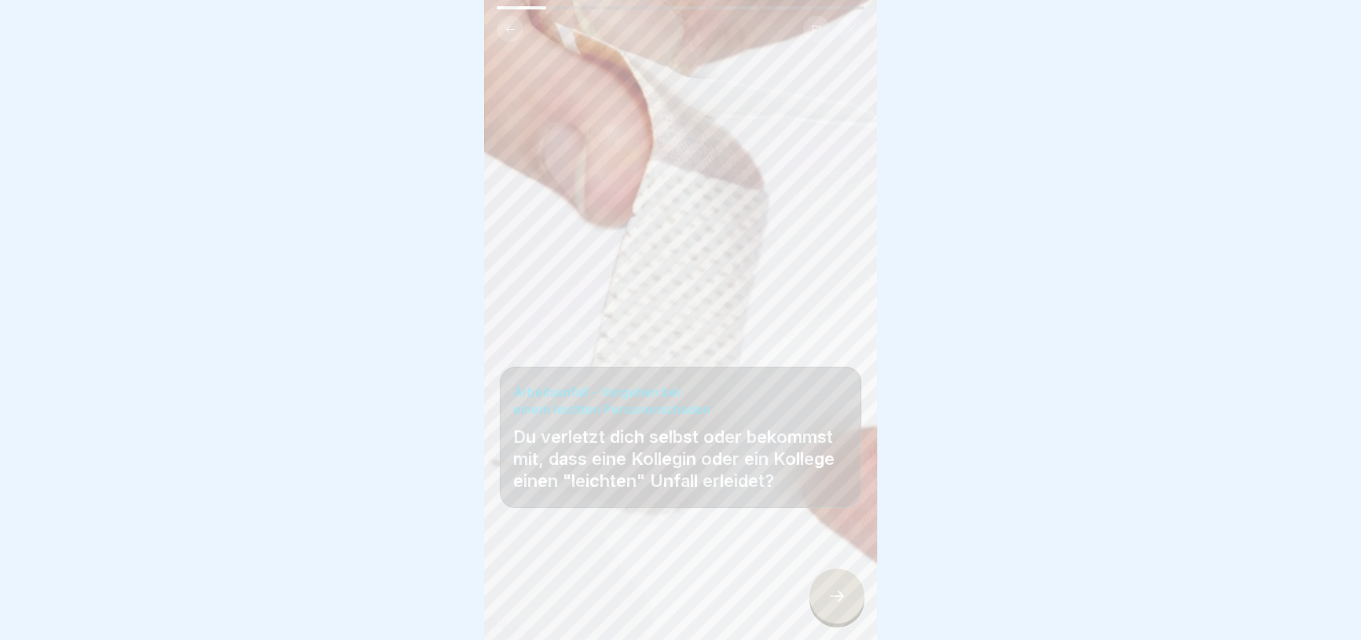
click at [831, 606] on icon at bounding box center [836, 596] width 19 height 19
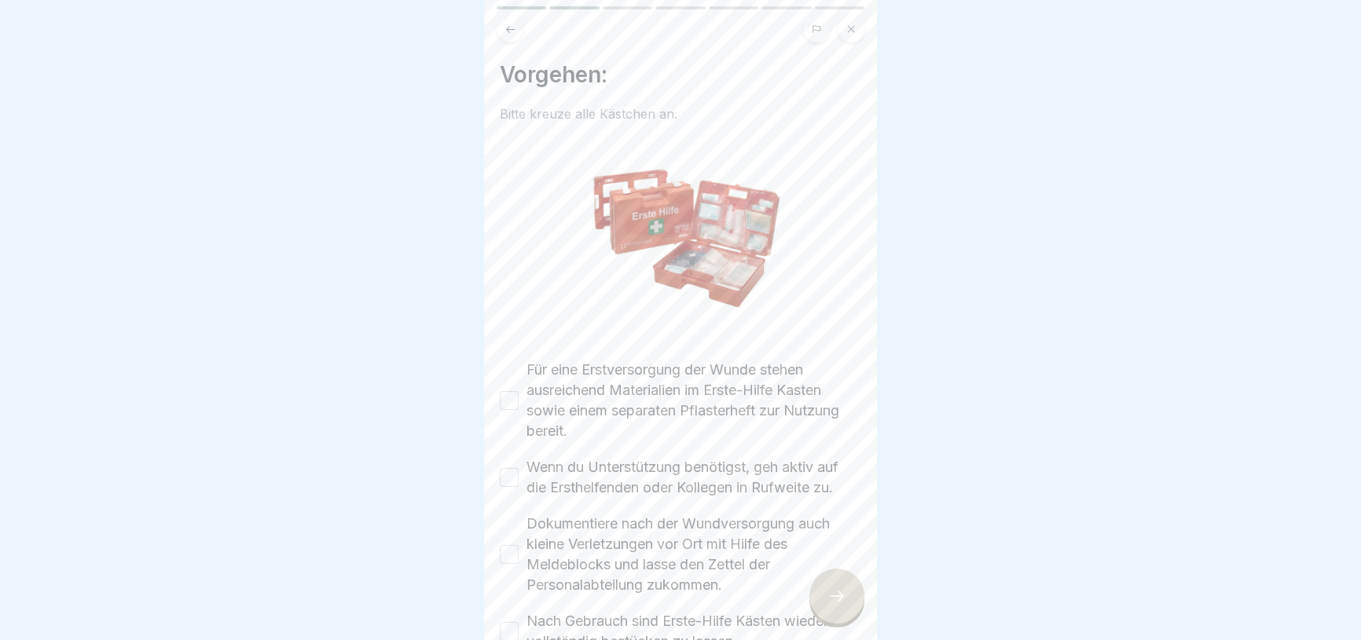
click at [683, 384] on label "Für eine Erstversorgung der Wunde stehen ausreichend Materialien im Erste-Hilfe…" at bounding box center [693, 401] width 335 height 82
click at [519, 391] on button "Für eine Erstversorgung der Wunde stehen ausreichend Materialien im Erste-Hilfe…" at bounding box center [509, 400] width 19 height 19
click at [663, 444] on div "Für eine Erstversorgung der Wunde stehen ausreichend Materialien im Erste-Hilfe…" at bounding box center [680, 506] width 361 height 292
click at [654, 467] on label "Wenn du Unterstützung benötigst, geh aktiv auf die Ersthelfenden oder Kollegen …" at bounding box center [693, 477] width 335 height 41
click at [519, 468] on button "Wenn du Unterstützung benötigst, geh aktiv auf die Ersthelfenden oder Kollegen …" at bounding box center [509, 477] width 19 height 19
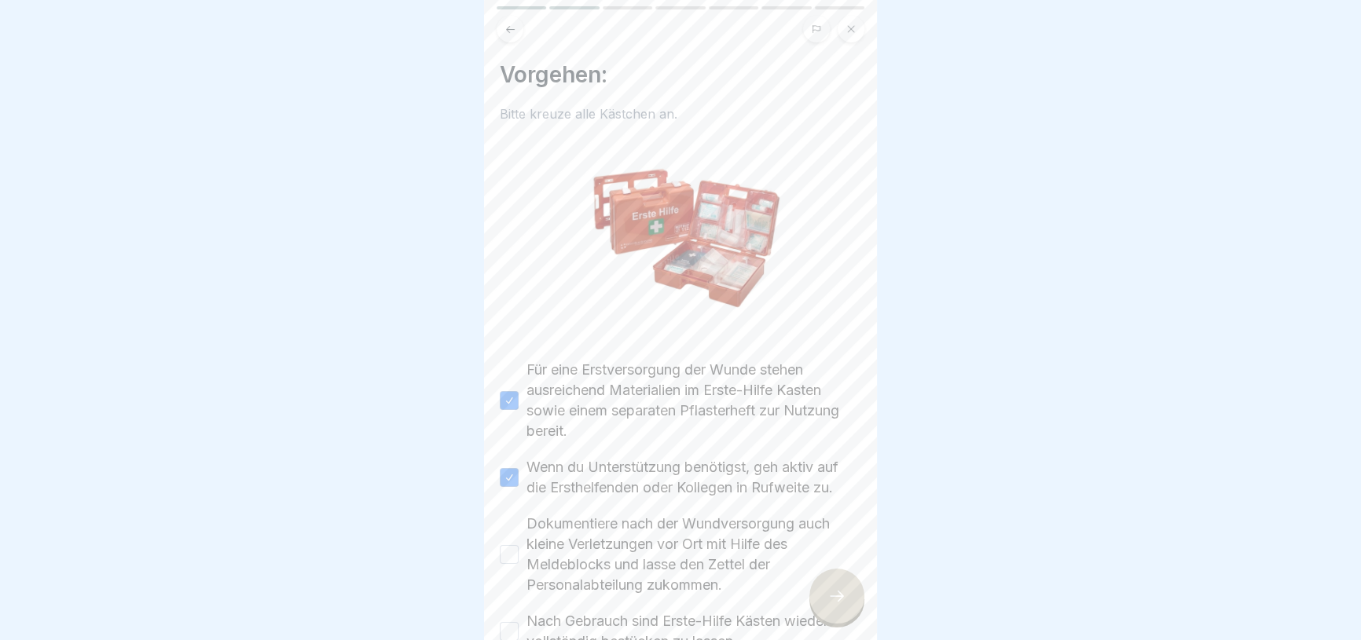
click at [646, 531] on label "Dokumentiere nach der Wundversorgung auch kleine Verletzungen vor Ort mit Hilfe…" at bounding box center [693, 555] width 335 height 82
click at [519, 545] on button "Dokumentiere nach der Wundversorgung auch kleine Verletzungen vor Ort mit Hilfe…" at bounding box center [509, 554] width 19 height 19
click at [634, 612] on label "Nach Gebrauch sind Erste-Hilfe Kästen wieder vollständig bestücken zu lassen." at bounding box center [693, 631] width 335 height 41
click at [519, 622] on button "Nach Gebrauch sind Erste-Hilfe Kästen wieder vollständig bestücken zu lassen." at bounding box center [509, 631] width 19 height 19
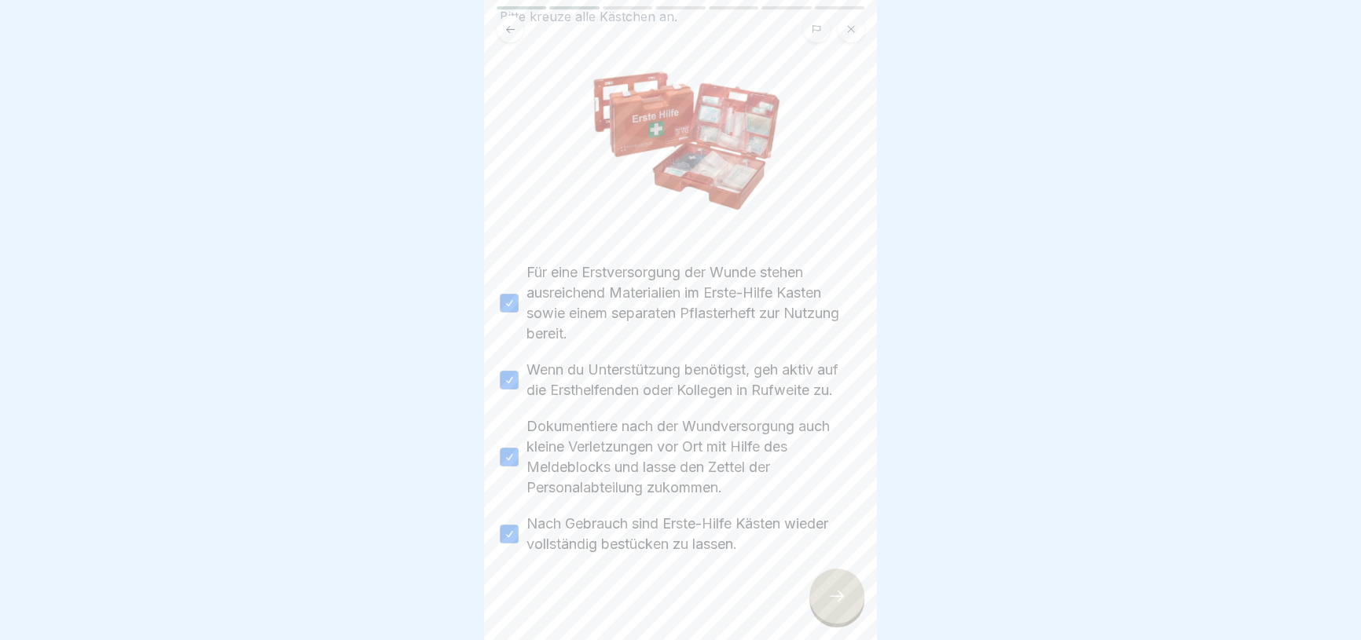
scroll to position [100, 0]
click at [831, 603] on icon at bounding box center [836, 596] width 19 height 19
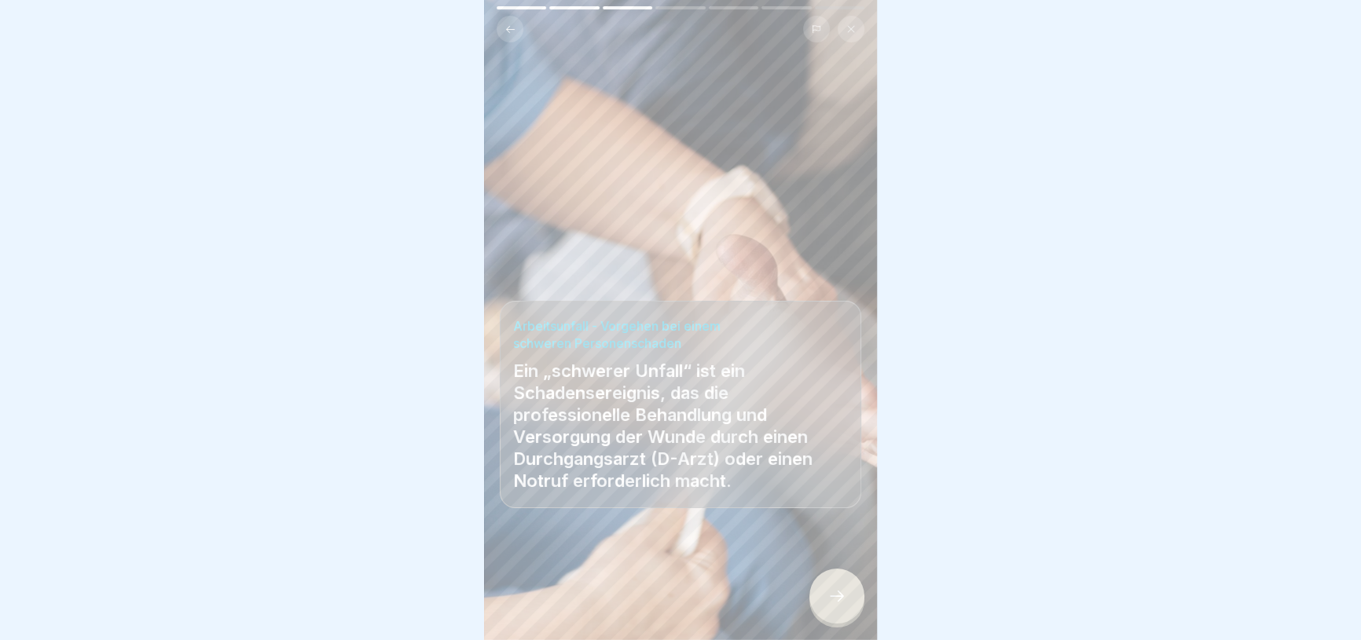
click at [831, 603] on icon at bounding box center [836, 596] width 19 height 19
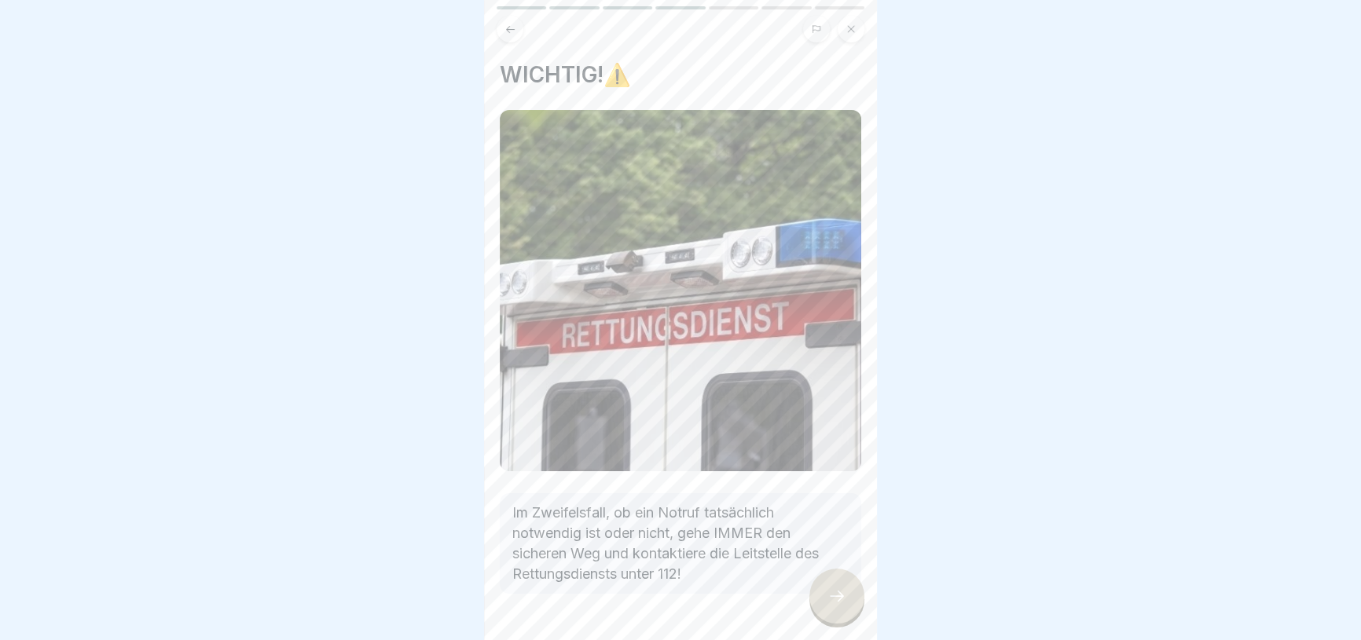
click at [831, 603] on icon at bounding box center [836, 596] width 19 height 19
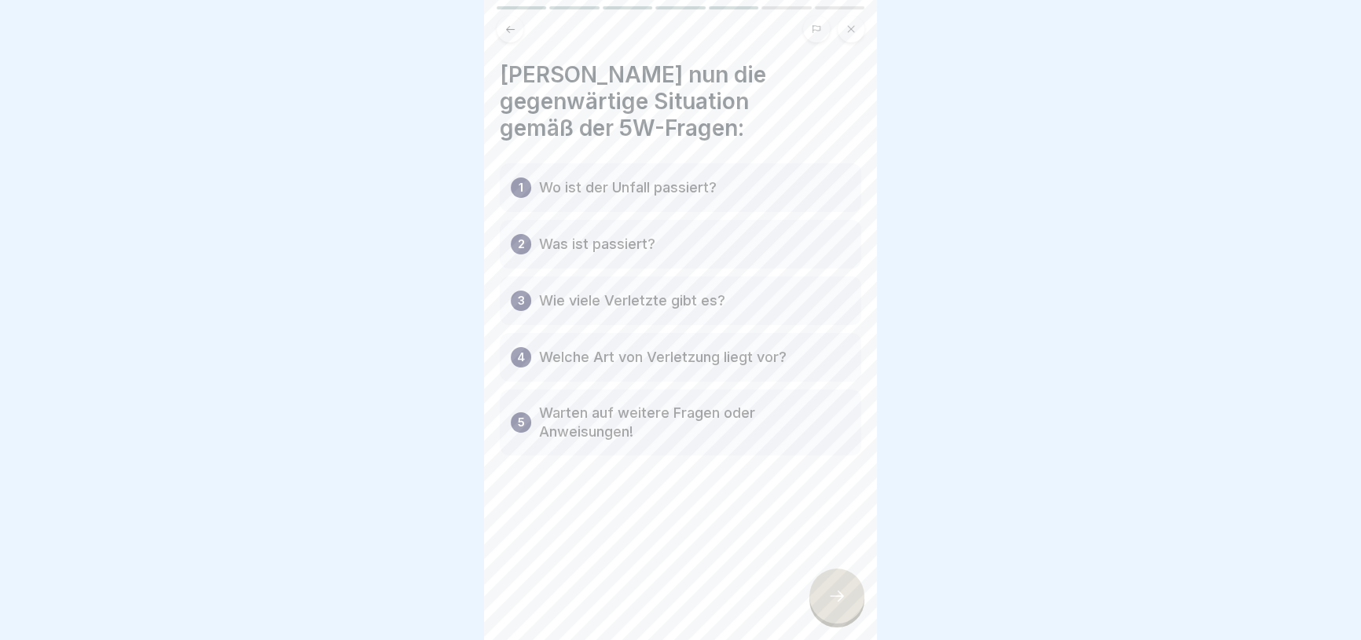
click at [831, 603] on icon at bounding box center [836, 596] width 19 height 19
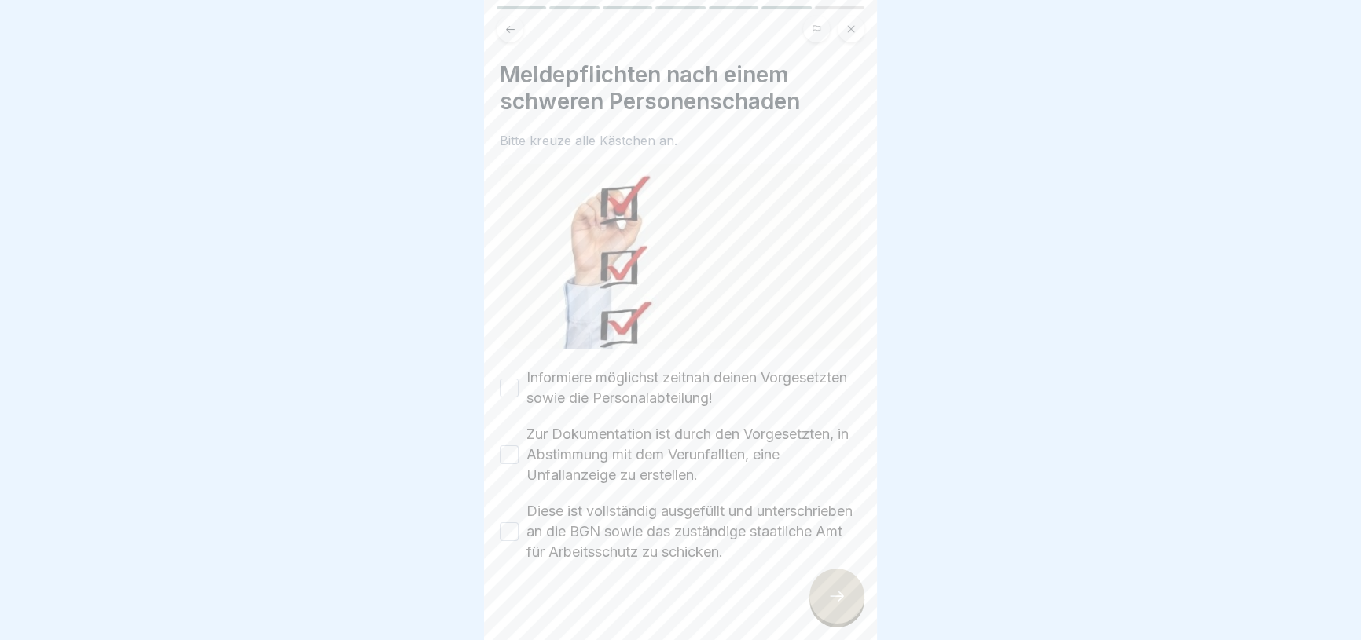
click at [831, 603] on icon at bounding box center [836, 596] width 19 height 19
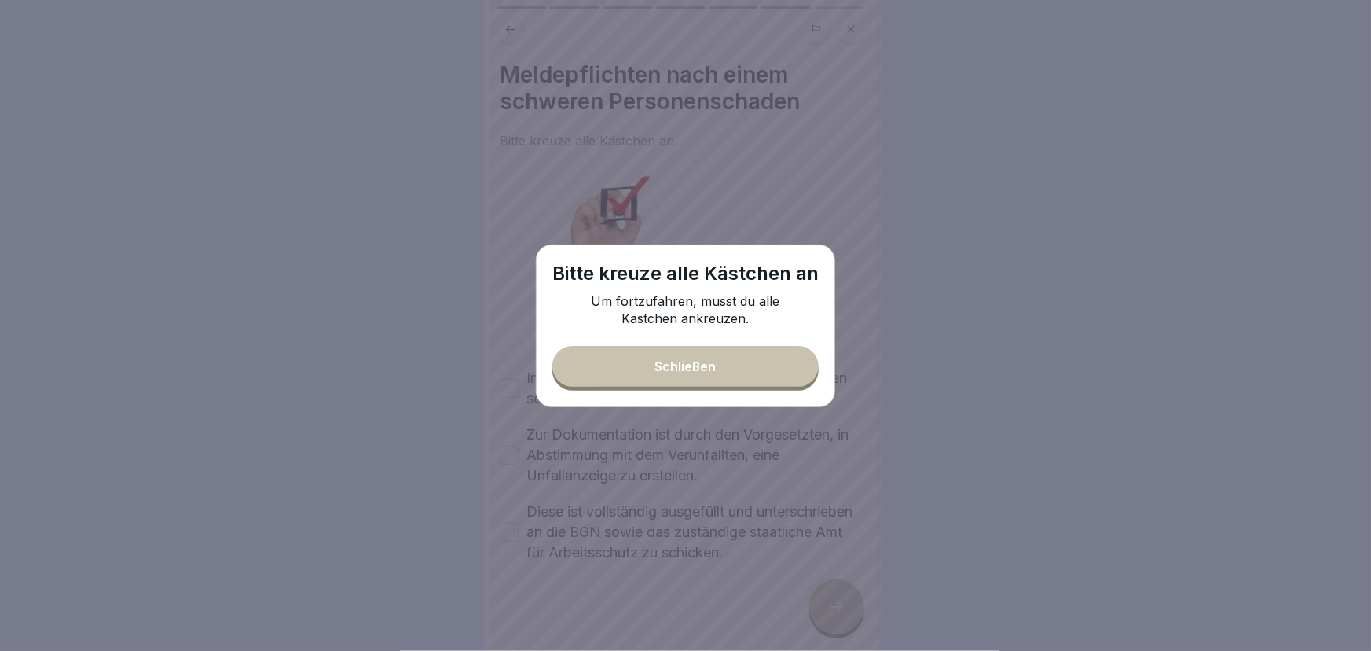
click at [681, 373] on button "Schließen" at bounding box center [685, 366] width 266 height 41
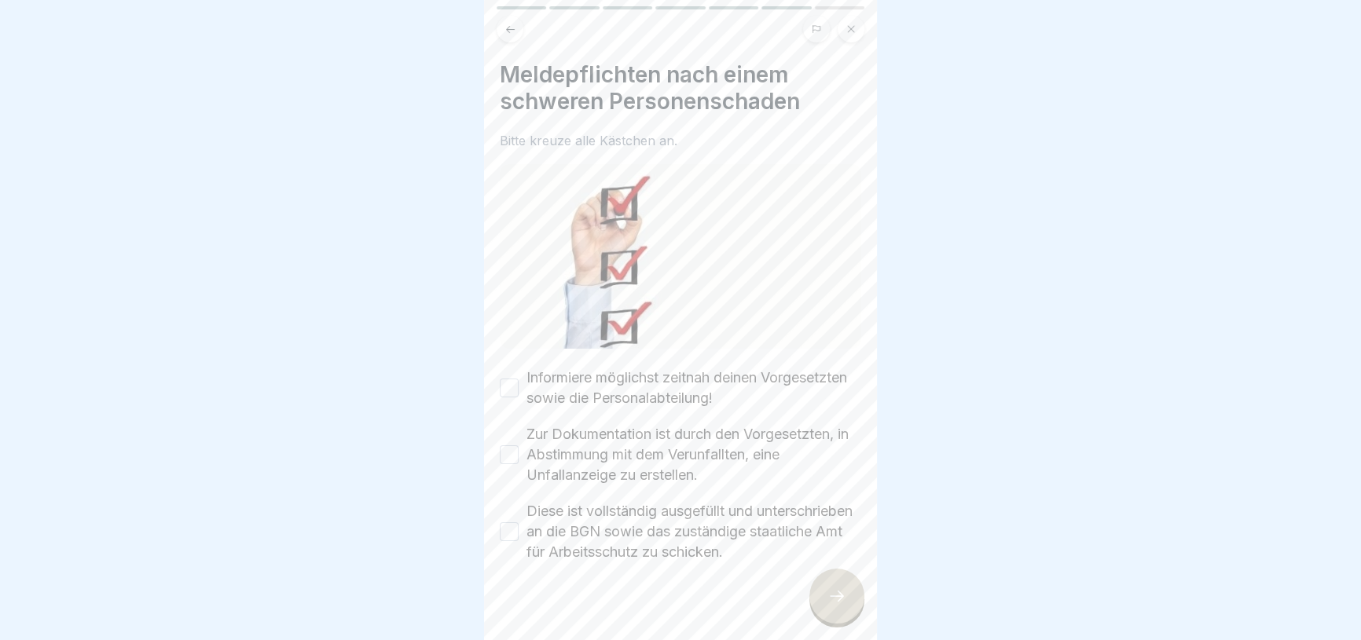
click at [641, 383] on label "Informiere möglichst zeitnah deinen Vorgesetzten sowie die Personalabteilung!" at bounding box center [693, 388] width 335 height 41
click at [519, 383] on button "Informiere möglichst zeitnah deinen Vorgesetzten sowie die Personalabteilung!" at bounding box center [509, 388] width 19 height 19
click at [633, 428] on label "Zur Dokumentation ist durch den Vorgesetzten, in Abstimmung mit dem Verunfallte…" at bounding box center [693, 454] width 335 height 61
click at [519, 446] on button "Zur Dokumentation ist durch den Vorgesetzten, in Abstimmung mit dem Verunfallte…" at bounding box center [509, 455] width 19 height 19
click at [621, 559] on label "Diese ist vollständig ausgefüllt und unterschrieben an die BGN sowie das zustän…" at bounding box center [693, 531] width 335 height 61
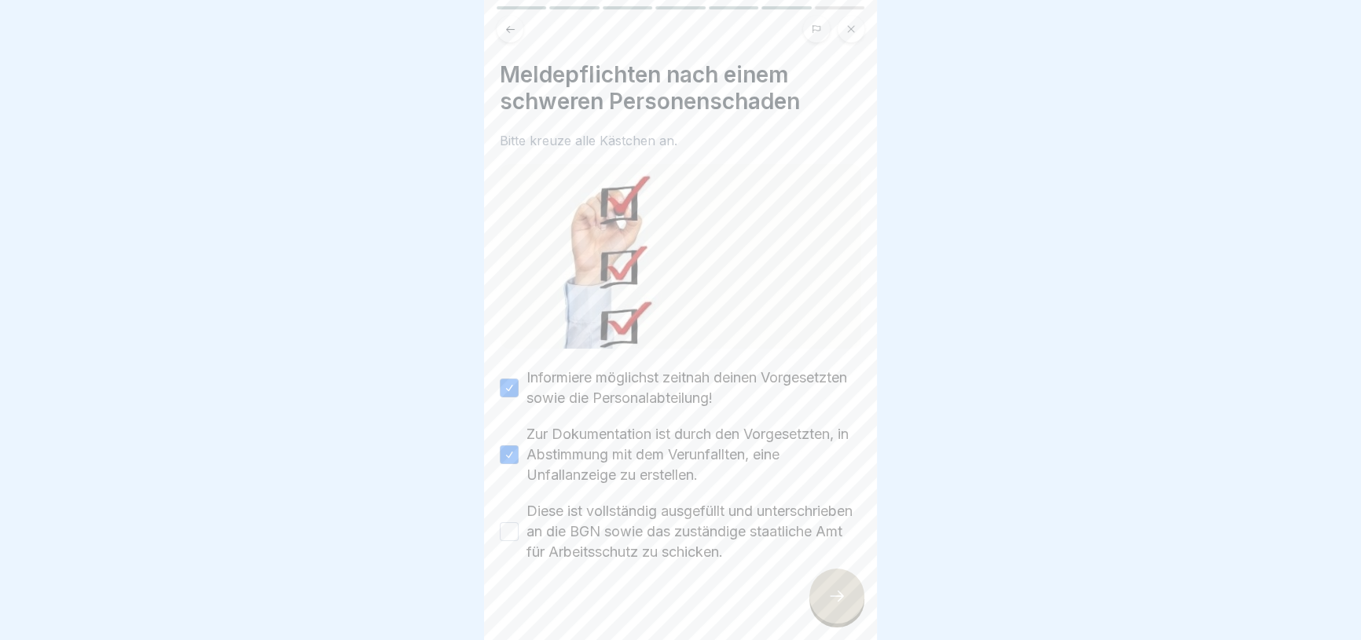
click at [519, 541] on button "Diese ist vollständig ausgefüllt und unterschrieben an die BGN sowie das zustän…" at bounding box center [509, 532] width 19 height 19
click at [849, 604] on div at bounding box center [836, 596] width 55 height 55
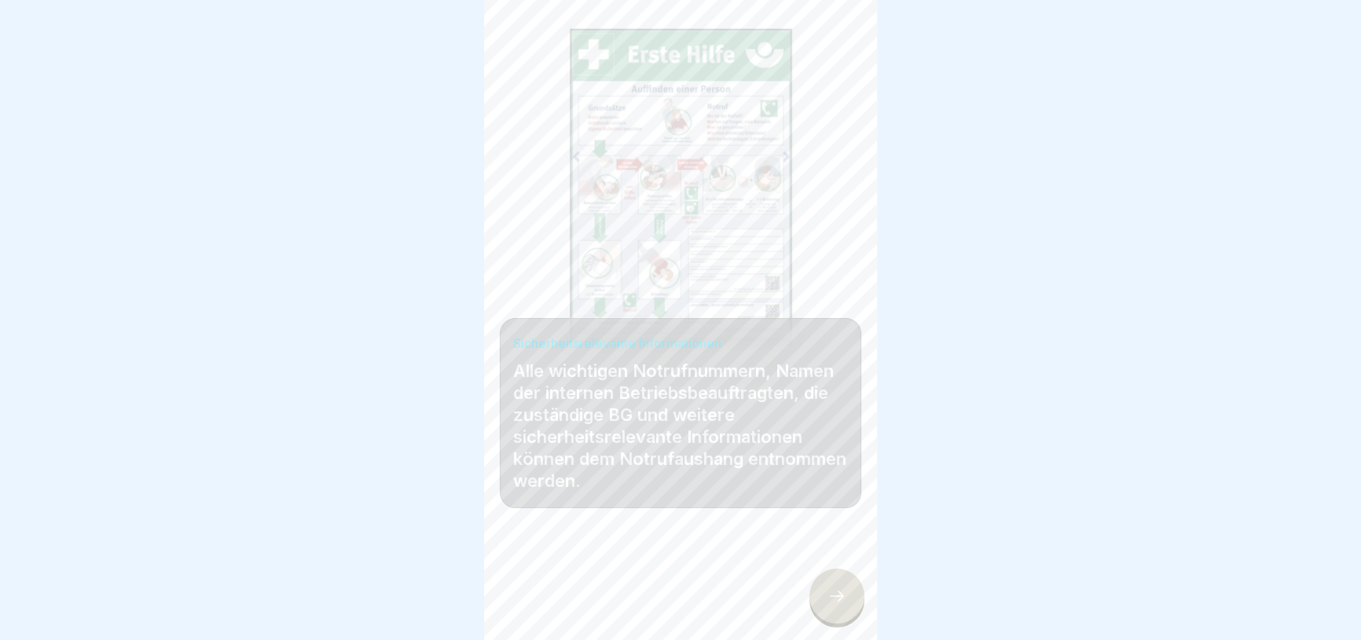
click at [849, 604] on div at bounding box center [836, 596] width 55 height 55
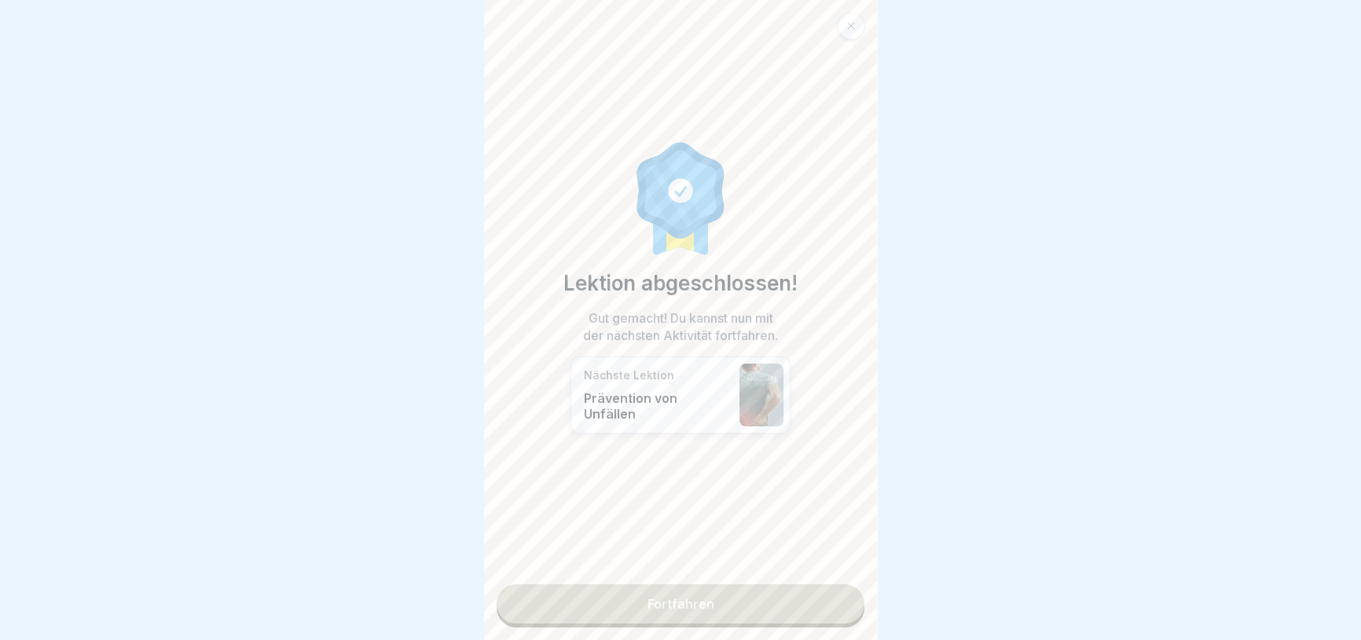
click at [819, 604] on link "Fortfahren" at bounding box center [681, 604] width 368 height 39
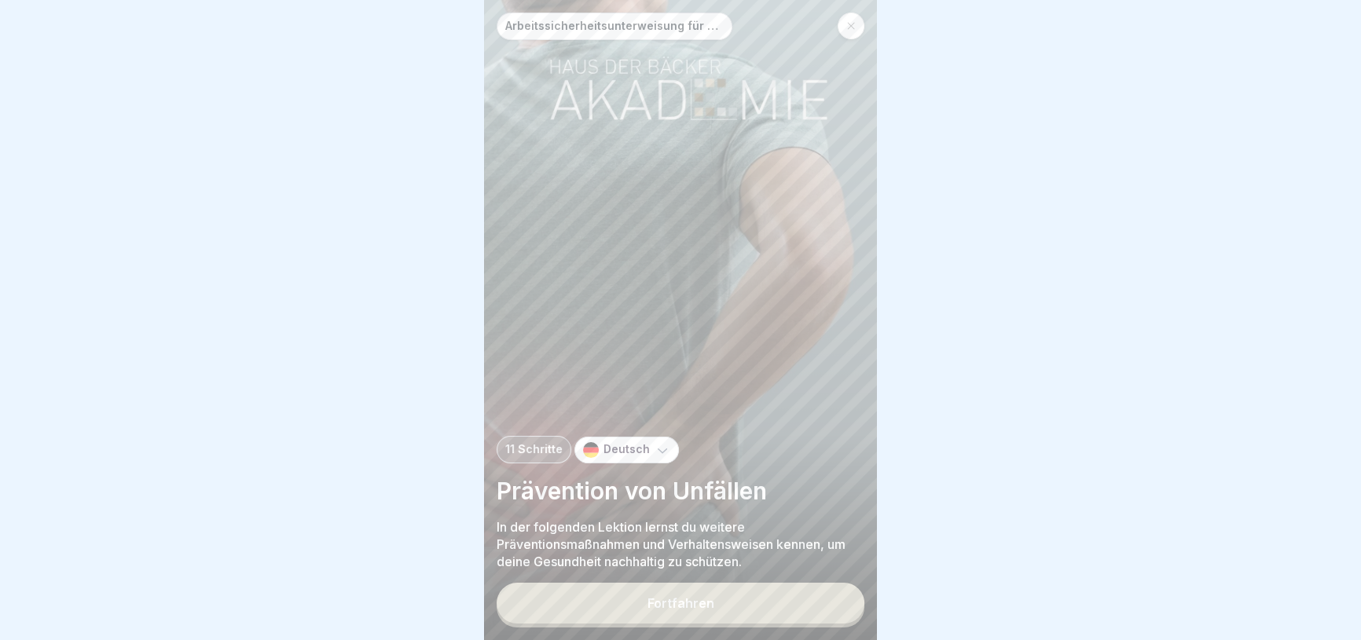
click at [655, 458] on icon at bounding box center [663, 450] width 16 height 16
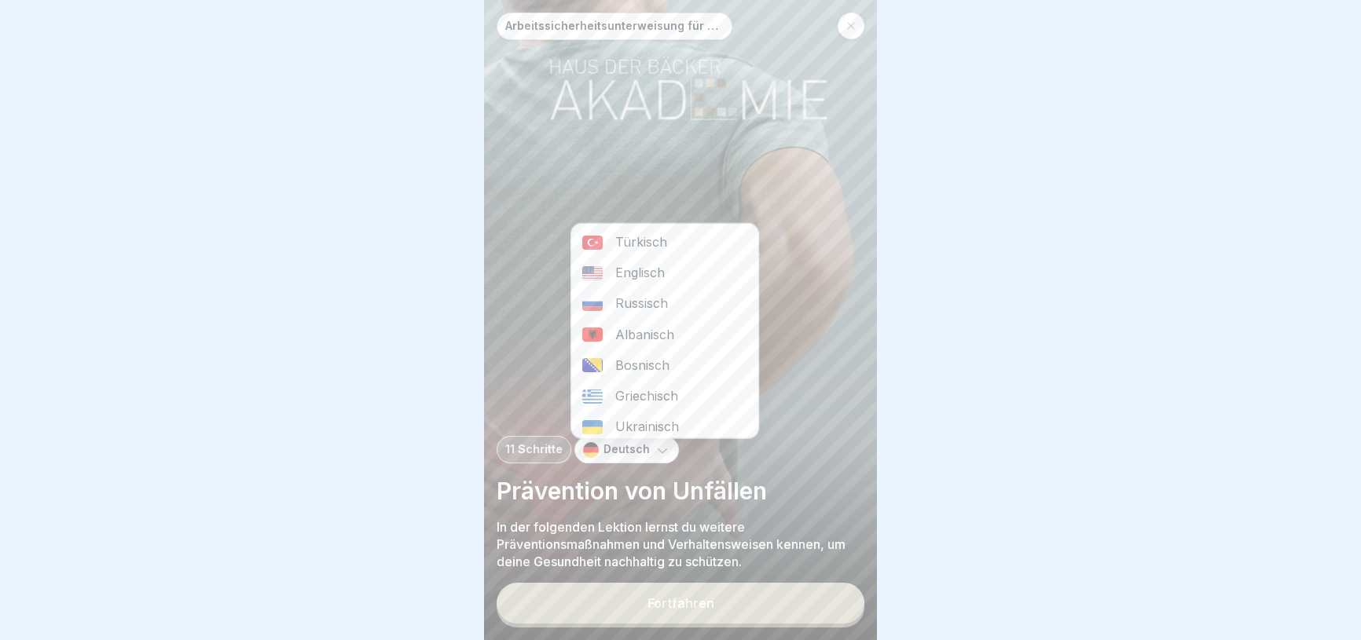
click at [644, 337] on div "Albanisch" at bounding box center [664, 334] width 187 height 31
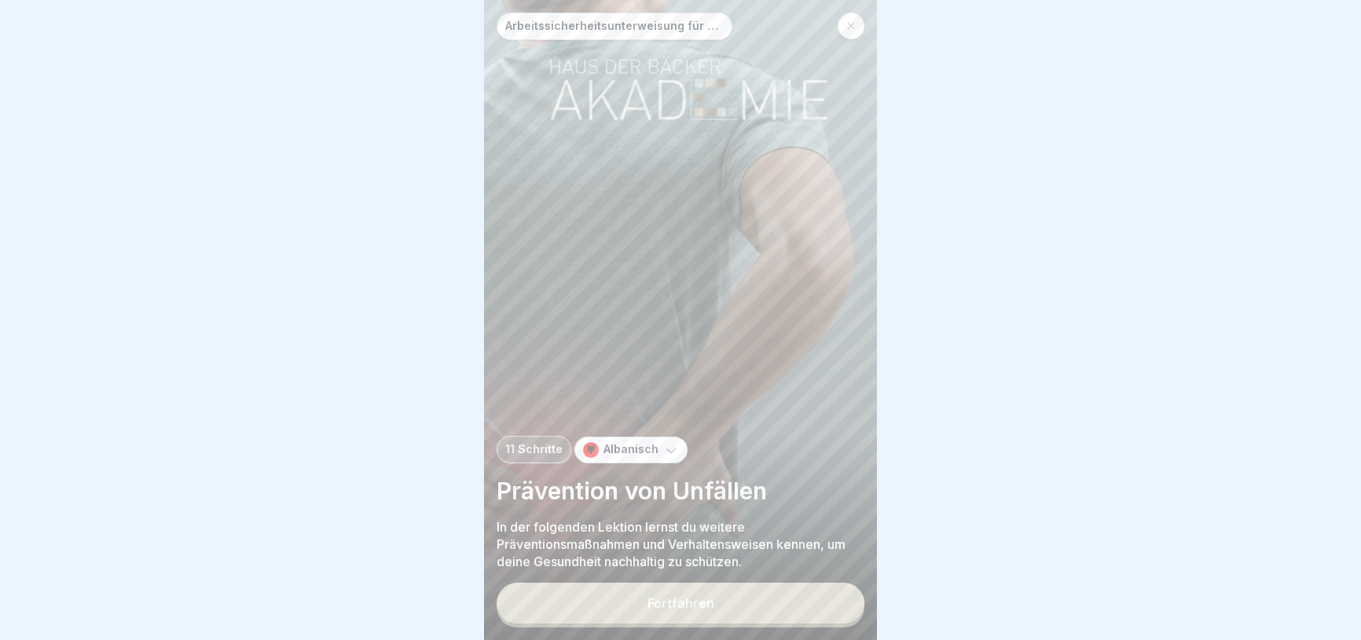
click at [662, 464] on div "Albanisch" at bounding box center [630, 450] width 113 height 27
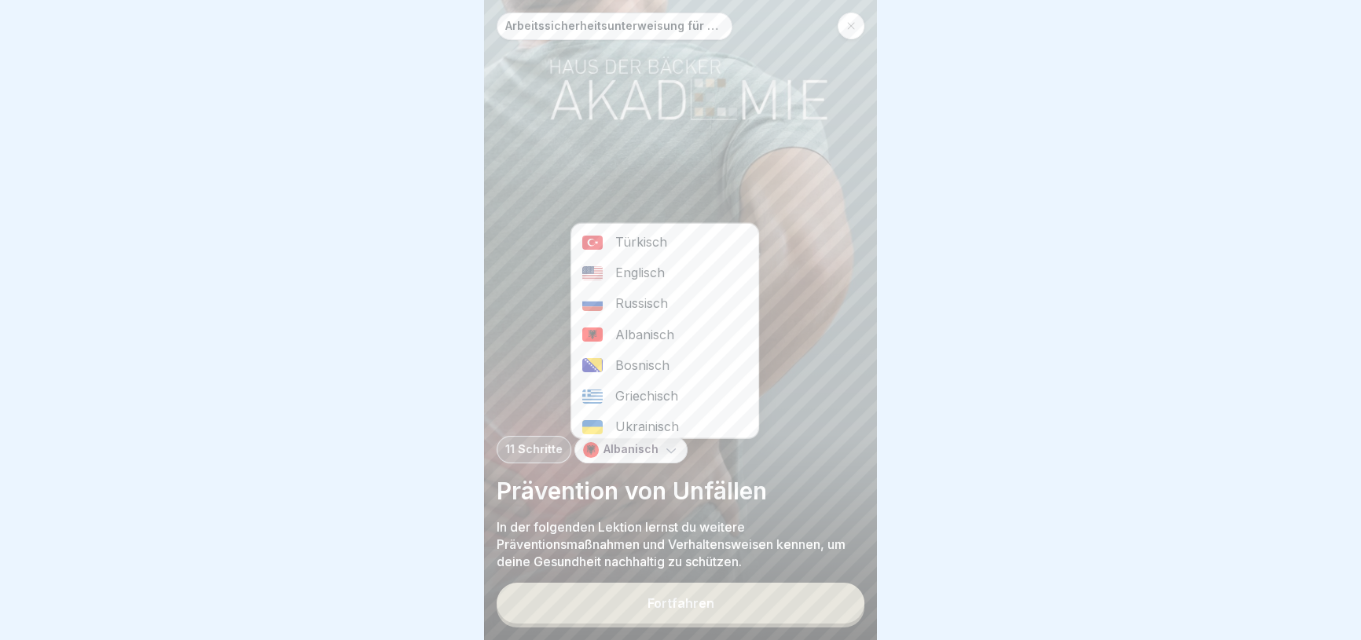
click at [640, 288] on div "Russisch" at bounding box center [664, 303] width 187 height 31
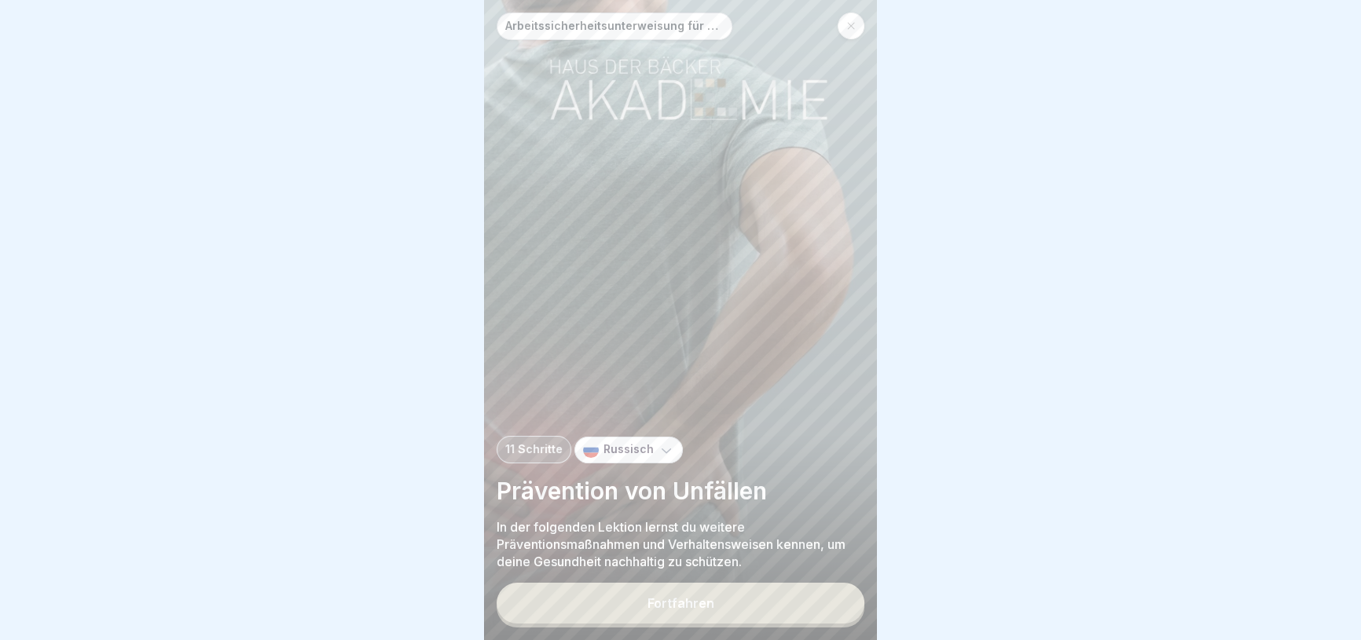
click at [592, 442] on div "Arbeitssicherheitsunterweisung für die Verwaltung 11 Schritte Russisch Präventi…" at bounding box center [680, 320] width 393 height 640
click at [597, 453] on div "Russisch" at bounding box center [628, 450] width 108 height 27
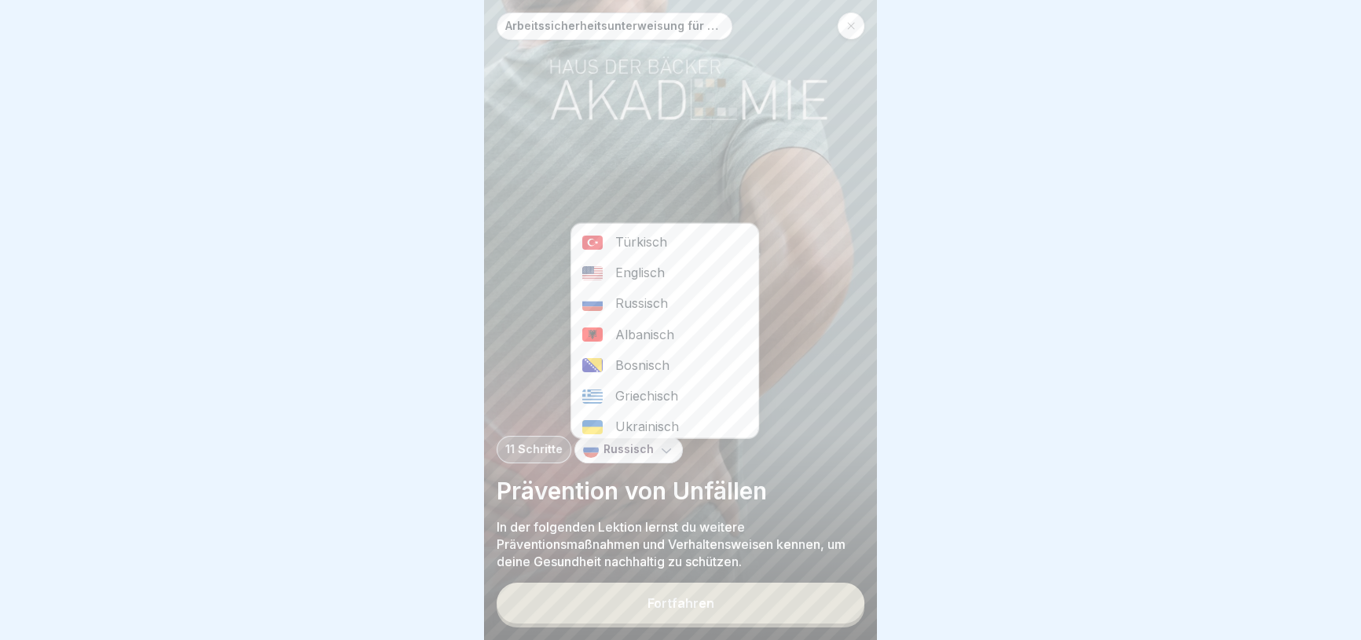
click at [607, 359] on div "Bosnisch" at bounding box center [664, 365] width 187 height 31
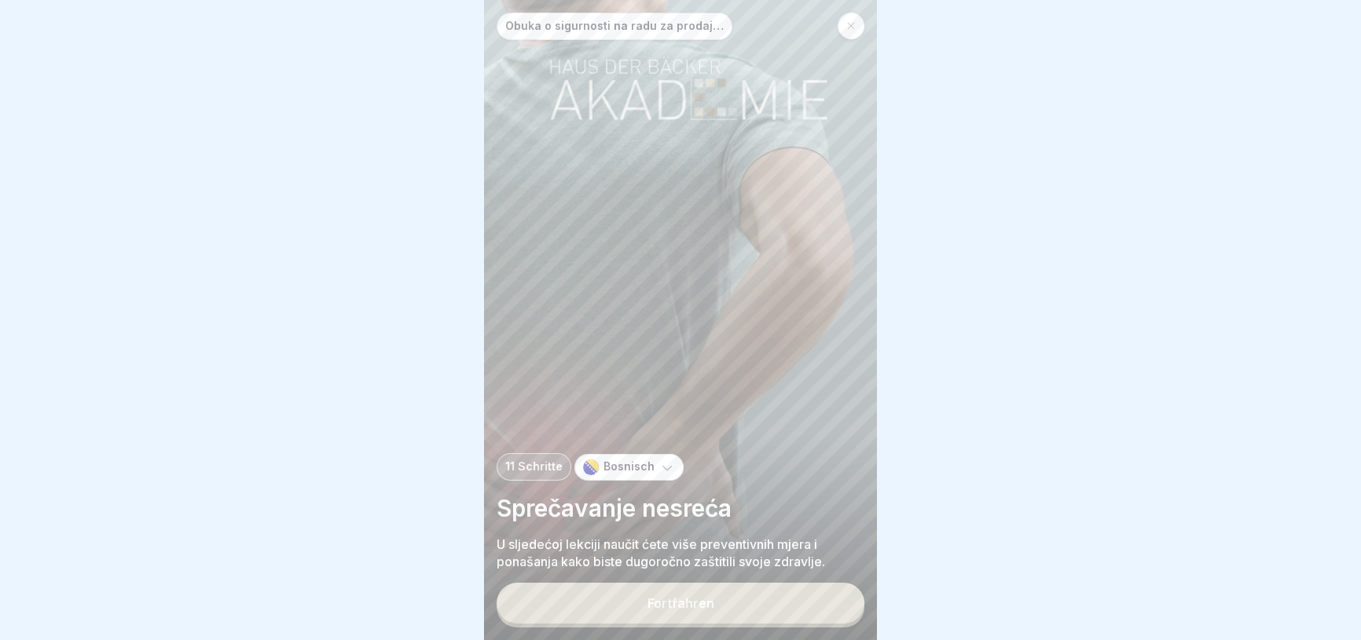
click at [622, 474] on p "Bosnisch" at bounding box center [629, 466] width 51 height 13
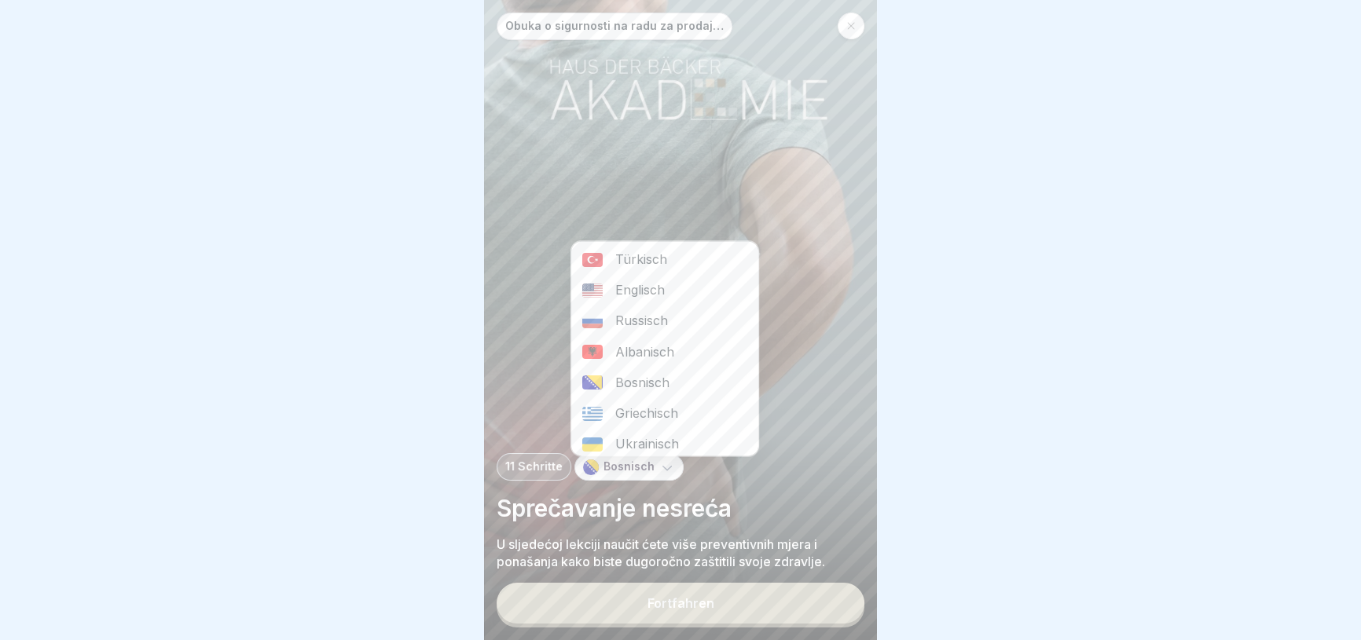
click at [638, 392] on div "Bosnisch" at bounding box center [664, 383] width 187 height 31
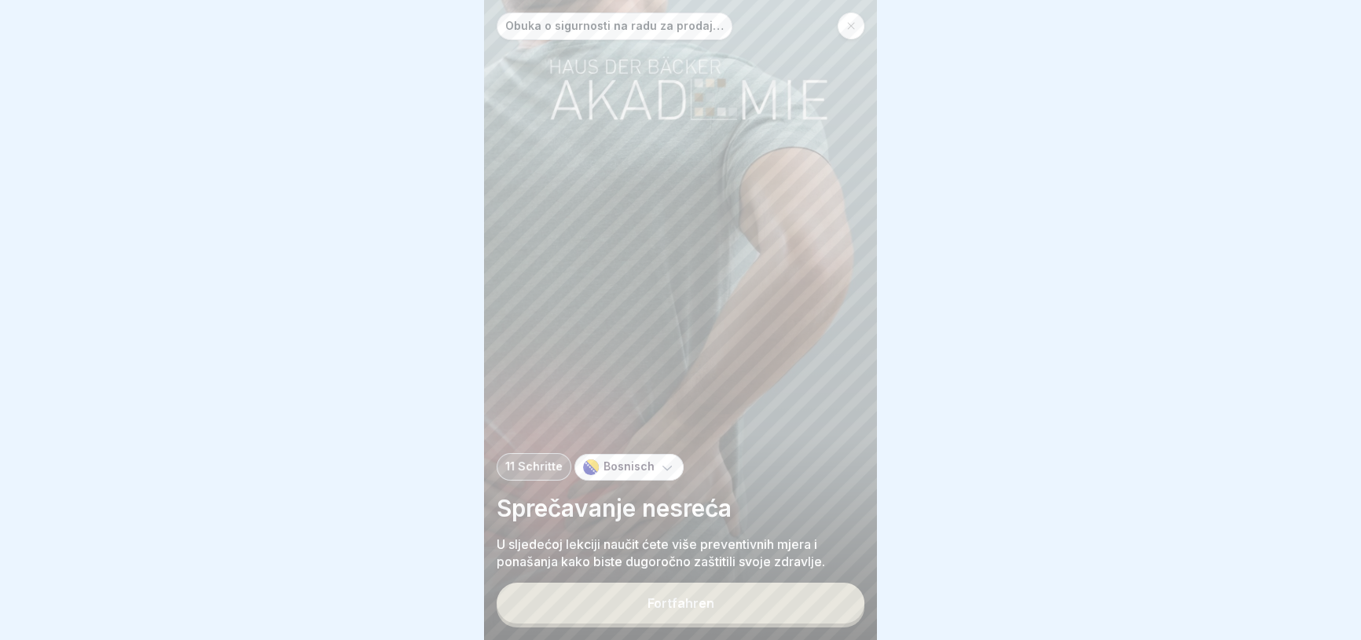
click at [633, 467] on div "Bosnisch" at bounding box center [628, 467] width 109 height 27
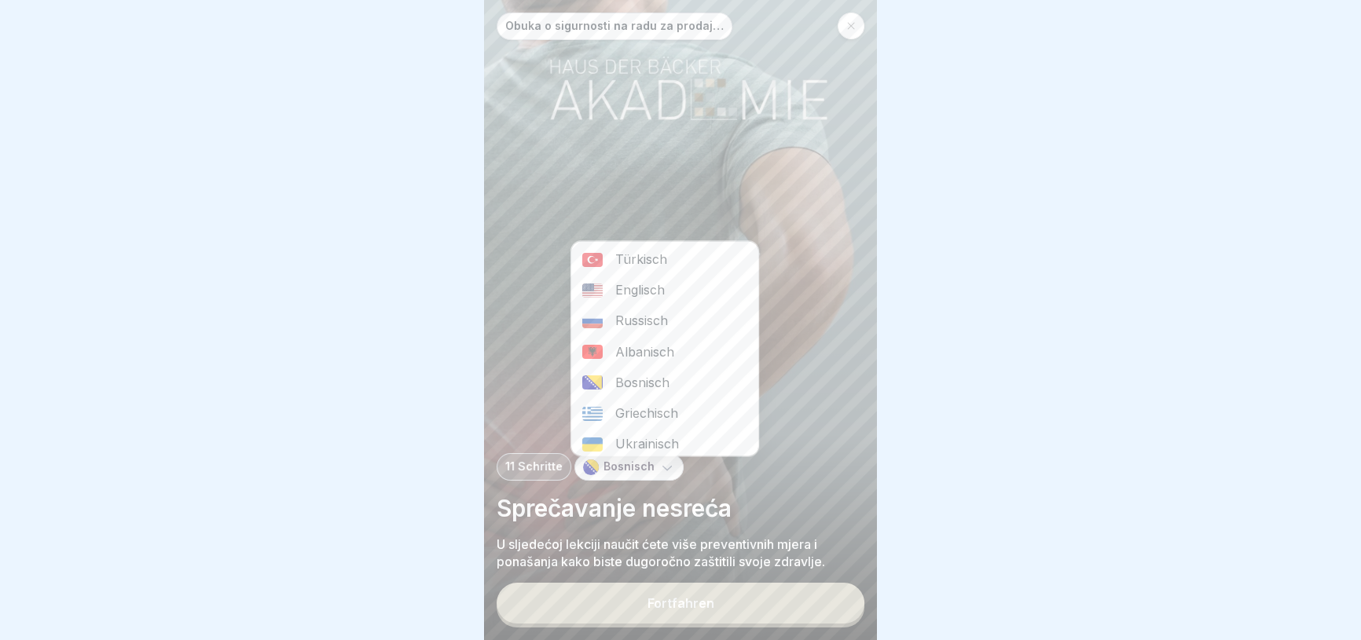
click at [634, 416] on div "Griechisch" at bounding box center [664, 413] width 187 height 31
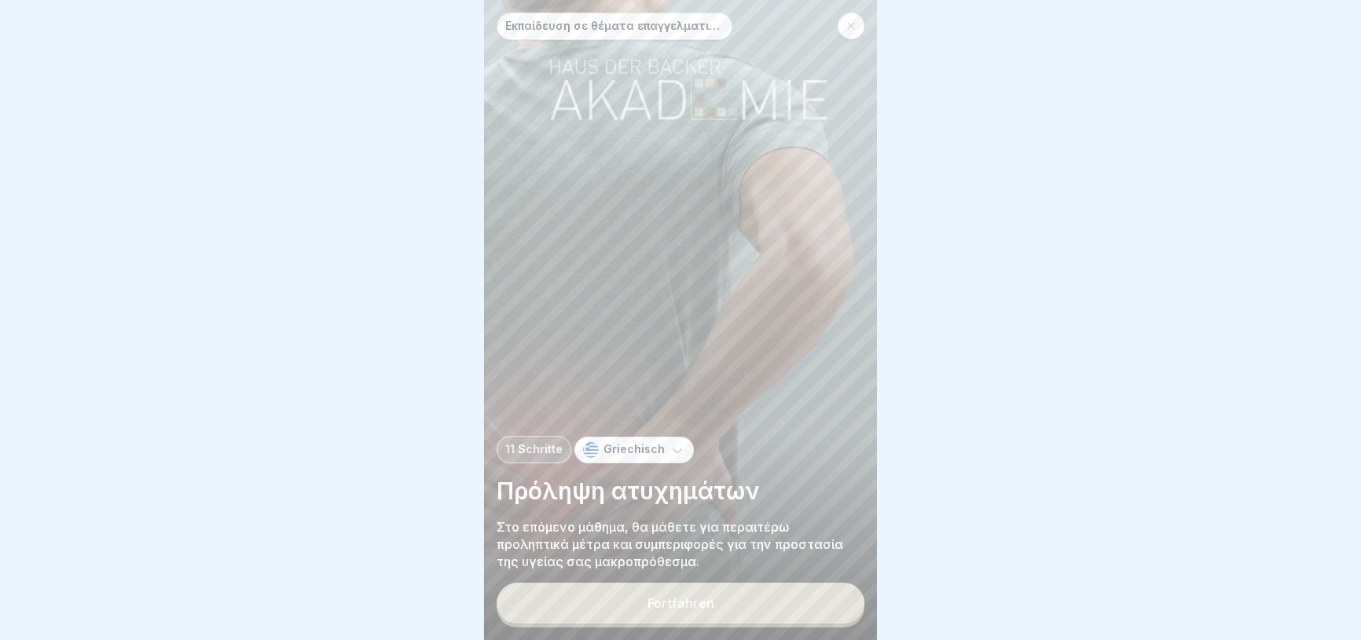
click at [651, 464] on div "11 Schritte Griechisch Πρόληψη ατυχημάτων Στο επόμενο μάθημα, θα μάθετε για περ…" at bounding box center [681, 503] width 368 height 134
click at [651, 457] on p "Griechisch" at bounding box center [634, 449] width 61 height 13
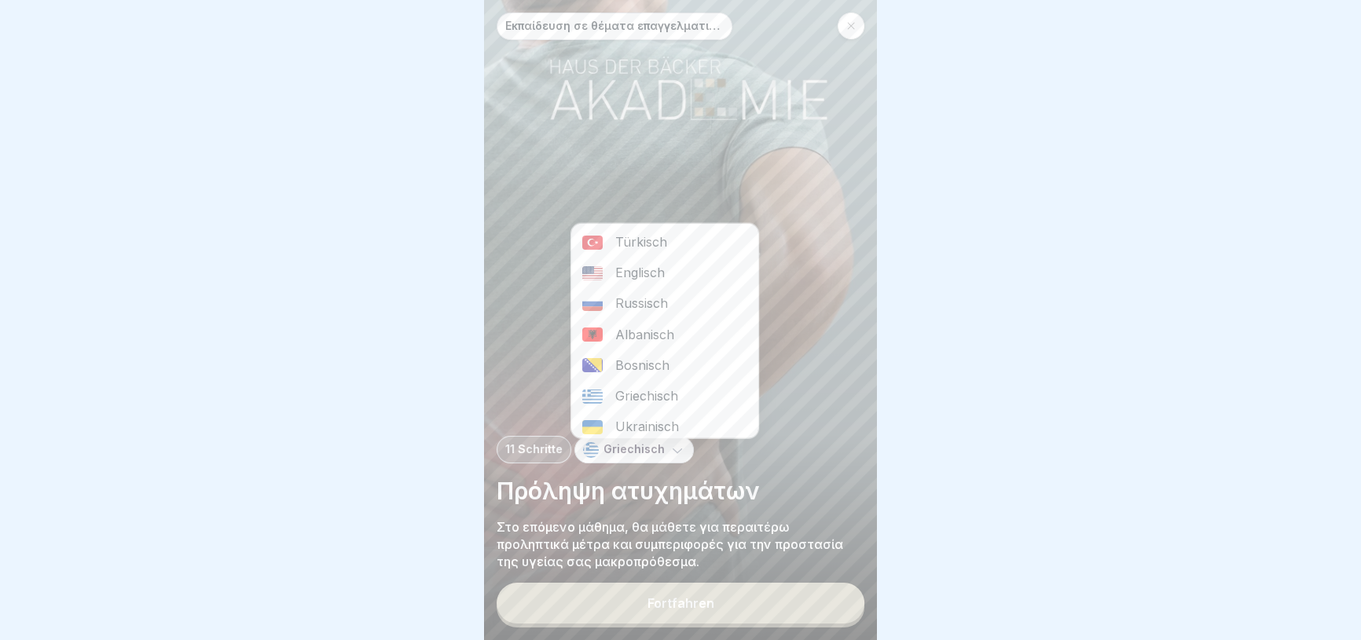
scroll to position [38, 0]
click at [706, 424] on div "Deutsch" at bounding box center [664, 420] width 187 height 31
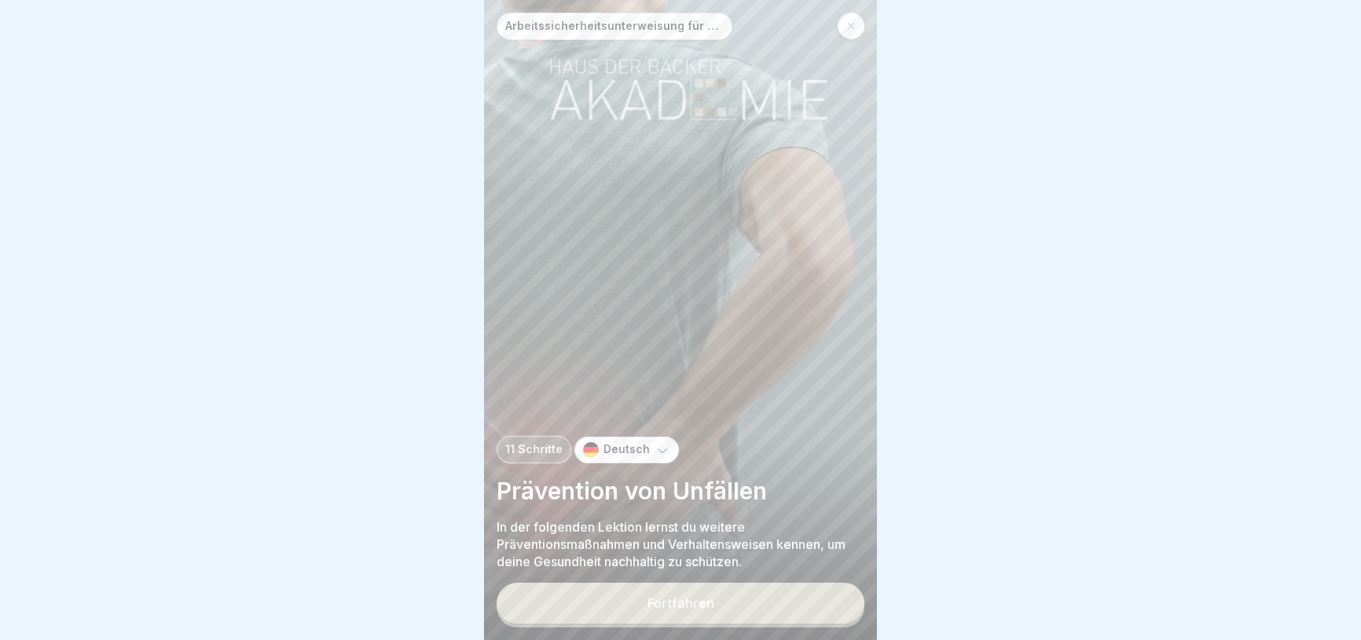
click at [725, 615] on button "Fortfahren" at bounding box center [681, 603] width 368 height 41
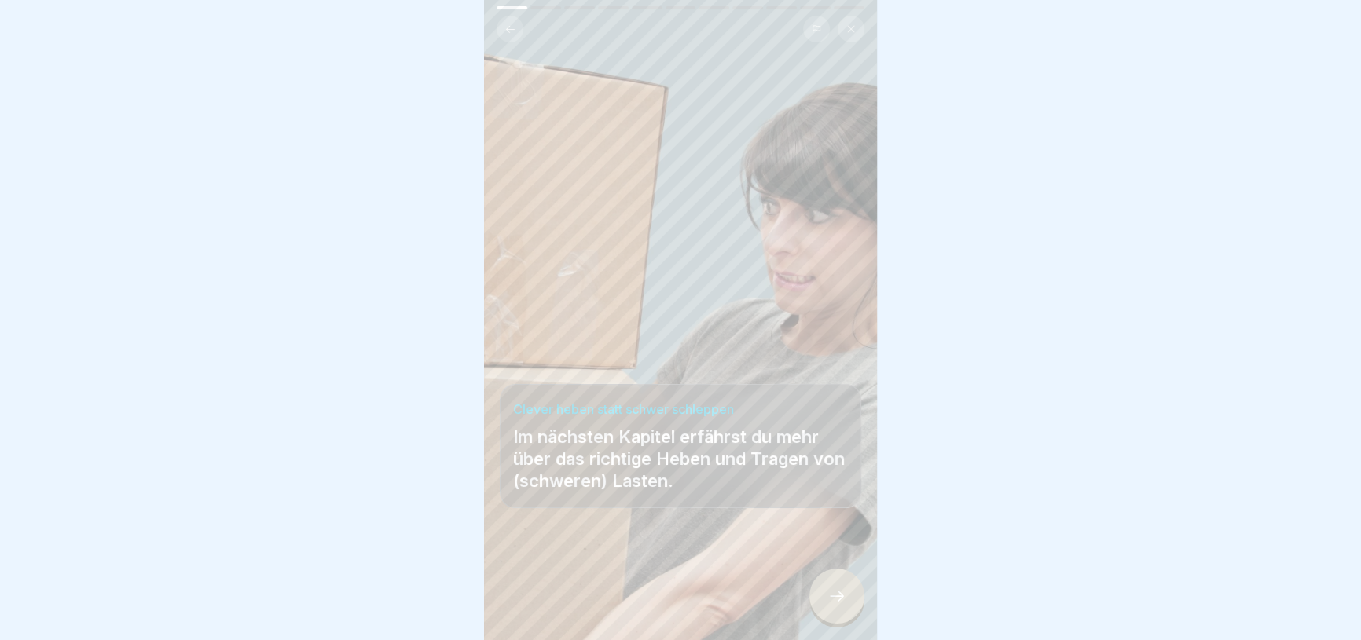
click at [845, 624] on div at bounding box center [836, 596] width 55 height 55
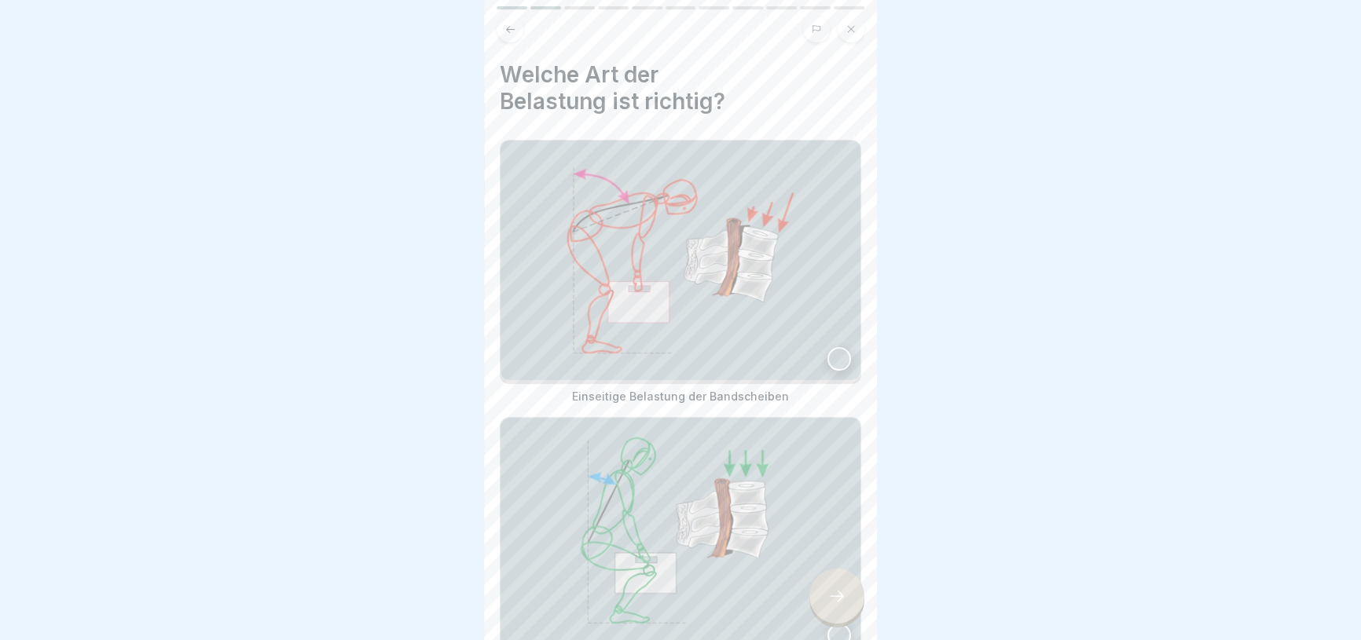
click at [737, 550] on img at bounding box center [681, 538] width 360 height 240
click at [828, 581] on div at bounding box center [836, 596] width 55 height 55
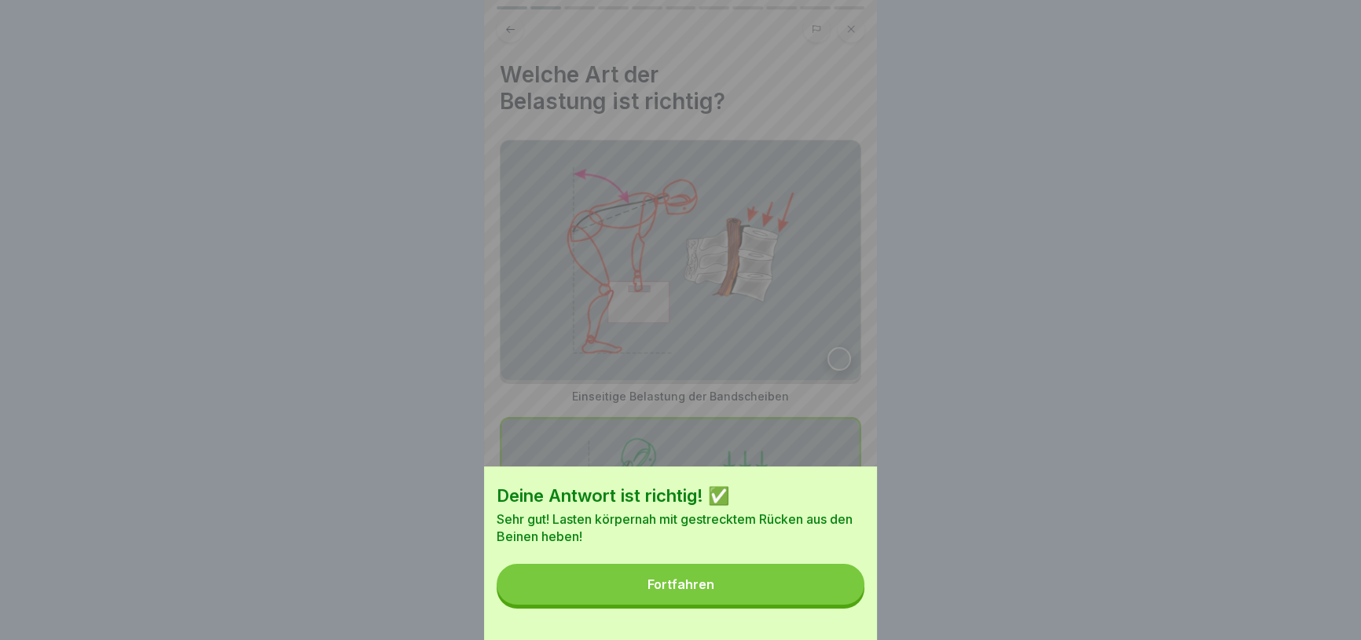
click at [828, 581] on button "Fortfahren" at bounding box center [681, 584] width 368 height 41
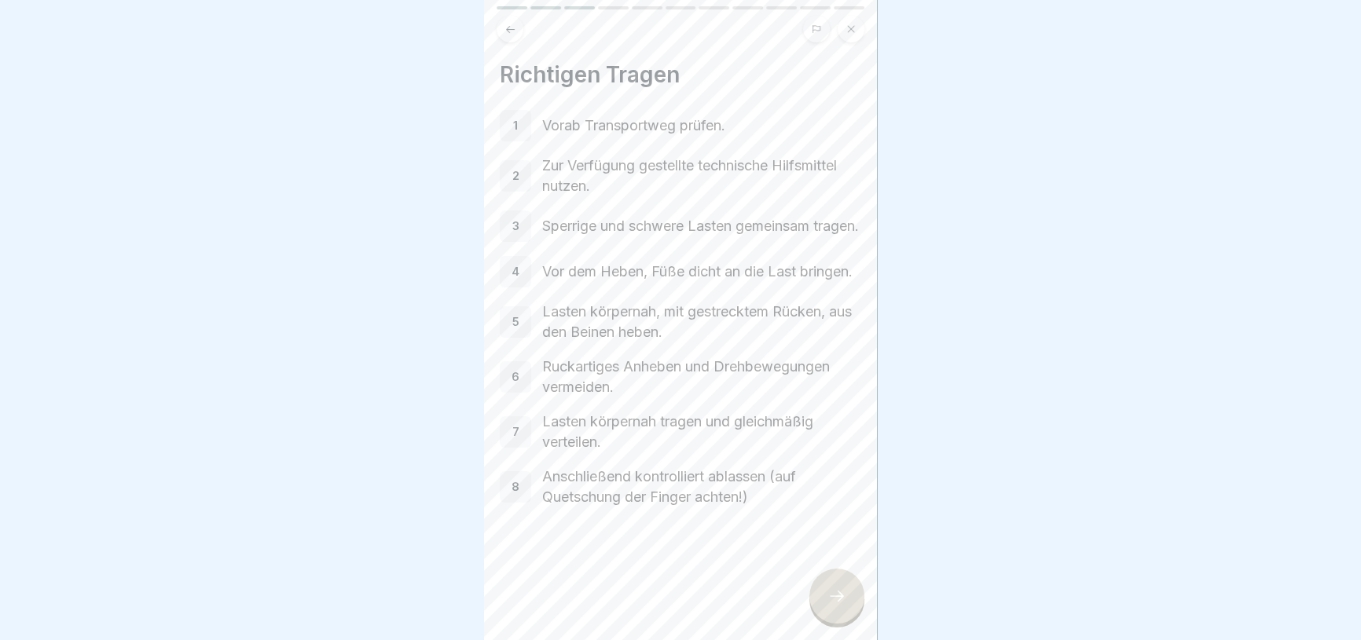
click at [861, 607] on div at bounding box center [836, 596] width 55 height 55
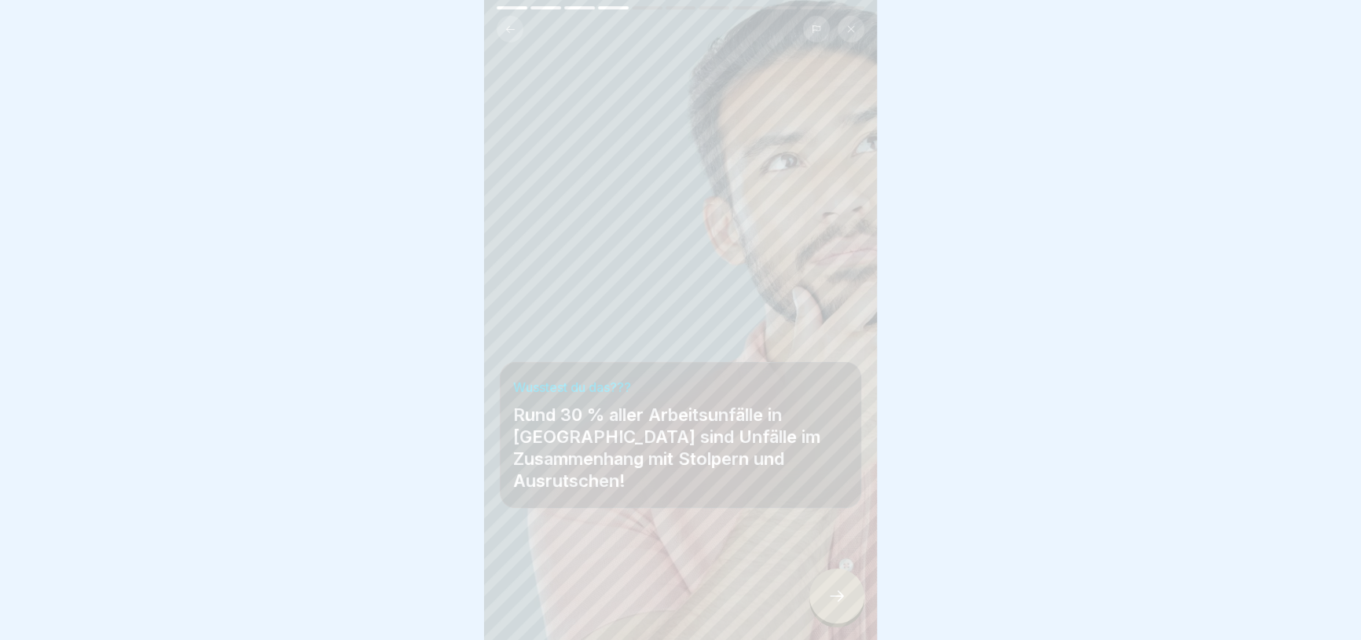
click at [861, 607] on div at bounding box center [836, 596] width 55 height 55
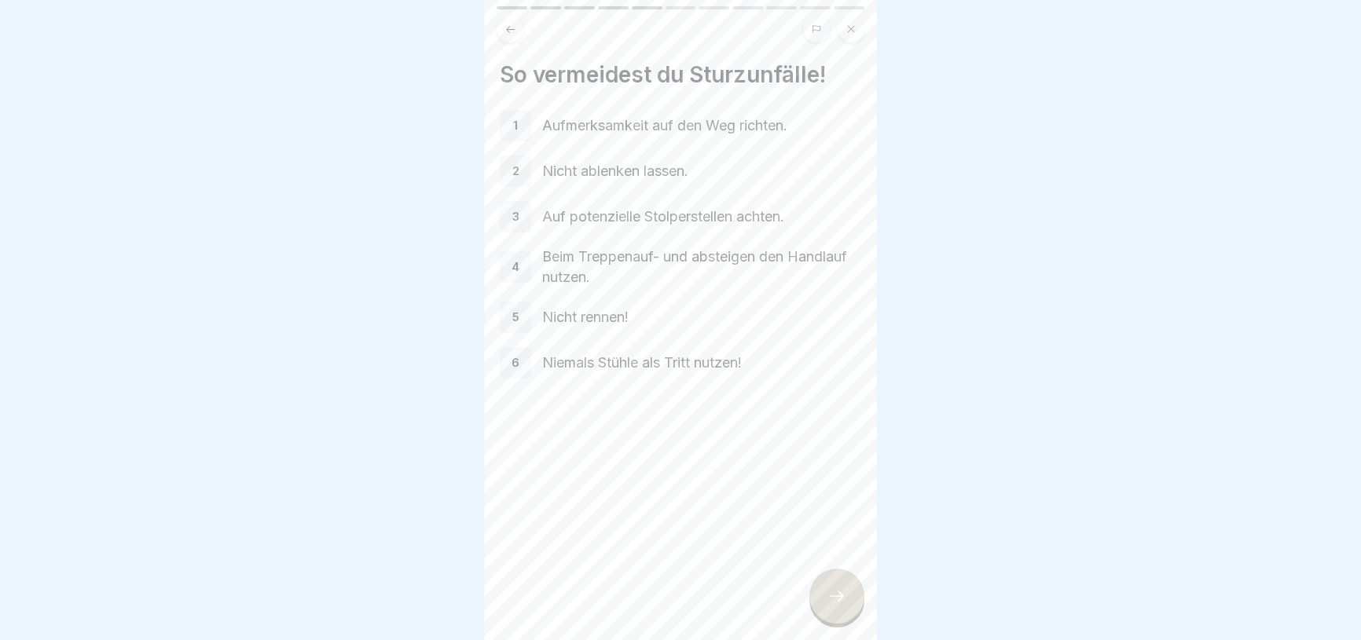
click at [861, 607] on div at bounding box center [836, 596] width 55 height 55
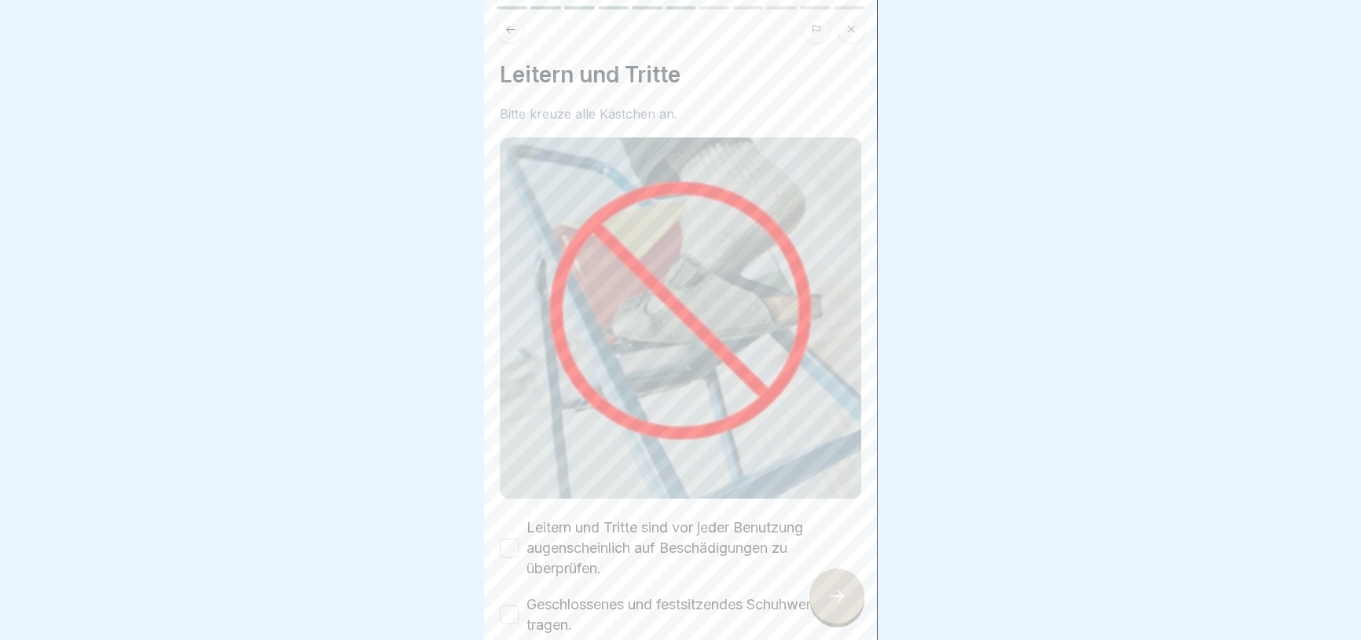
click at [861, 607] on div at bounding box center [836, 596] width 55 height 55
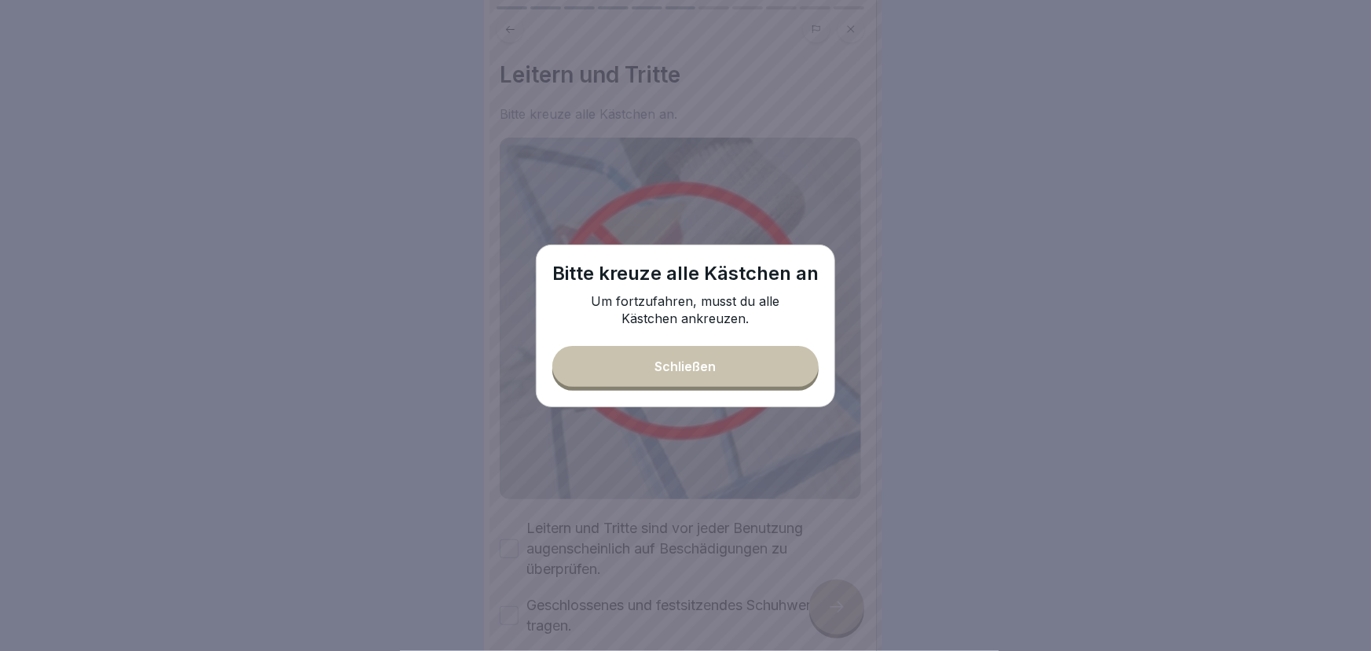
click at [692, 365] on div "Schließen" at bounding box center [685, 366] width 61 height 14
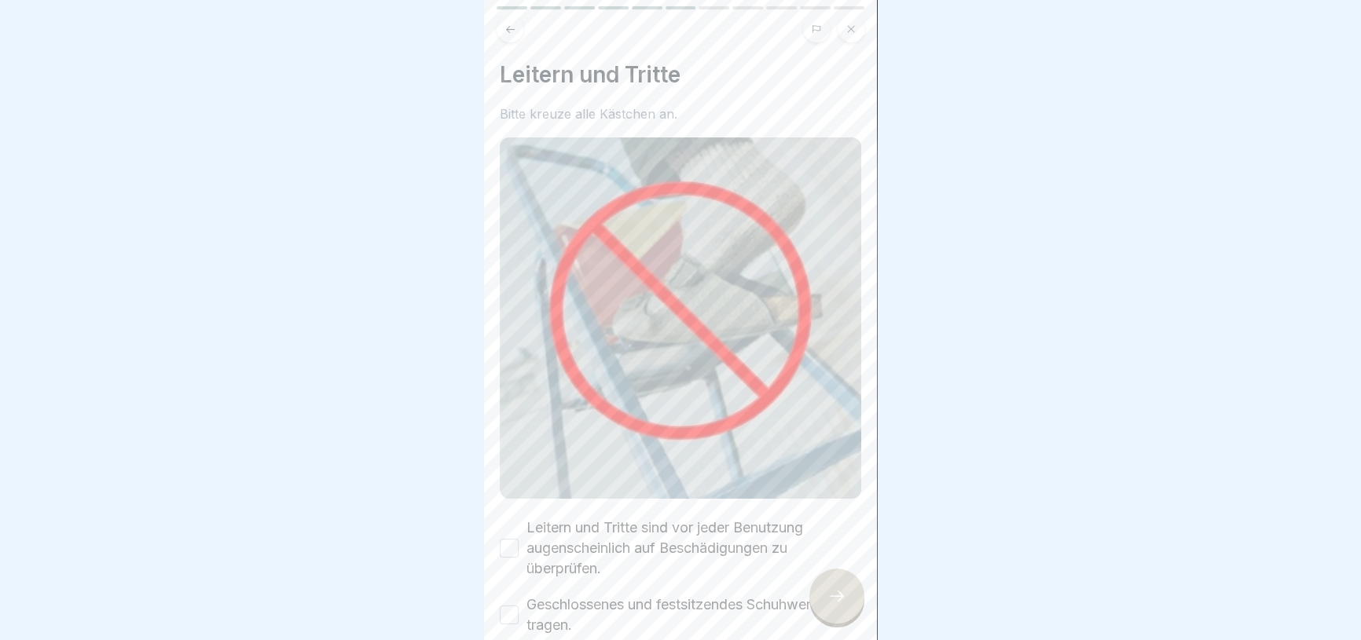
click at [643, 545] on label "Leitern und Tritte sind vor jeder Benutzung augenscheinlich auf Beschädigungen …" at bounding box center [693, 548] width 335 height 61
click at [519, 545] on button "Leitern und Tritte sind vor jeder Benutzung augenscheinlich auf Beschädigungen …" at bounding box center [509, 548] width 19 height 19
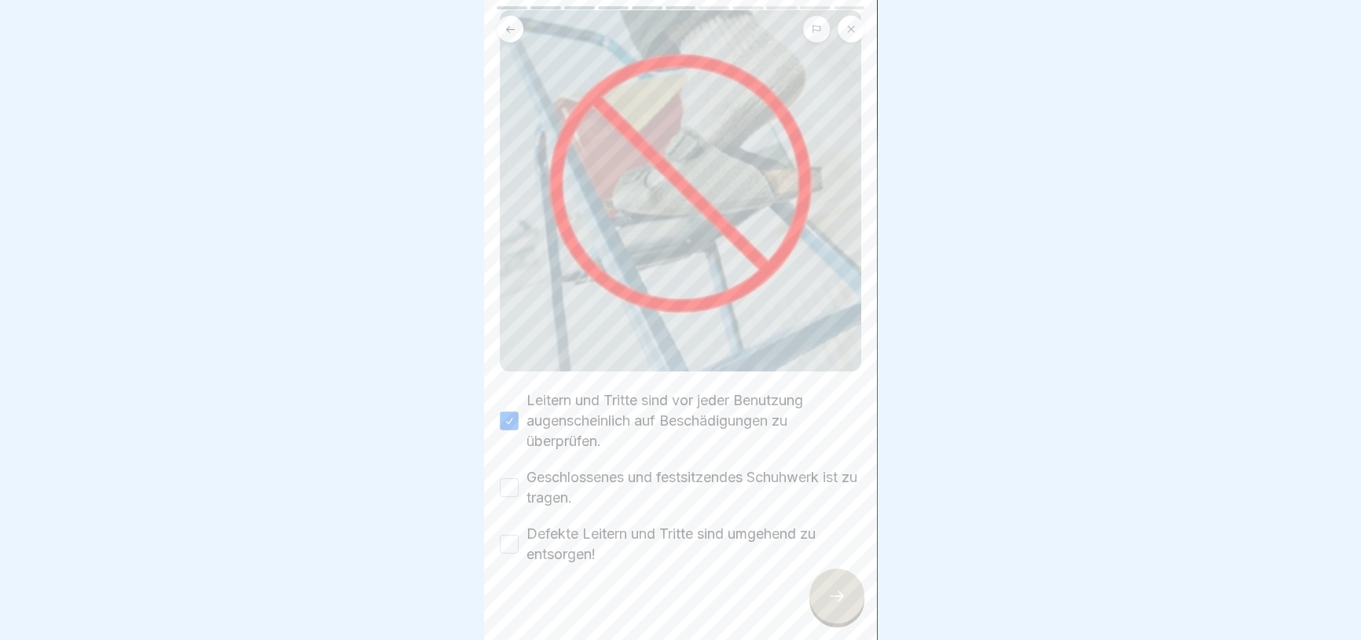
scroll to position [131, 0]
click at [562, 464] on label "Geschlossenes und festsitzendes Schuhwerk ist zu tragen." at bounding box center [693, 484] width 335 height 41
click at [519, 475] on button "Geschlossenes und festsitzendes Schuhwerk ist zu tragen." at bounding box center [509, 484] width 19 height 19
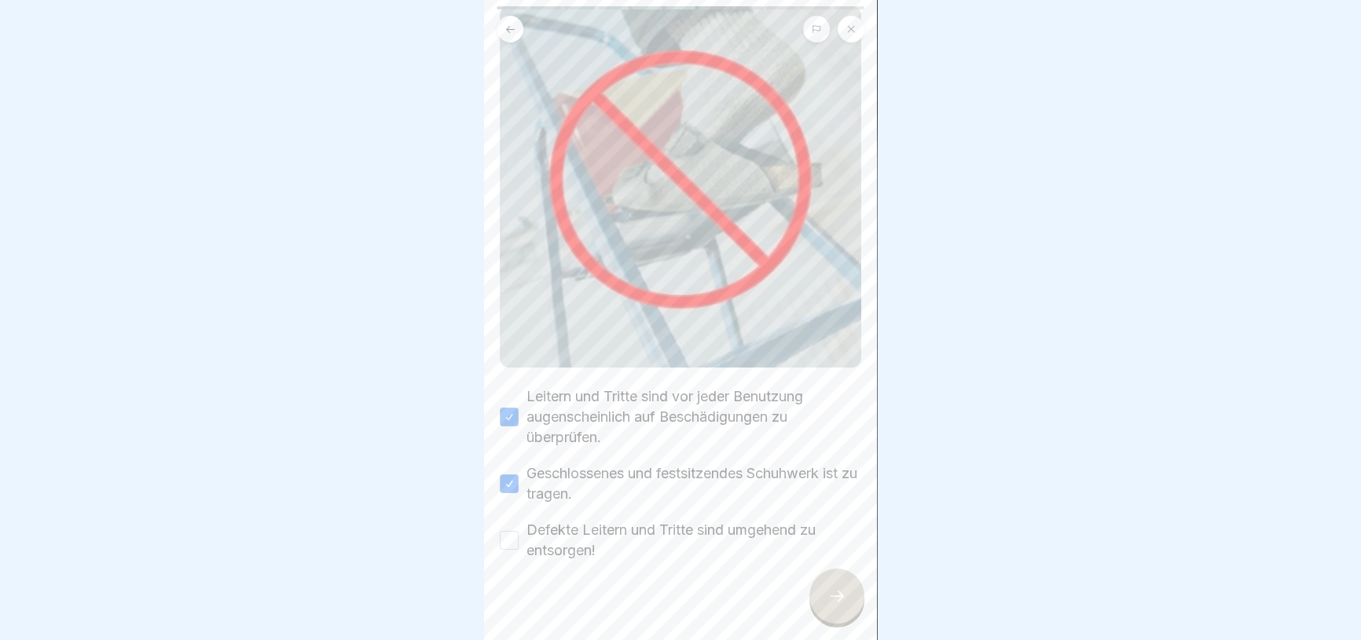
click at [556, 520] on label "Defekte Leitern und Tritte sind umgehend zu entsorgen!" at bounding box center [693, 540] width 335 height 41
click at [519, 531] on button "Defekte Leitern und Tritte sind umgehend zu entsorgen!" at bounding box center [509, 540] width 19 height 19
click at [840, 602] on icon at bounding box center [837, 596] width 14 height 11
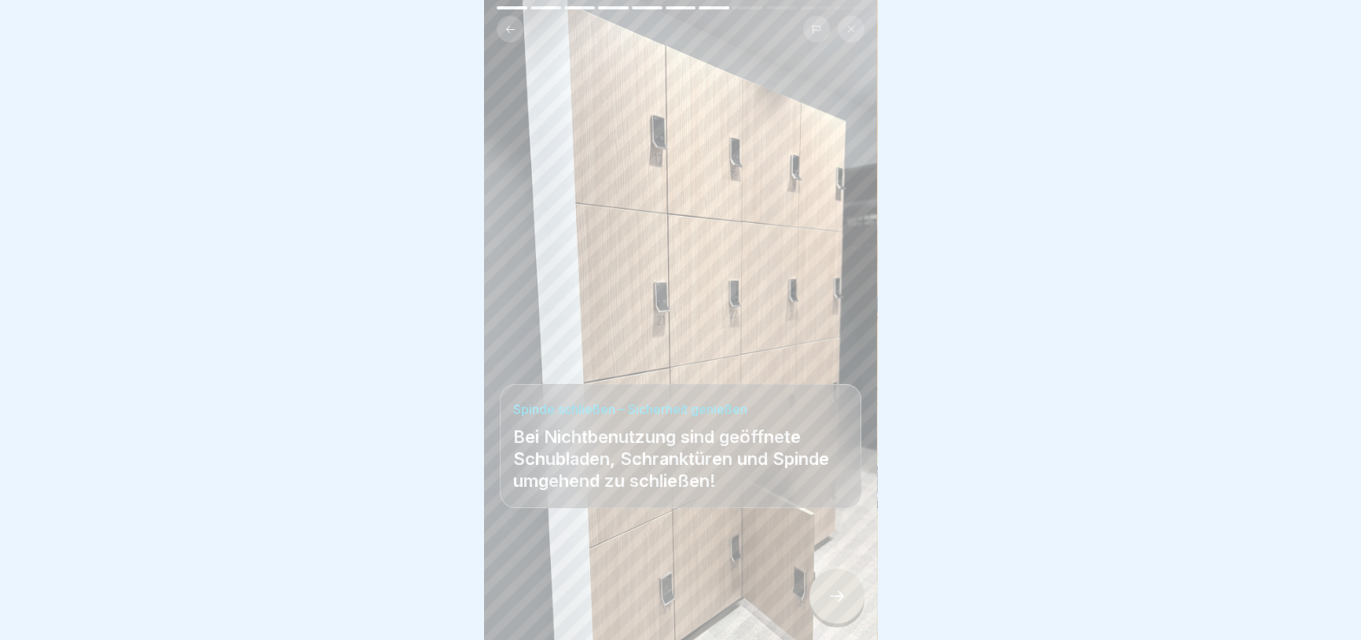
click at [840, 602] on icon at bounding box center [837, 596] width 14 height 11
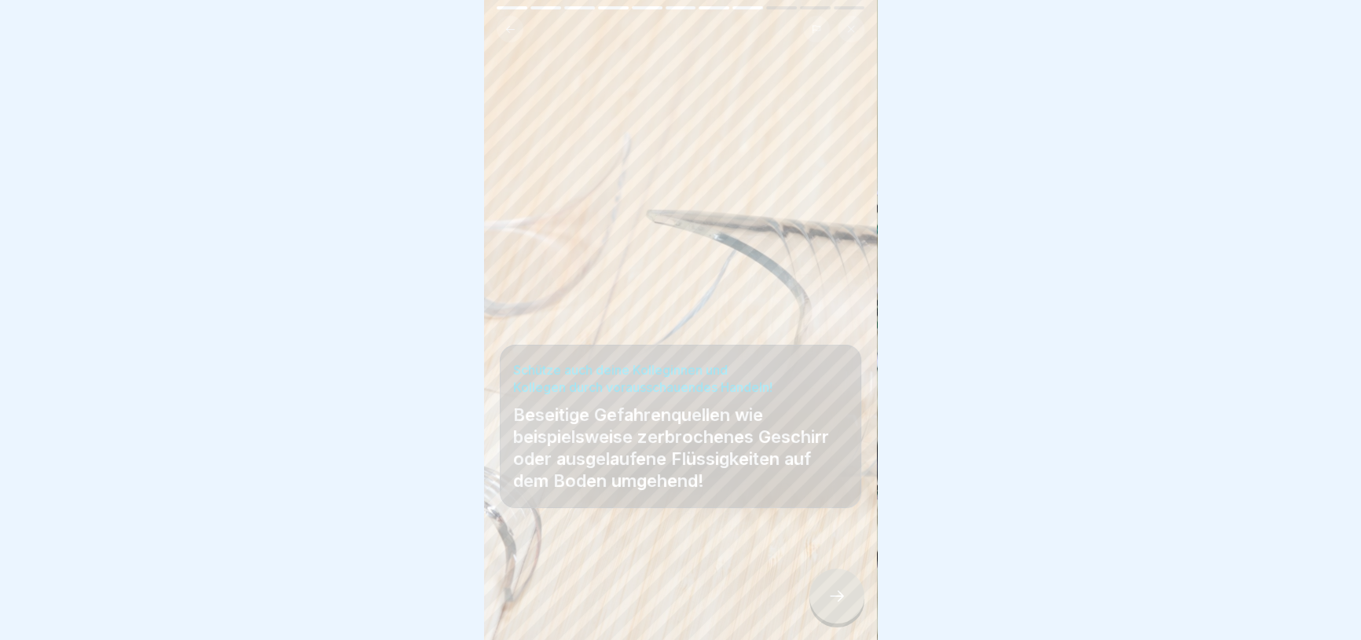
click at [840, 602] on icon at bounding box center [837, 596] width 14 height 11
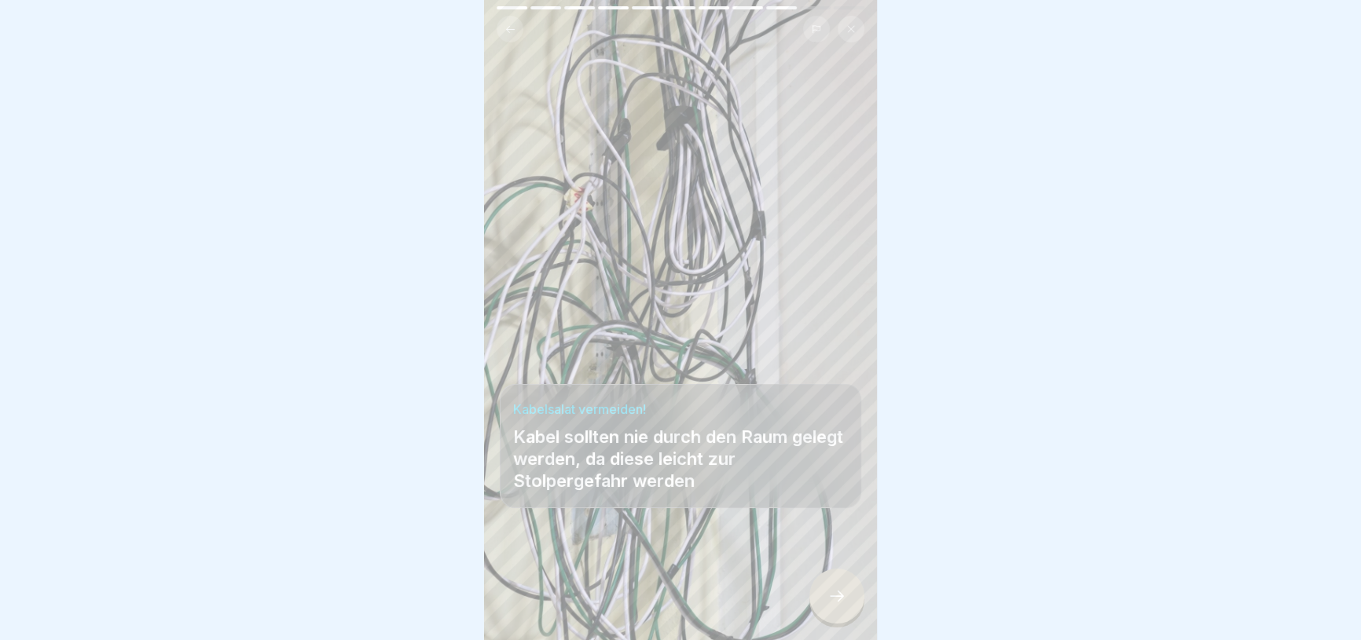
click at [840, 602] on icon at bounding box center [837, 596] width 14 height 11
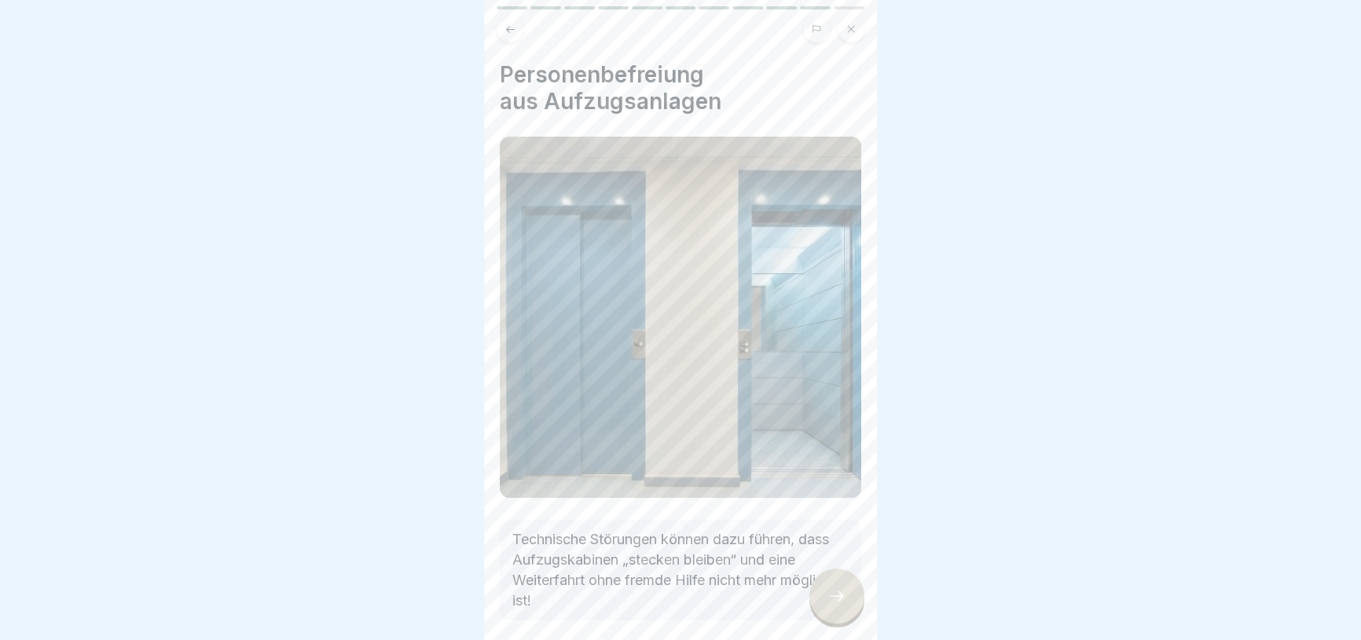
click at [840, 602] on icon at bounding box center [837, 596] width 14 height 11
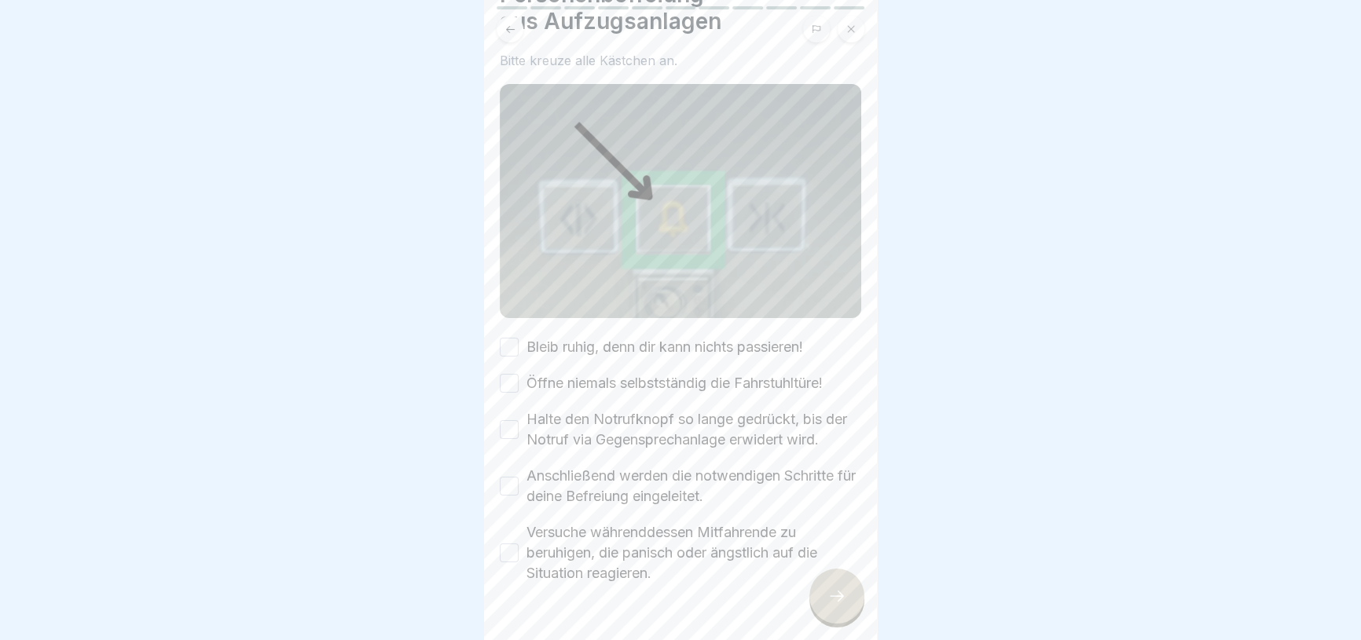
scroll to position [87, 0]
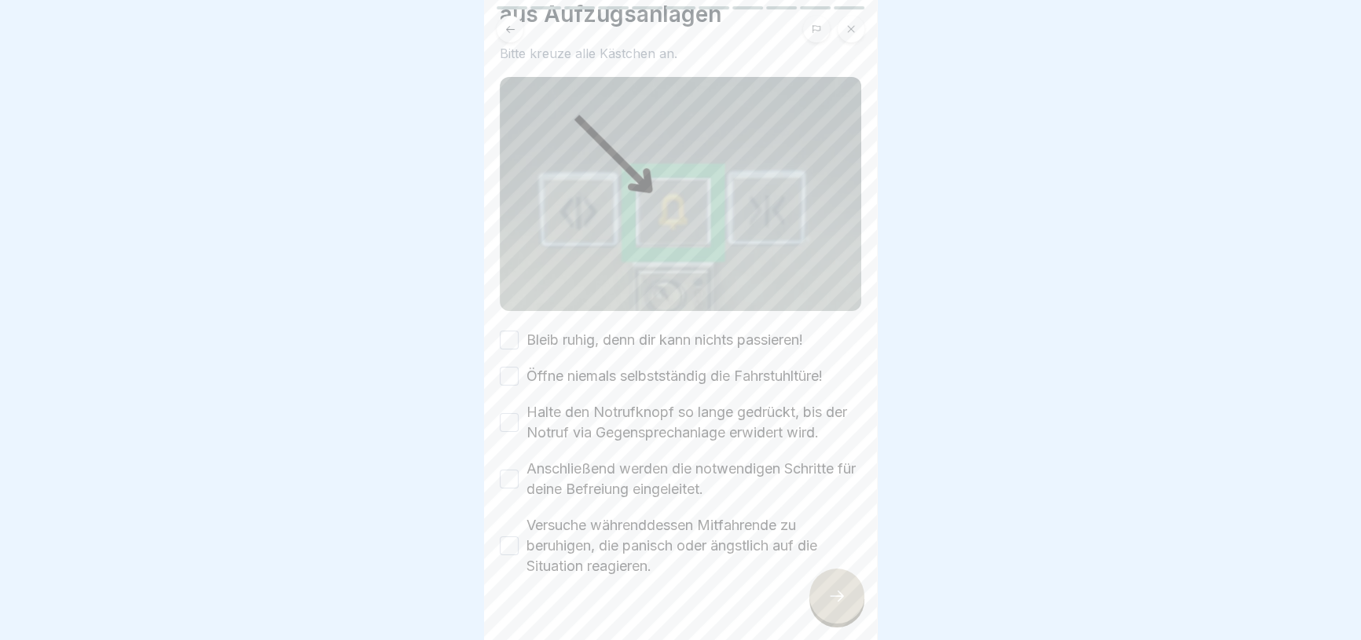
click at [511, 332] on button "Bleib ruhig, denn dir kann nichts passieren!" at bounding box center [509, 340] width 19 height 19
click at [512, 367] on button "Öffne niemals selbstständig die Fahrstuhltüre!" at bounding box center [509, 376] width 19 height 19
click at [512, 421] on button "Halte den Notrufknopf so lange gedrückt, bis der Notruf via Gegensprechanlage e…" at bounding box center [509, 422] width 19 height 19
click at [511, 489] on button "Anschließend werden die notwendigen Schritte für deine Befreiung eingeleitet." at bounding box center [509, 479] width 19 height 19
click at [503, 556] on button "Versuche währenddessen Mitfahrende zu beruhigen, die panisch oder ängstlich auf…" at bounding box center [509, 546] width 19 height 19
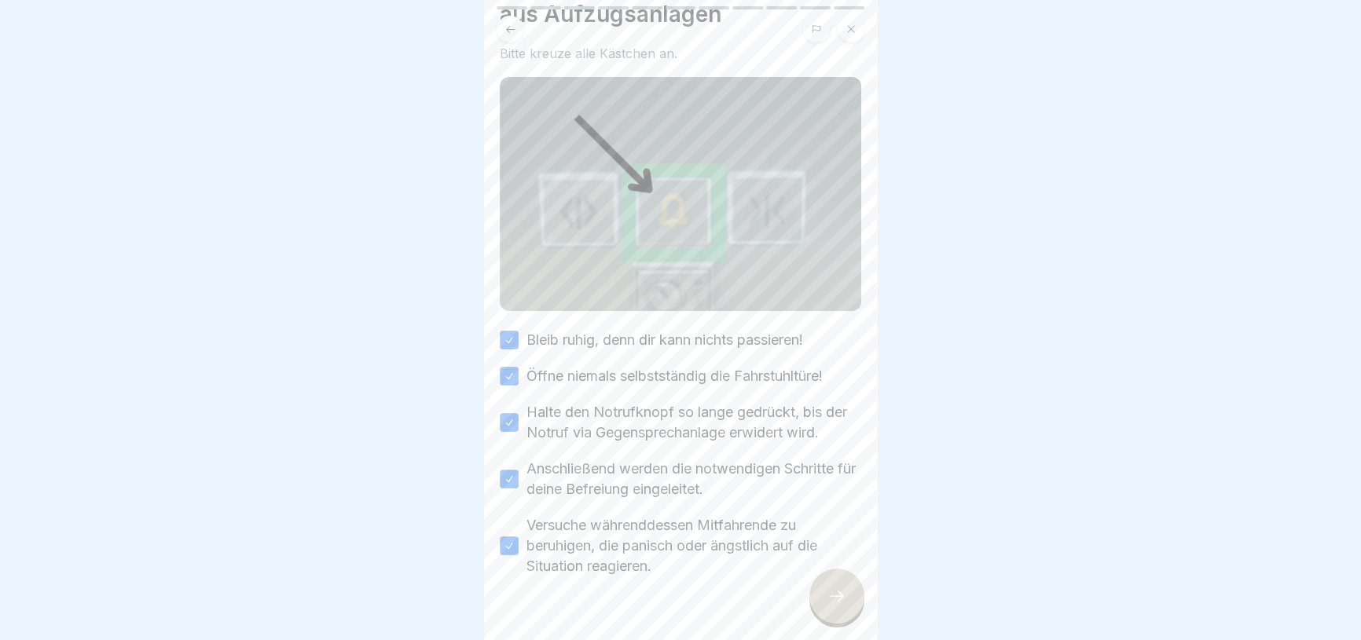
click at [841, 604] on icon at bounding box center [836, 596] width 19 height 19
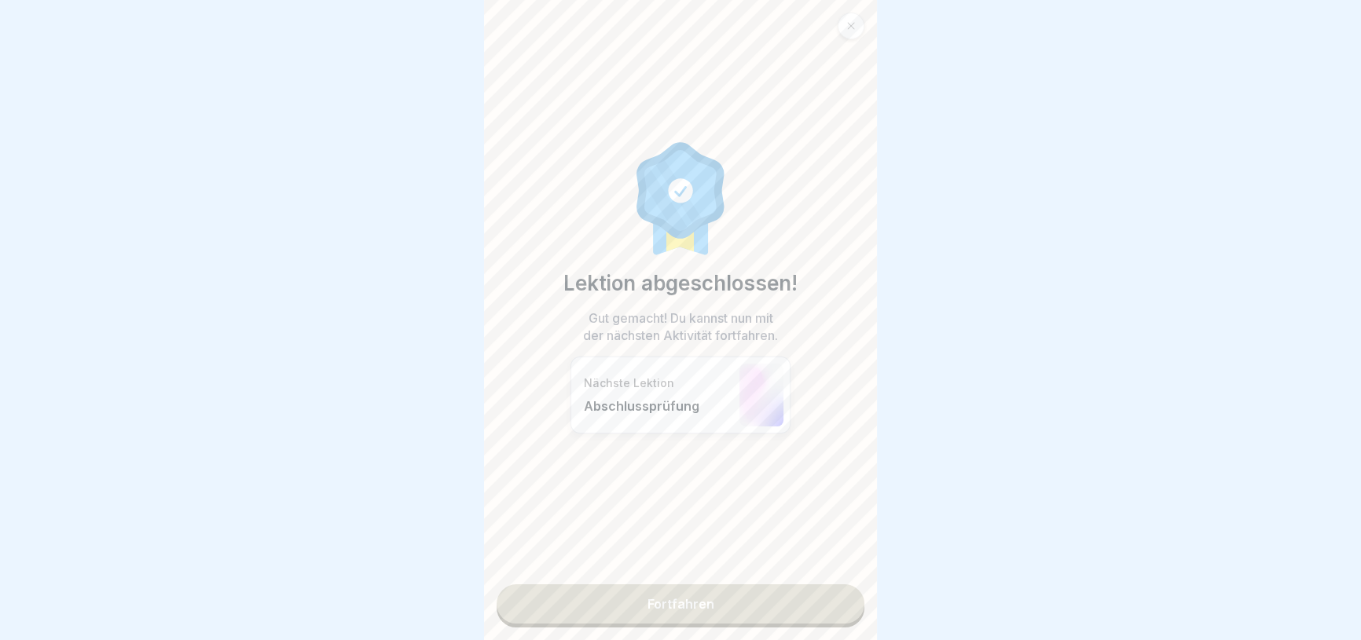
click at [763, 597] on link "Fortfahren" at bounding box center [681, 604] width 368 height 39
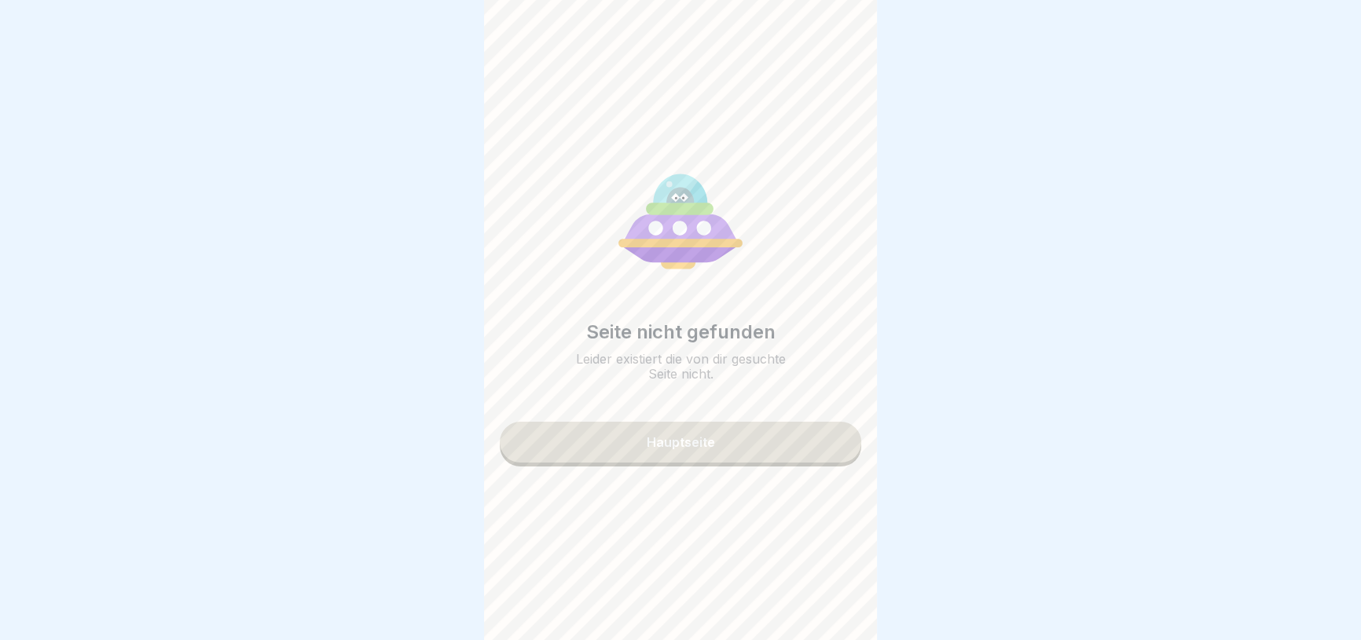
click at [706, 460] on button "Hauptseite" at bounding box center [680, 442] width 361 height 41
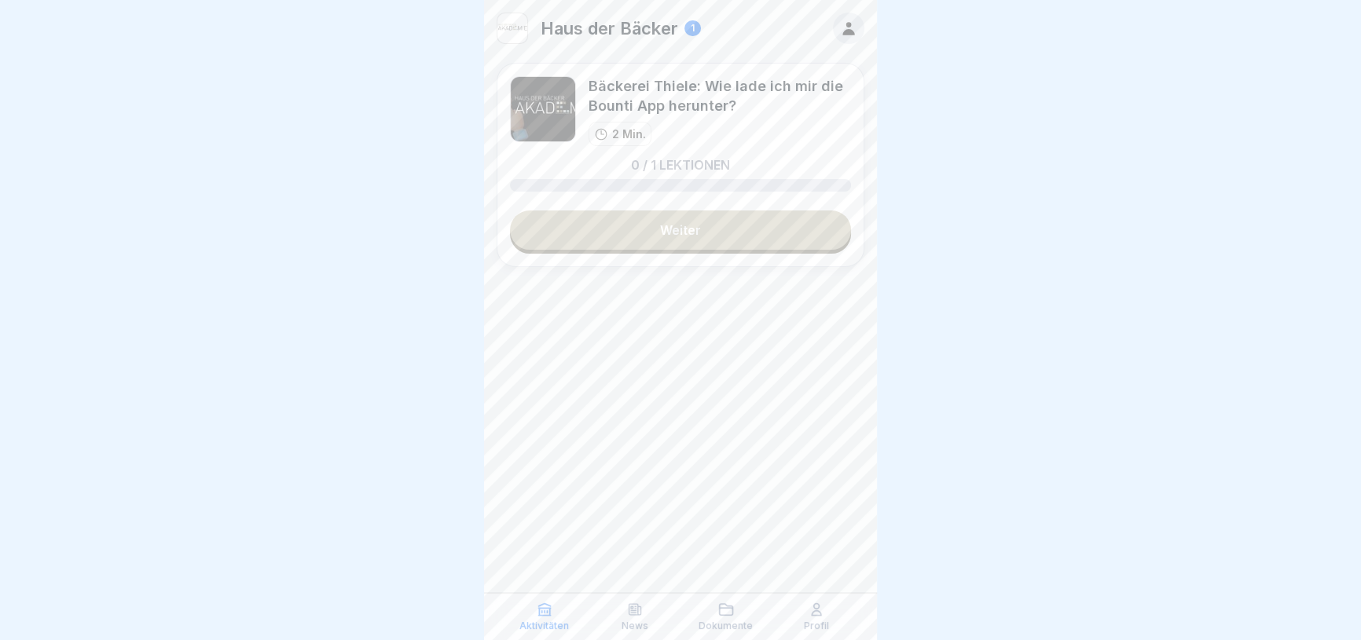
click at [637, 600] on div "Aktivitäten News Dokumente Profil" at bounding box center [680, 616] width 393 height 47
click at [819, 618] on div "Profil" at bounding box center [817, 617] width 83 height 30
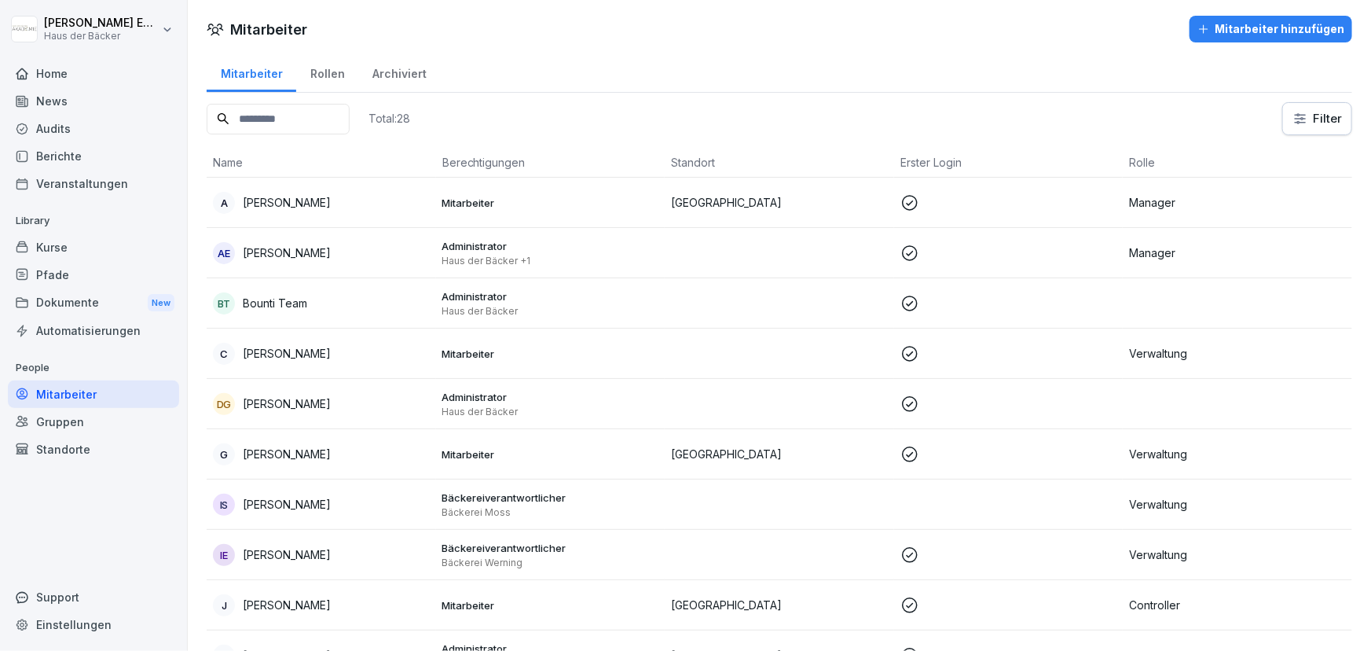
drag, startPoint x: 0, startPoint y: 0, endPoint x: 105, endPoint y: 240, distance: 261.8
click at [105, 240] on div "Kurse" at bounding box center [93, 247] width 171 height 28
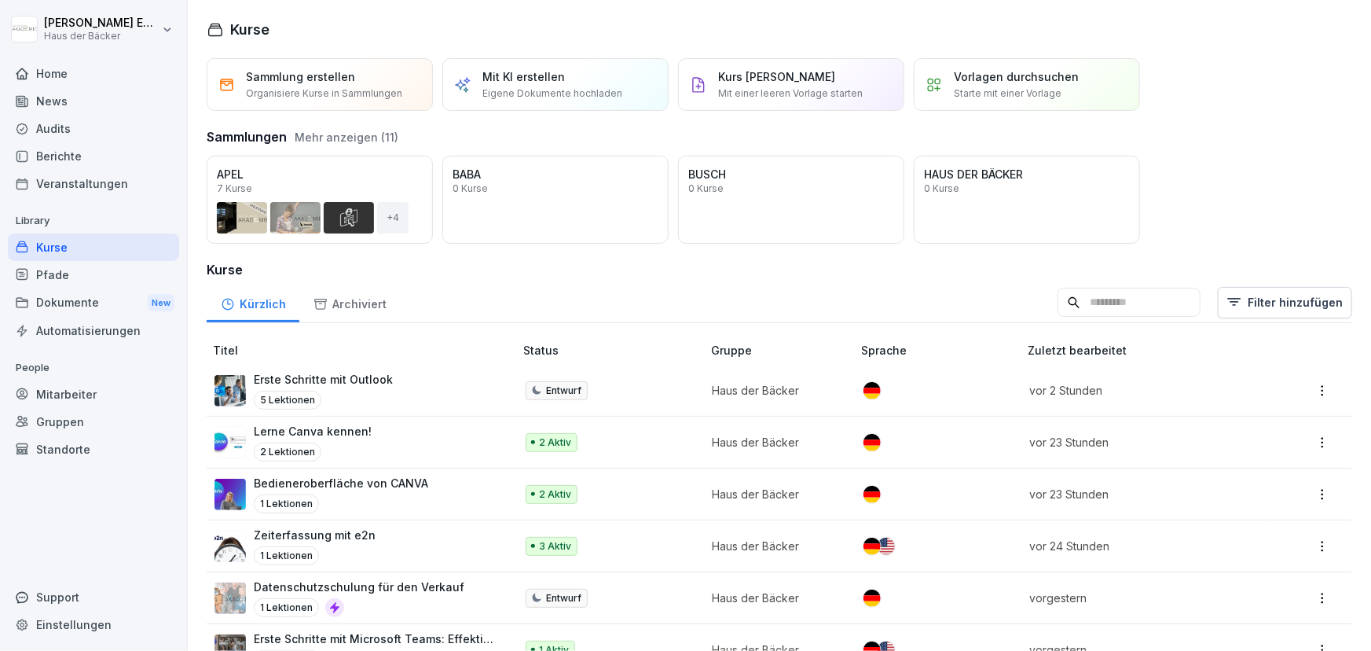
click at [1125, 295] on input at bounding box center [1129, 303] width 143 height 30
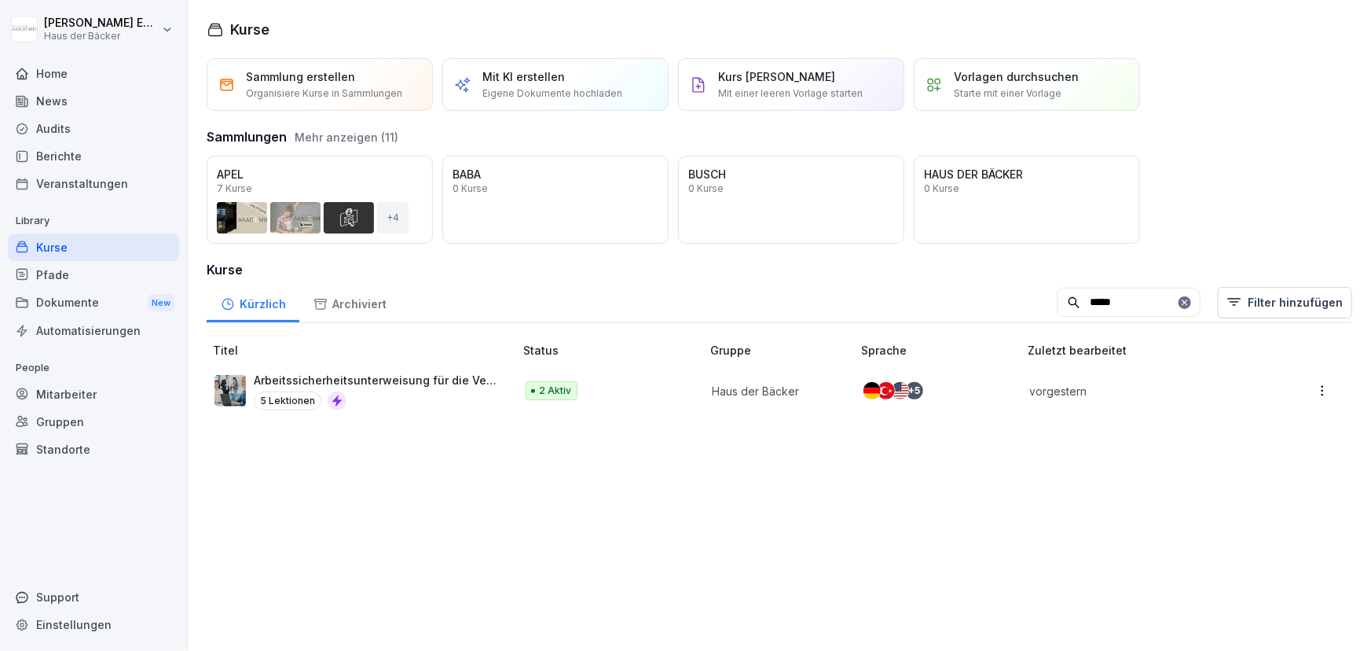
type input "*****"
click at [428, 388] on div "Arbeitssicherheitsunterweisung für die Verwaltung 5 Lektionen" at bounding box center [376, 391] width 245 height 39
